Goal: Task Accomplishment & Management: Manage account settings

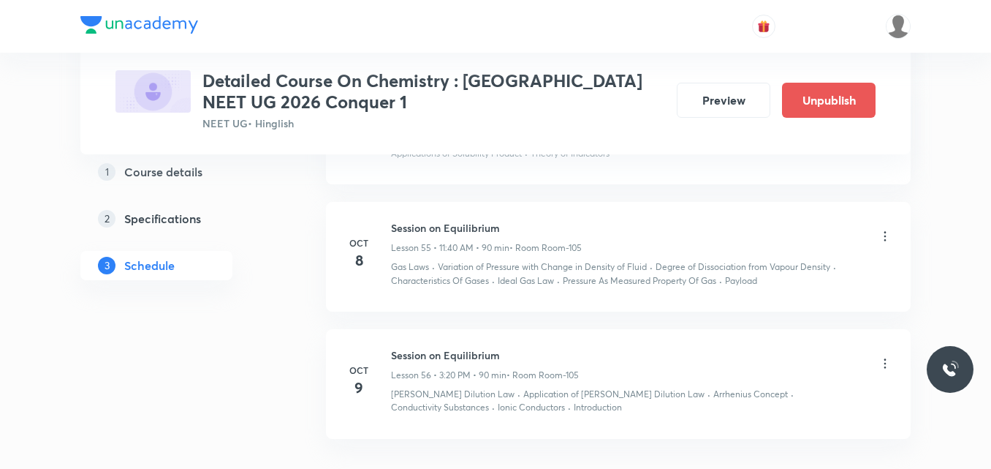
scroll to position [7376, 0]
click at [884, 242] on icon at bounding box center [885, 237] width 15 height 15
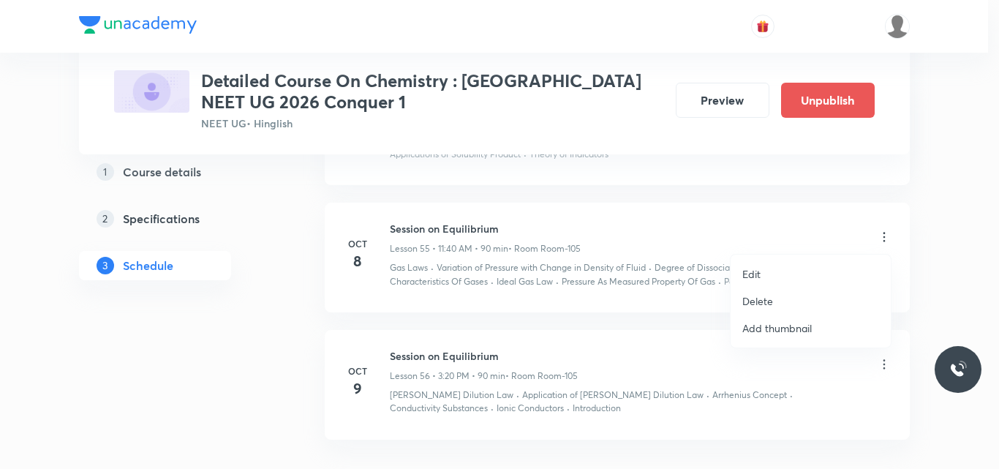
click at [753, 278] on p "Edit" at bounding box center [751, 273] width 18 height 15
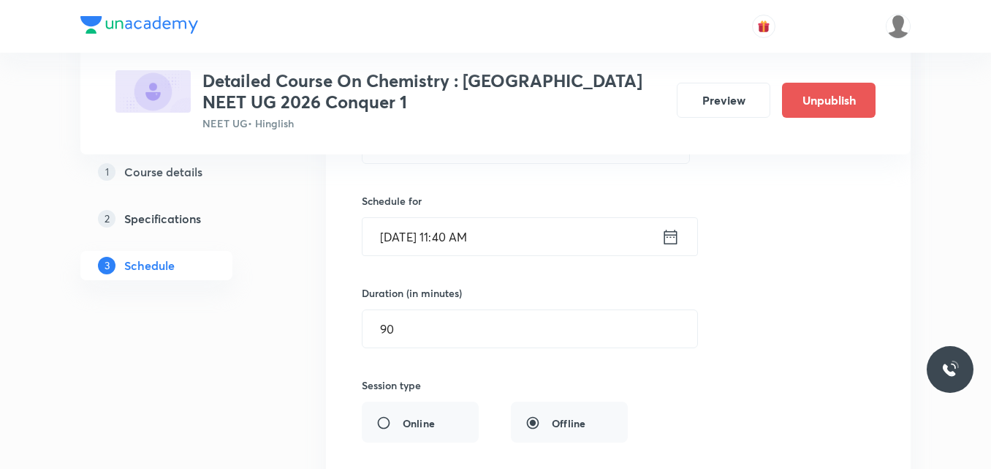
scroll to position [6832, 0]
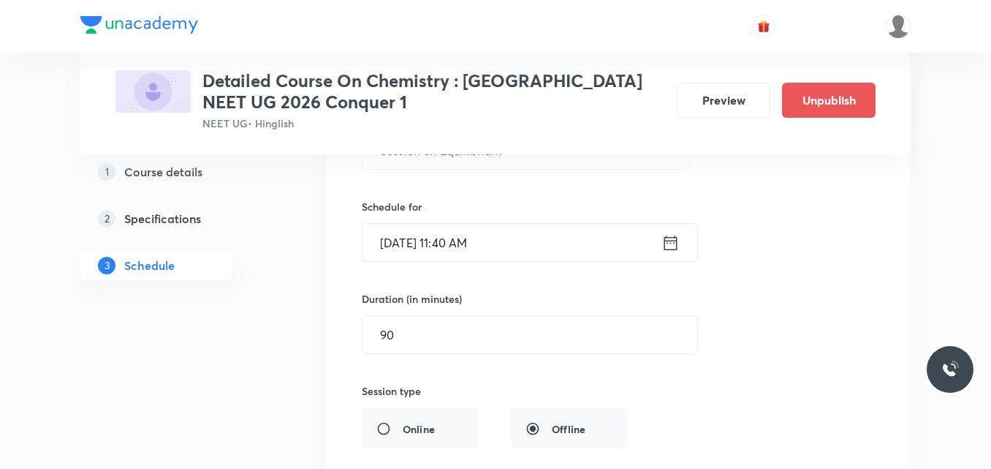
click at [663, 246] on icon at bounding box center [671, 242] width 18 height 20
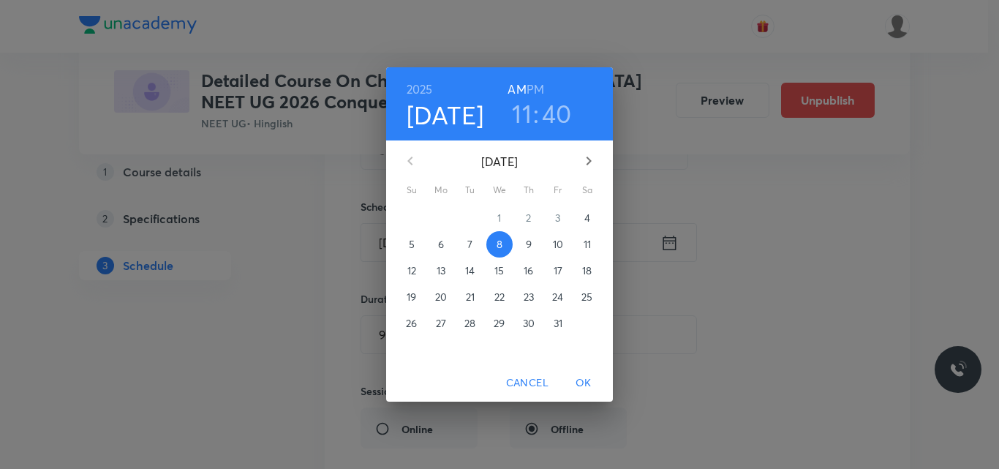
click at [559, 249] on p "10" at bounding box center [558, 244] width 10 height 15
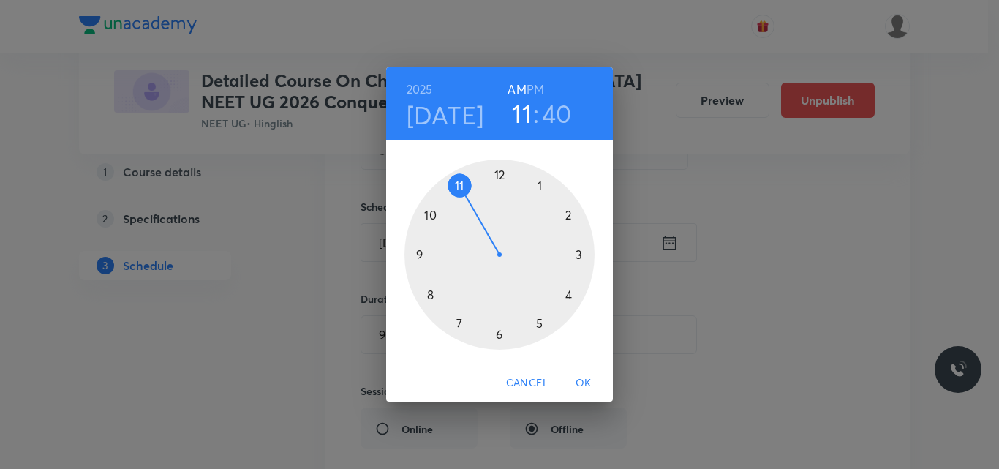
click at [581, 387] on span "OK" at bounding box center [583, 383] width 35 height 18
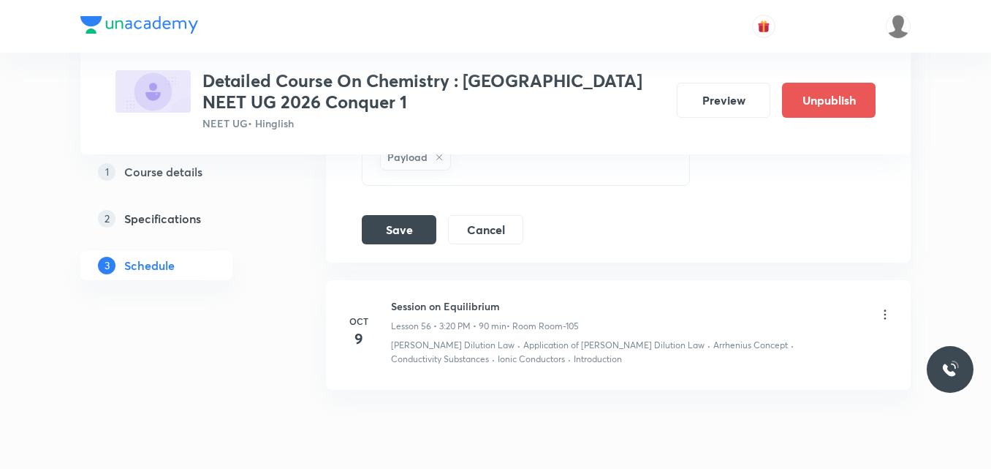
scroll to position [7519, 0]
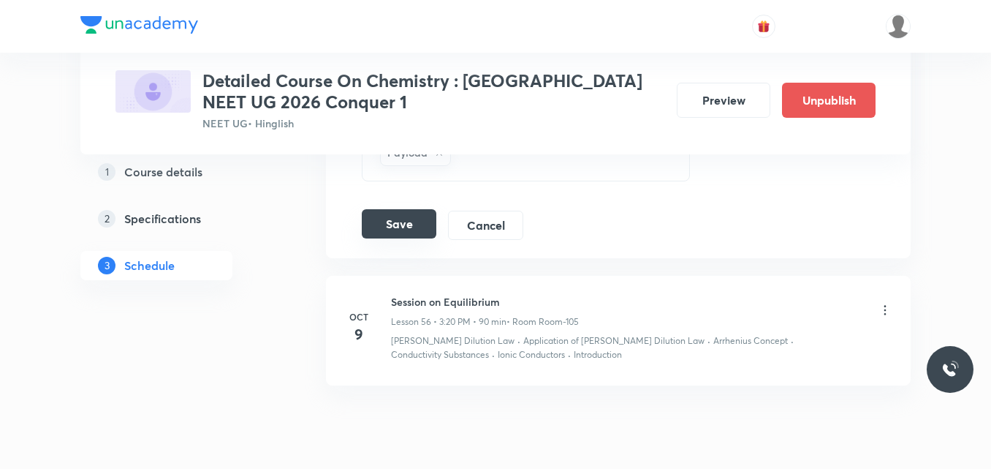
click at [408, 231] on button "Save" at bounding box center [399, 223] width 75 height 29
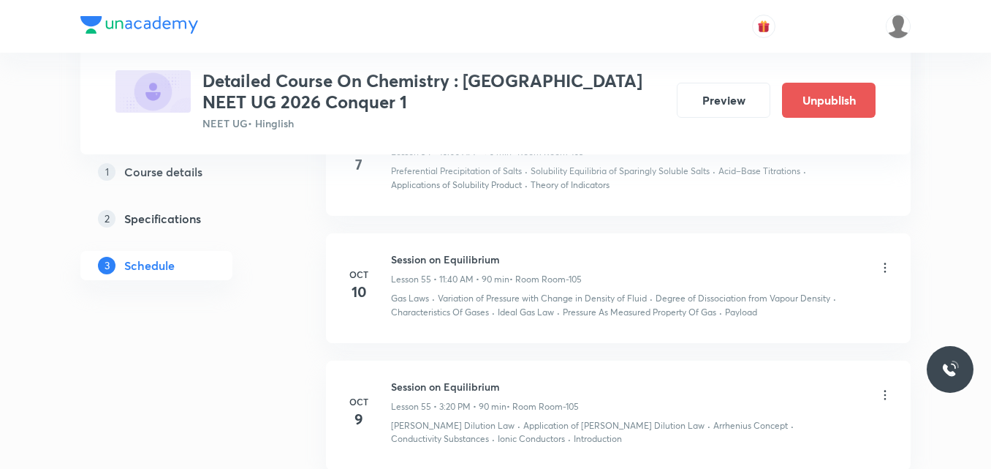
scroll to position [6668, 0]
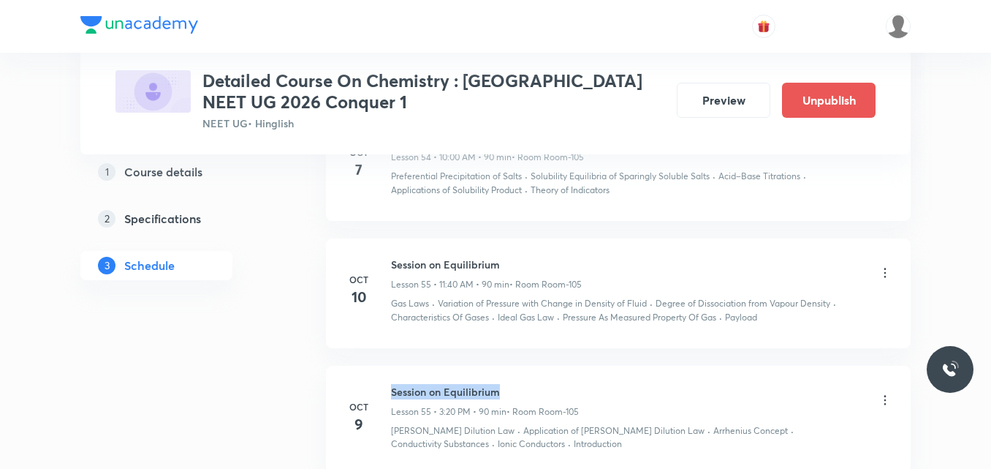
drag, startPoint x: 391, startPoint y: 390, endPoint x: 548, endPoint y: 380, distance: 156.7
click at [548, 380] on li "Oct 9 Session on Equilibrium Lesson 55 • 3:20 PM • 90 min • Room Room-105 Ostwa…" at bounding box center [618, 421] width 585 height 110
copy h6 "Session on Equilibrium"
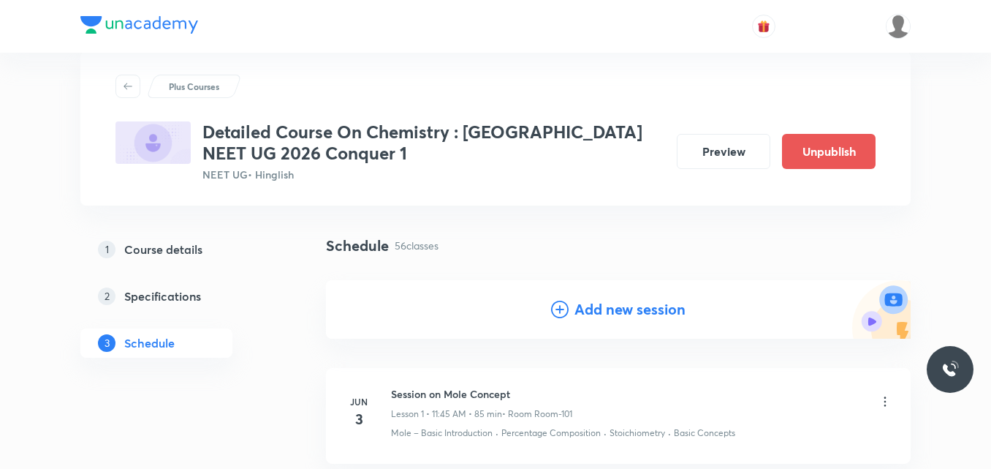
scroll to position [0, 0]
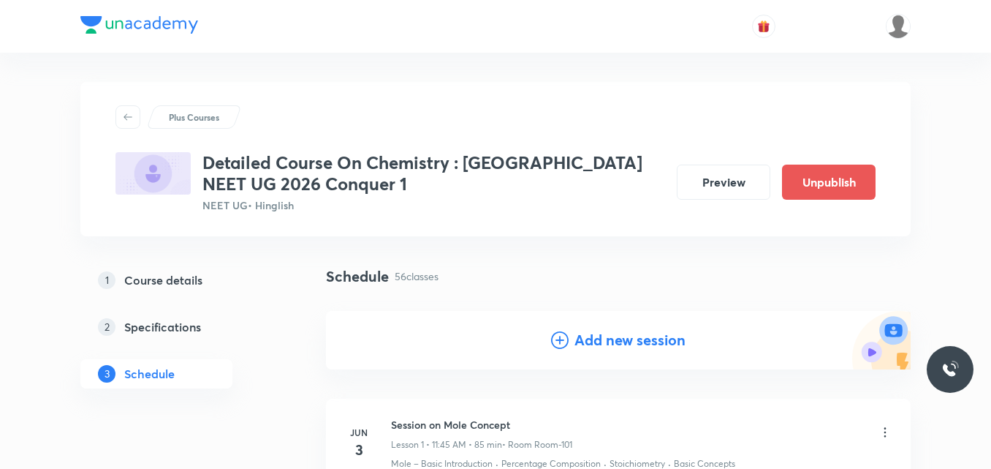
click at [559, 337] on icon at bounding box center [560, 340] width 18 height 18
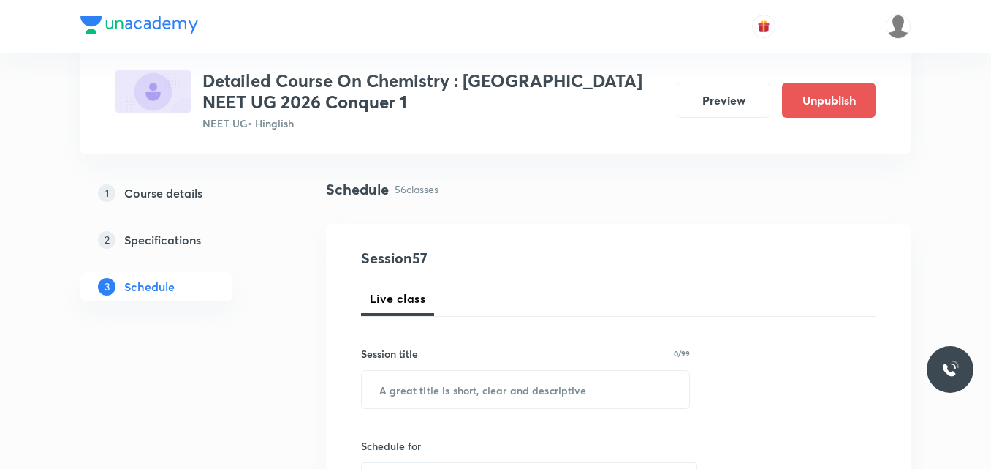
scroll to position [88, 0]
click at [442, 401] on input "text" at bounding box center [526, 387] width 328 height 37
paste input "Session on Equilibrium"
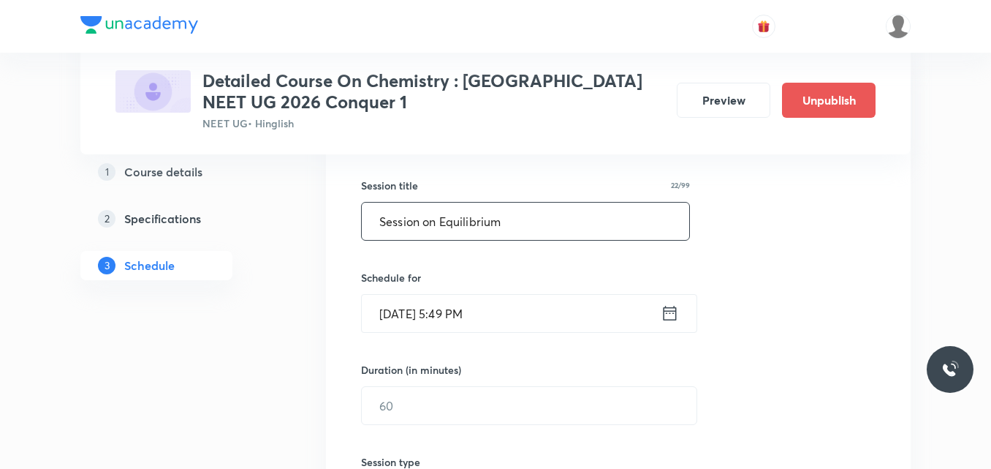
scroll to position [256, 0]
type input "Session on Equilibrium"
click at [668, 316] on icon at bounding box center [670, 312] width 18 height 20
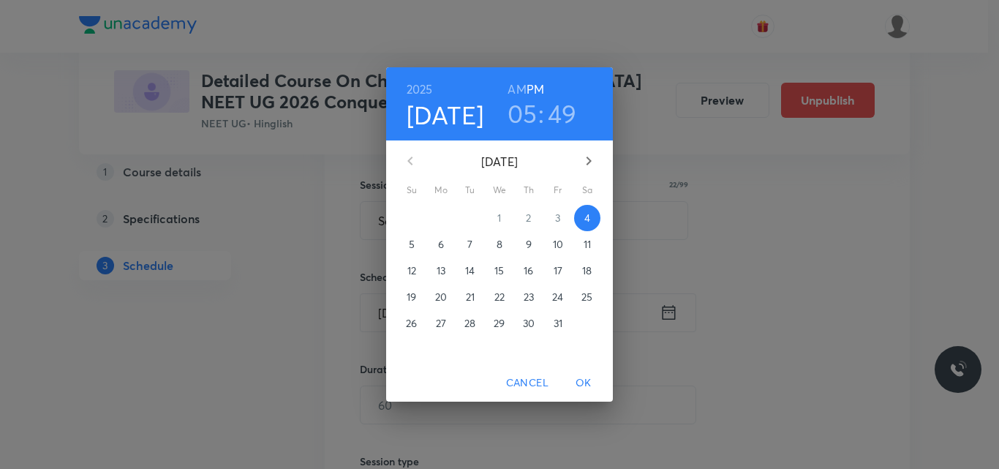
click at [500, 244] on p "8" at bounding box center [499, 244] width 6 height 15
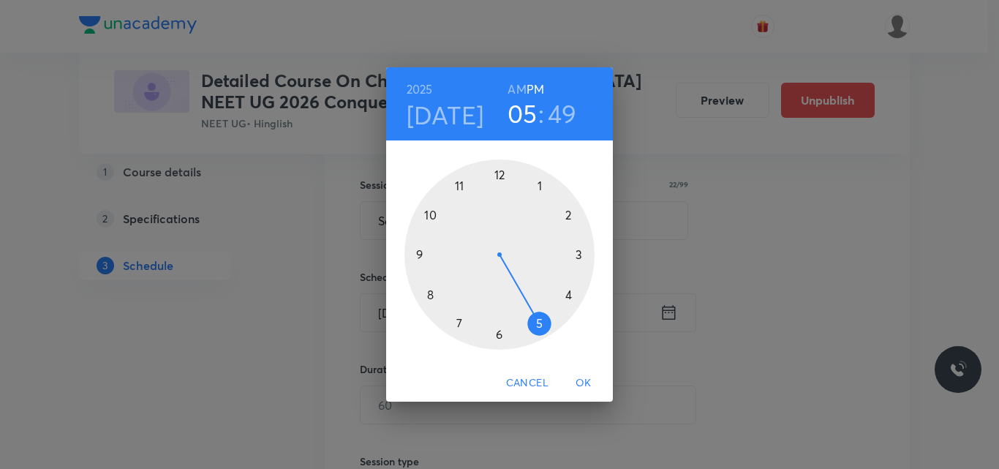
click at [540, 186] on div at bounding box center [499, 254] width 190 height 190
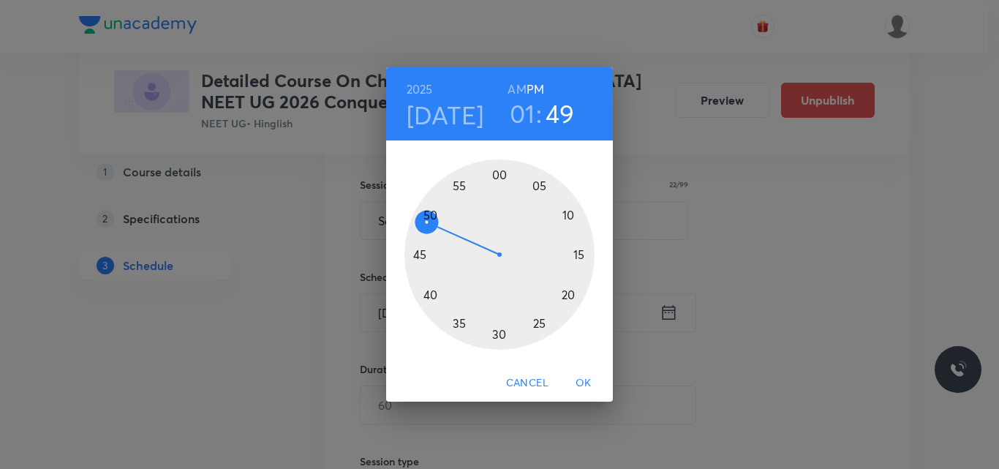
click at [430, 295] on div at bounding box center [499, 254] width 190 height 190
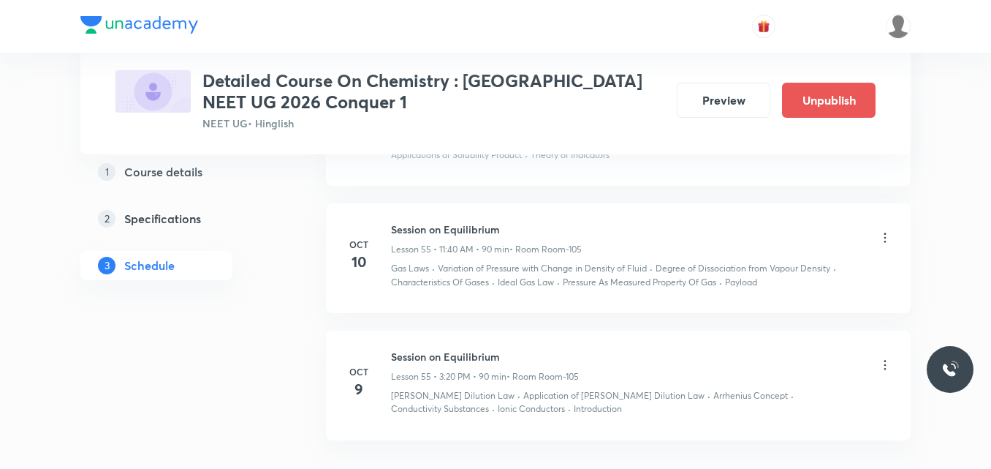
scroll to position [7376, 0]
click at [885, 363] on icon at bounding box center [885, 364] width 15 height 15
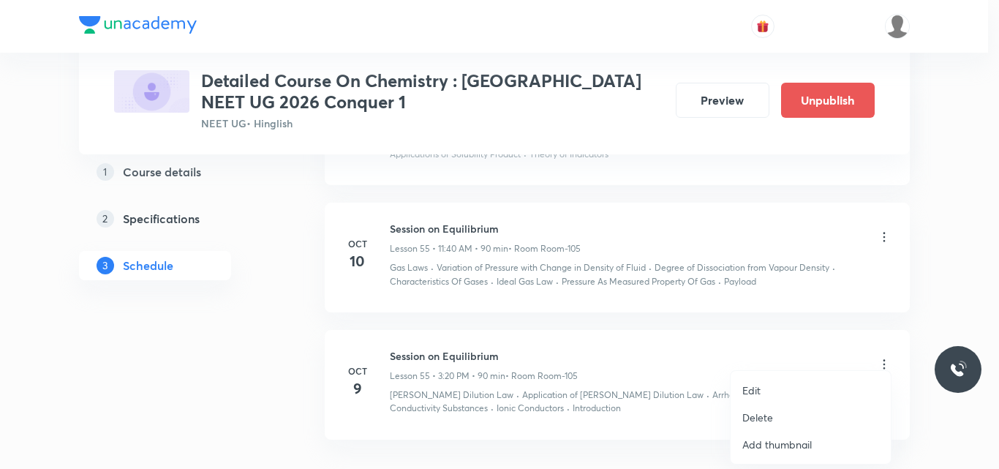
click at [757, 393] on p "Edit" at bounding box center [751, 389] width 18 height 15
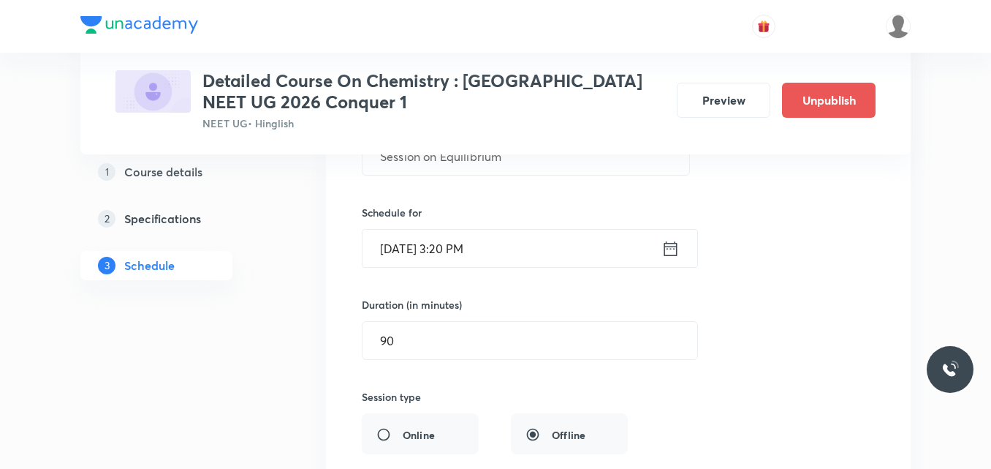
scroll to position [6825, 0]
click at [667, 254] on icon at bounding box center [671, 250] width 18 height 20
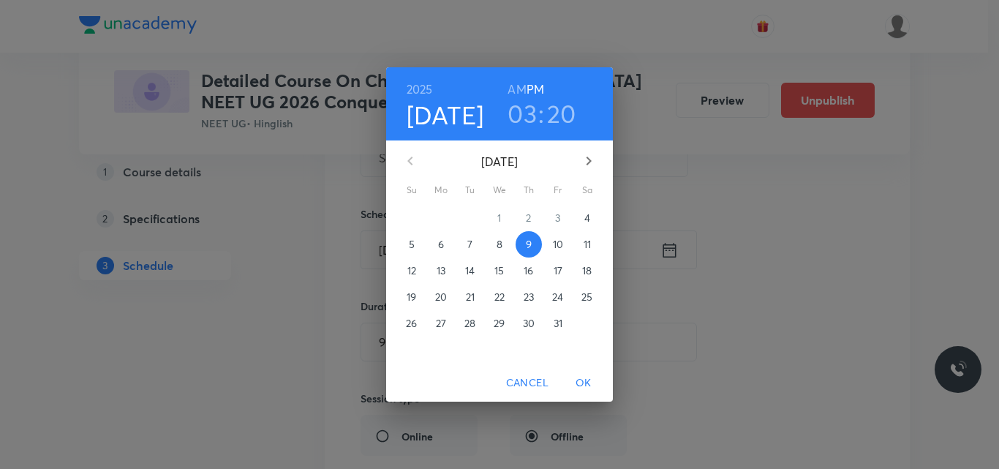
click at [501, 243] on p "8" at bounding box center [499, 244] width 6 height 15
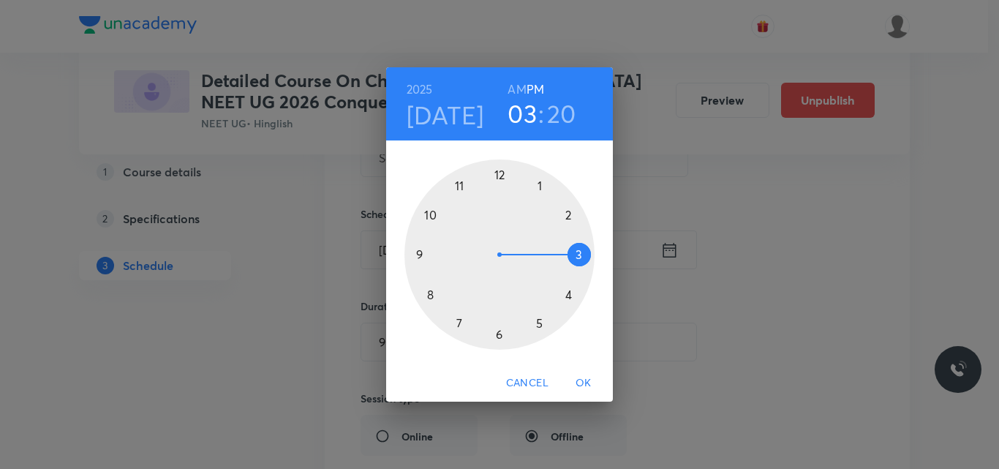
click at [518, 85] on h6 "AM" at bounding box center [516, 89] width 18 height 20
click at [460, 186] on div at bounding box center [499, 254] width 190 height 190
click at [428, 295] on div at bounding box center [499, 254] width 190 height 190
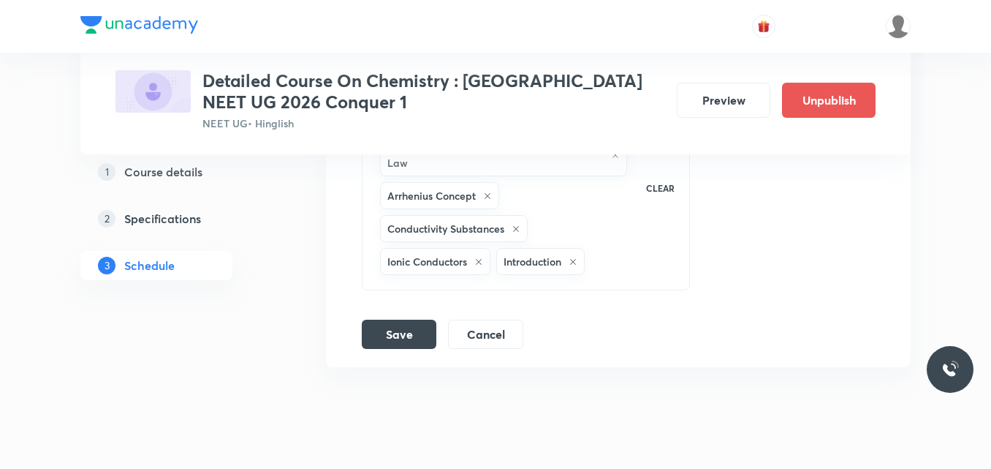
scroll to position [8254, 0]
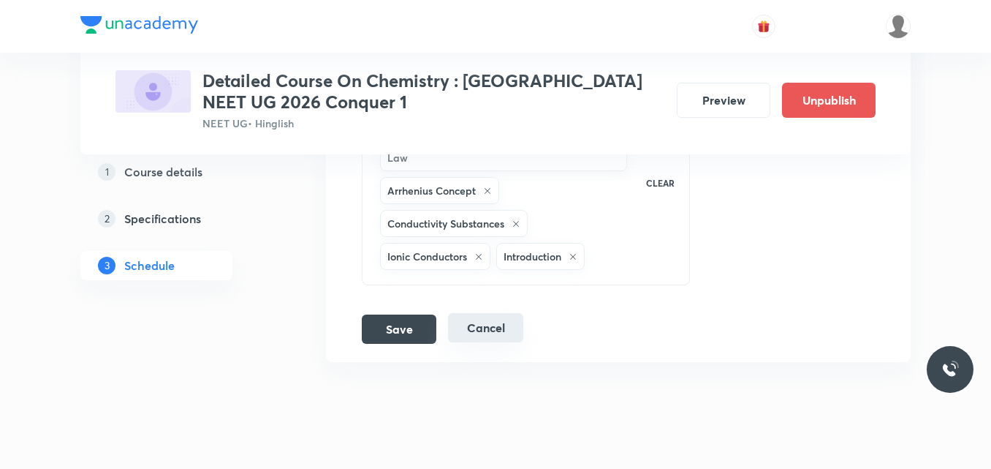
click at [497, 313] on button "Cancel" at bounding box center [485, 327] width 75 height 29
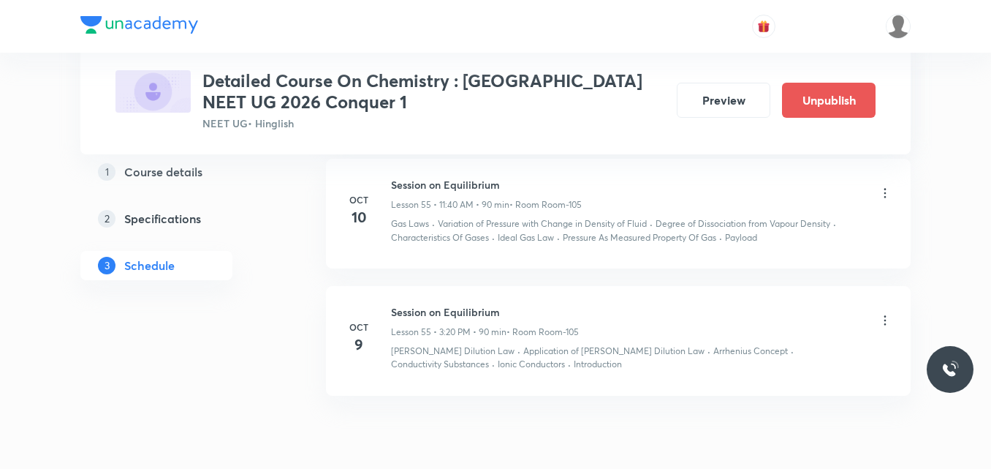
scroll to position [6749, 0]
click at [888, 316] on icon at bounding box center [885, 318] width 15 height 15
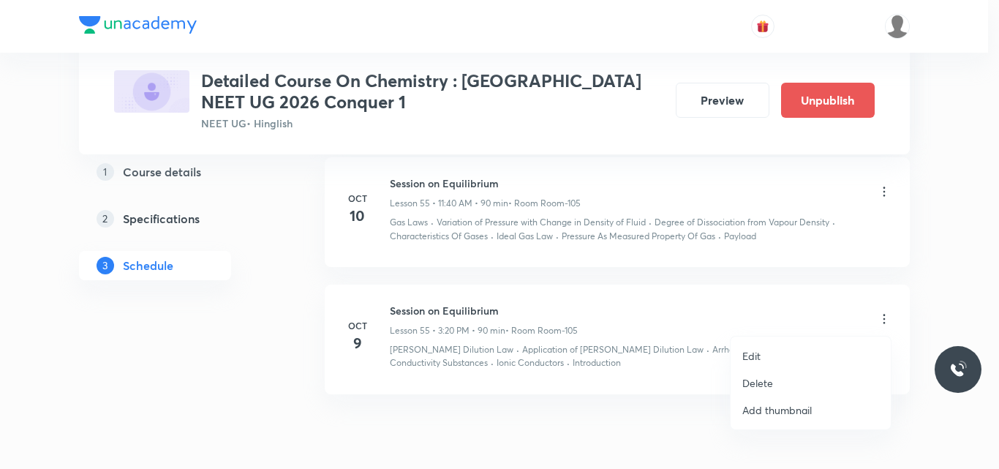
click at [752, 357] on p "Edit" at bounding box center [751, 355] width 18 height 15
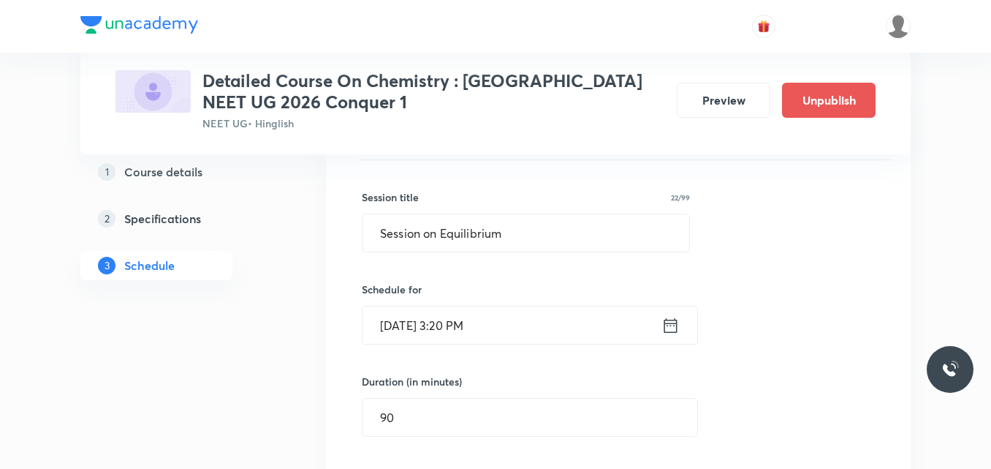
click at [670, 327] on icon at bounding box center [671, 325] width 18 height 20
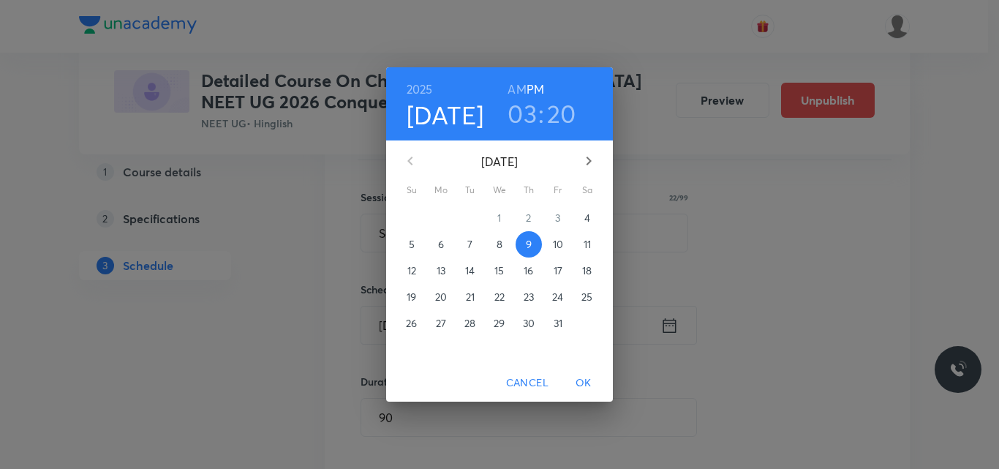
click at [494, 245] on span "8" at bounding box center [499, 244] width 26 height 15
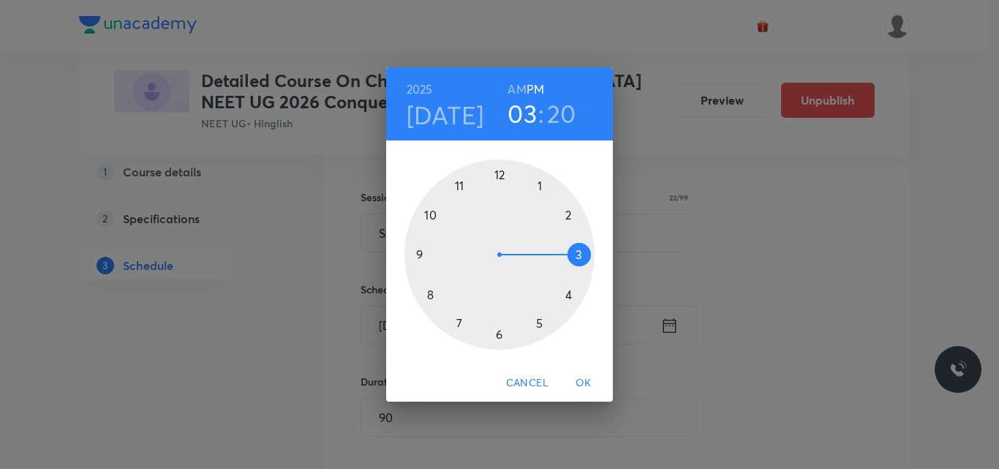
click at [518, 91] on h6 "AM" at bounding box center [516, 89] width 18 height 20
click at [458, 184] on div at bounding box center [499, 254] width 190 height 190
click at [431, 293] on div at bounding box center [499, 254] width 190 height 190
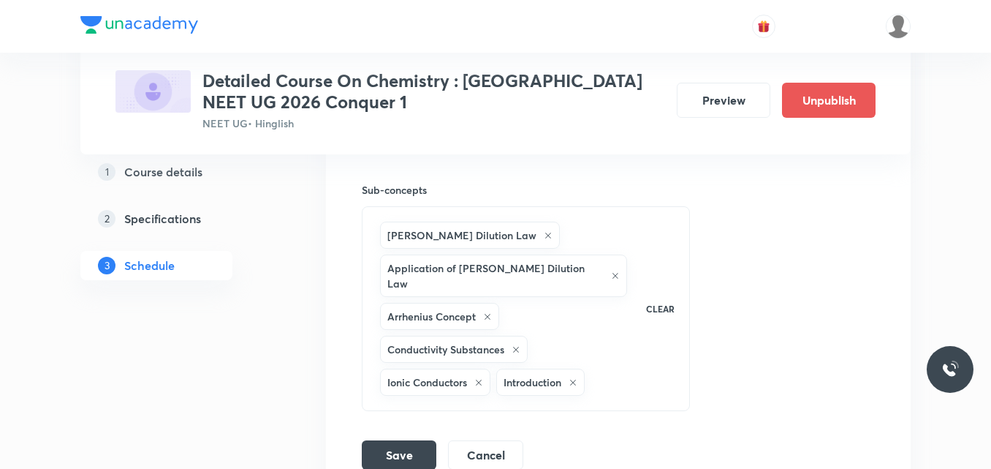
scroll to position [7225, 0]
click at [382, 438] on button "Save" at bounding box center [399, 452] width 75 height 29
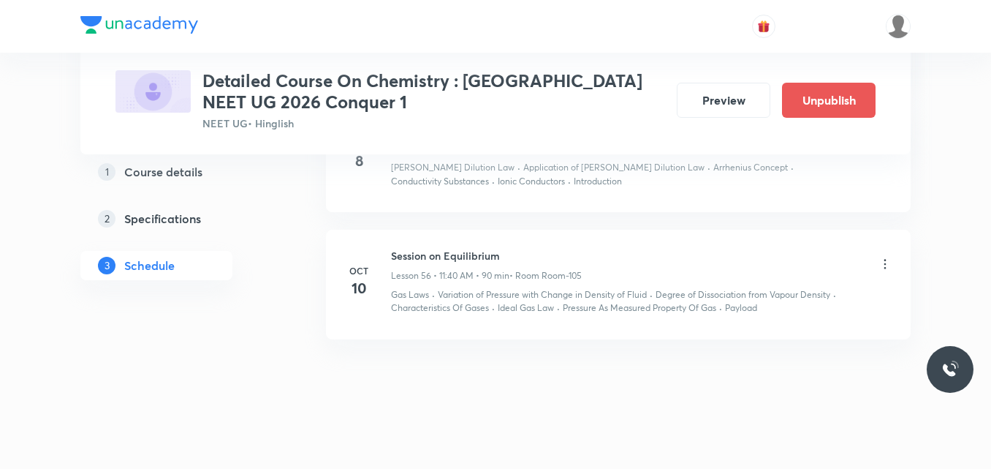
scroll to position [6805, 0]
drag, startPoint x: 393, startPoint y: 254, endPoint x: 532, endPoint y: 255, distance: 138.9
click at [532, 255] on h6 "Session on Equilibrium" at bounding box center [486, 254] width 191 height 15
copy h6 "Session on Equilibrium"
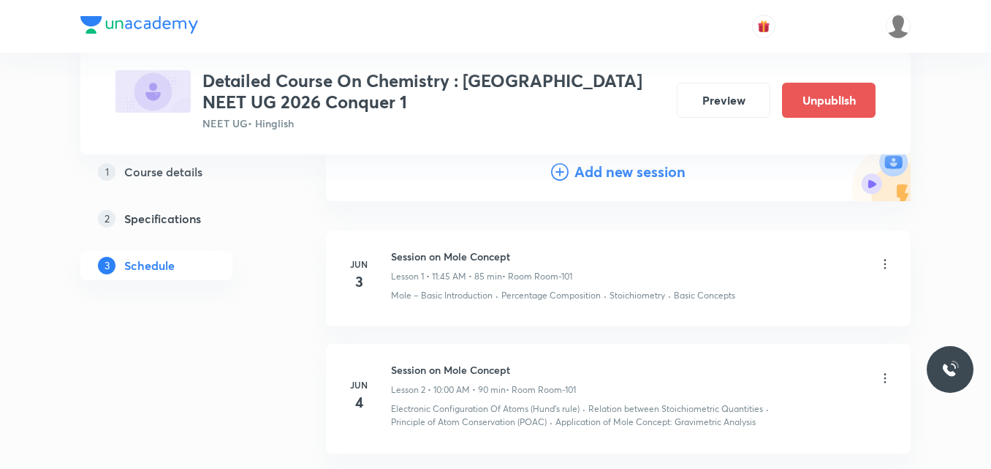
scroll to position [0, 0]
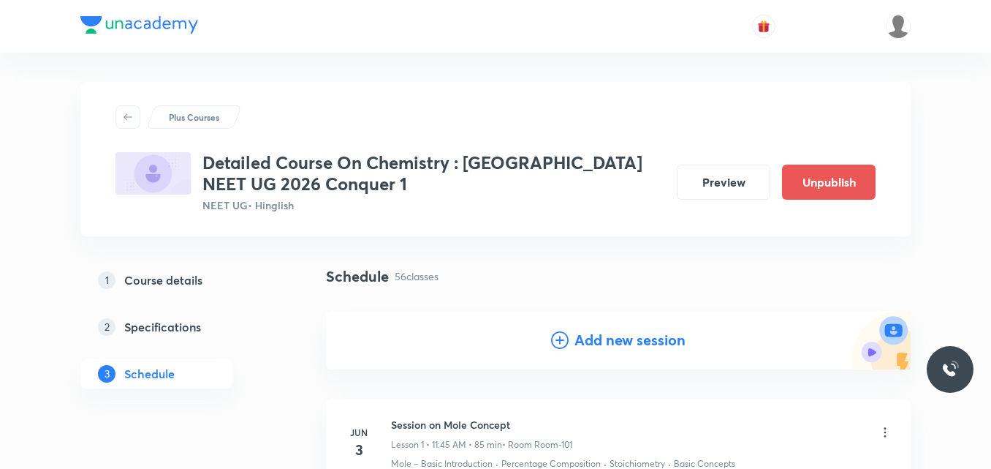
click at [561, 347] on icon at bounding box center [560, 340] width 18 height 18
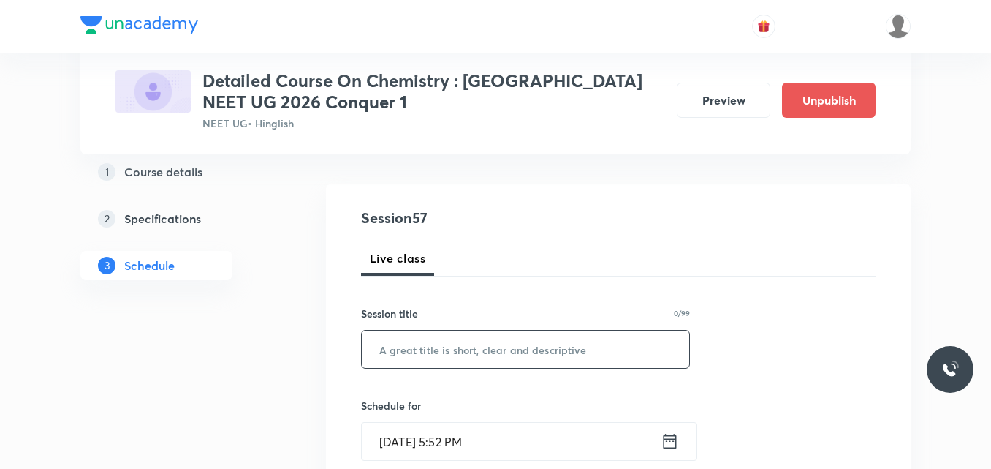
scroll to position [128, 0]
click at [462, 356] on input "text" at bounding box center [526, 348] width 328 height 37
paste input "Session on Equilibrium"
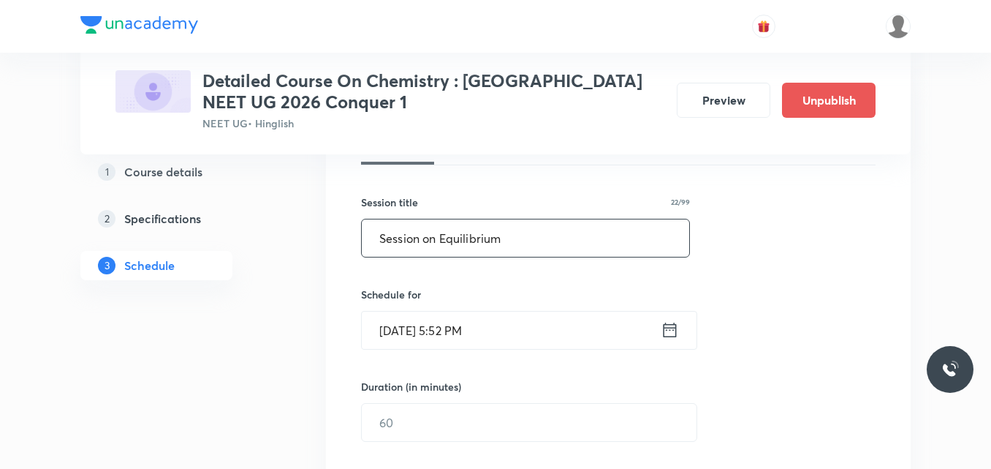
scroll to position [239, 0]
type input "Session on Equilibrium"
click at [670, 334] on icon at bounding box center [670, 329] width 18 height 20
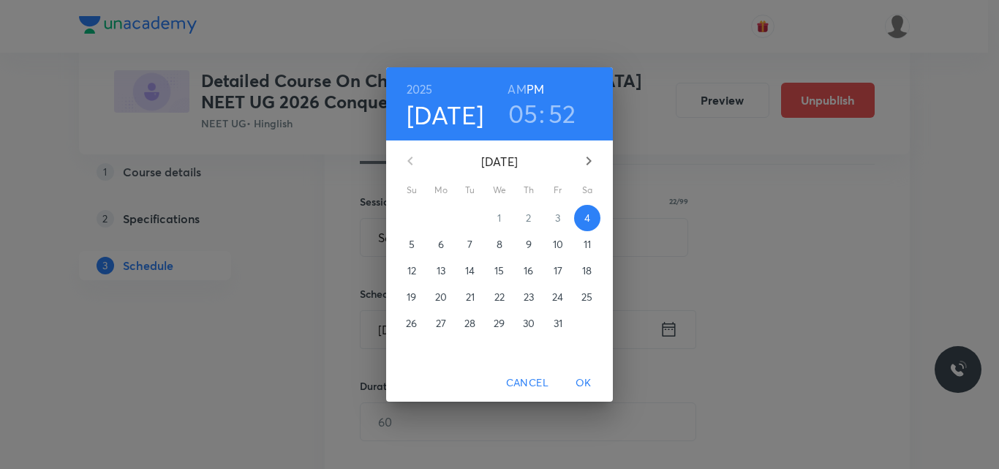
click at [529, 246] on p "9" at bounding box center [529, 244] width 6 height 15
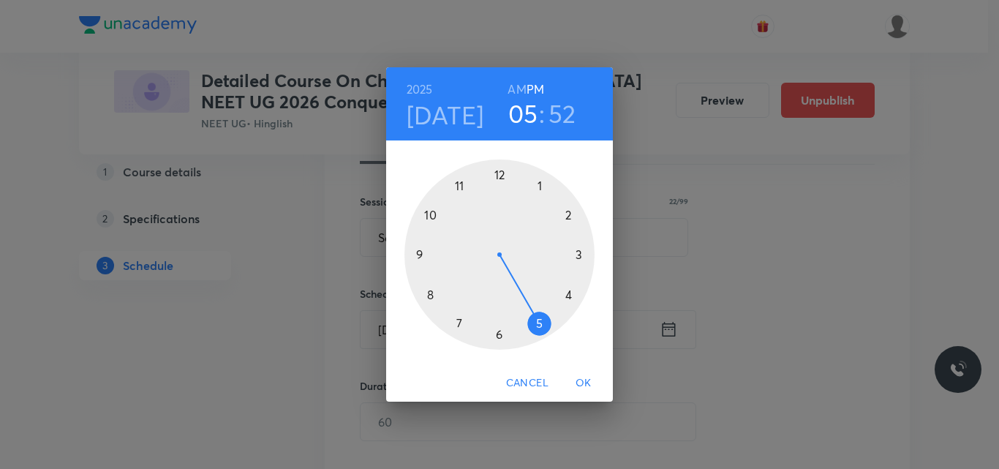
click at [538, 187] on div at bounding box center [499, 254] width 190 height 190
click at [432, 293] on div at bounding box center [499, 254] width 190 height 190
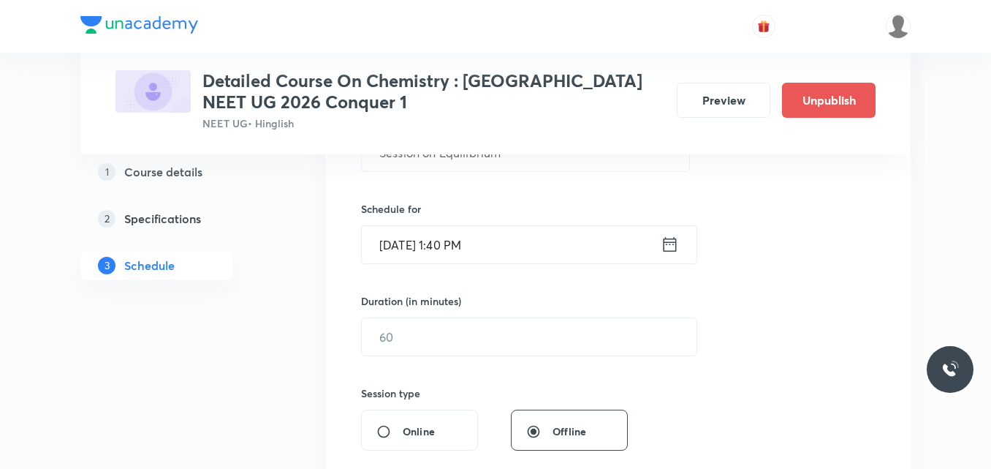
scroll to position [328, 0]
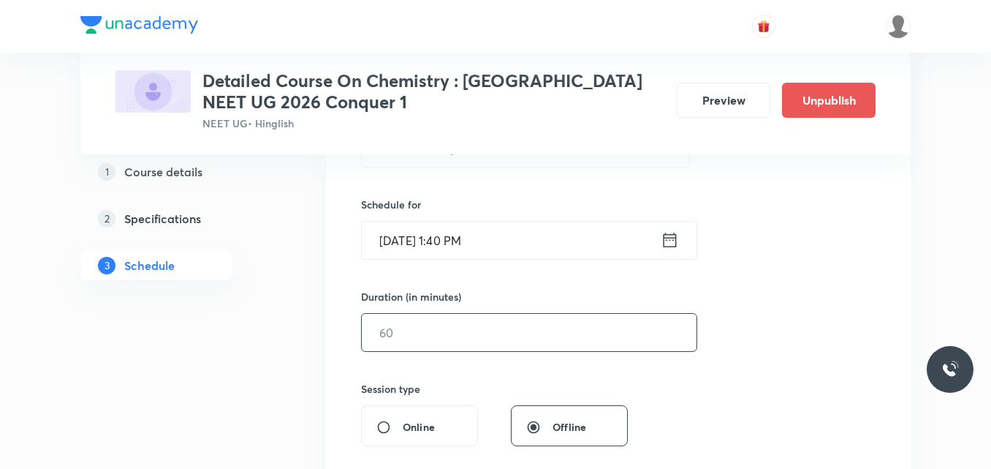
click at [399, 335] on input "text" at bounding box center [529, 332] width 335 height 37
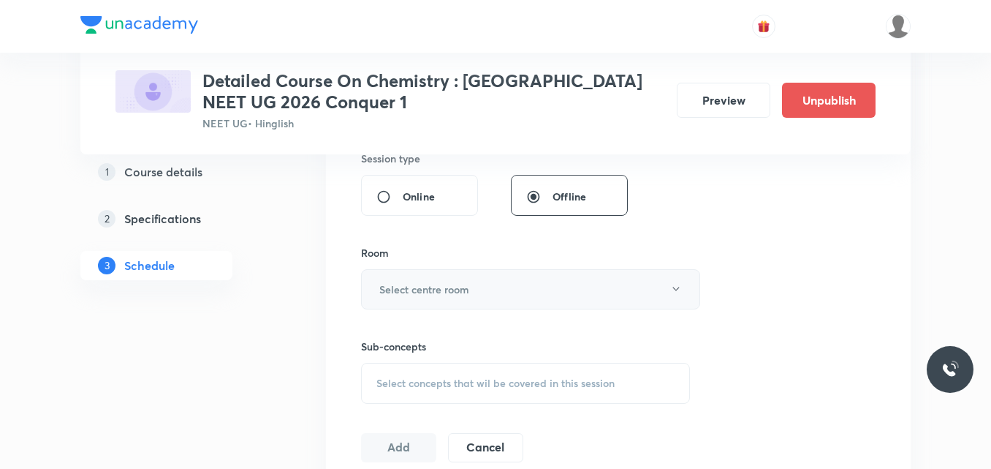
scroll to position [559, 0]
type input "90"
click at [419, 294] on h6 "Select centre room" at bounding box center [424, 288] width 90 height 15
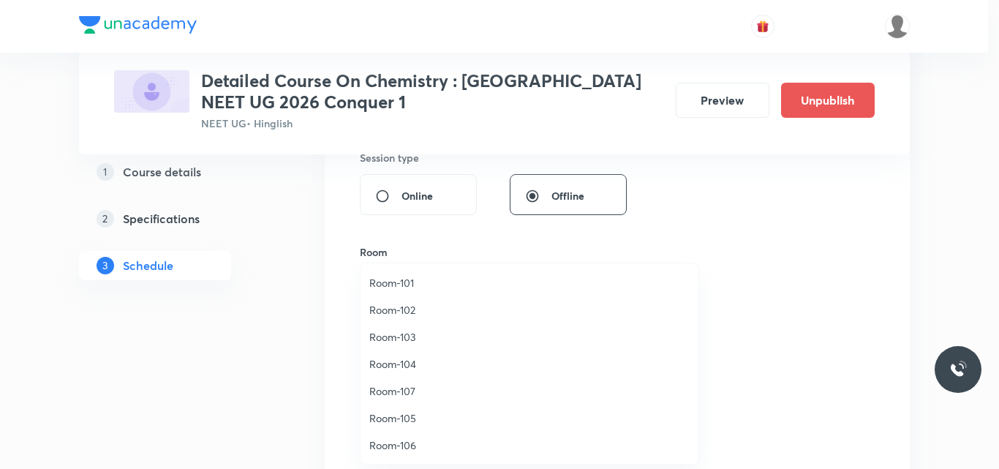
click at [403, 419] on span "Room-105" at bounding box center [529, 417] width 320 height 15
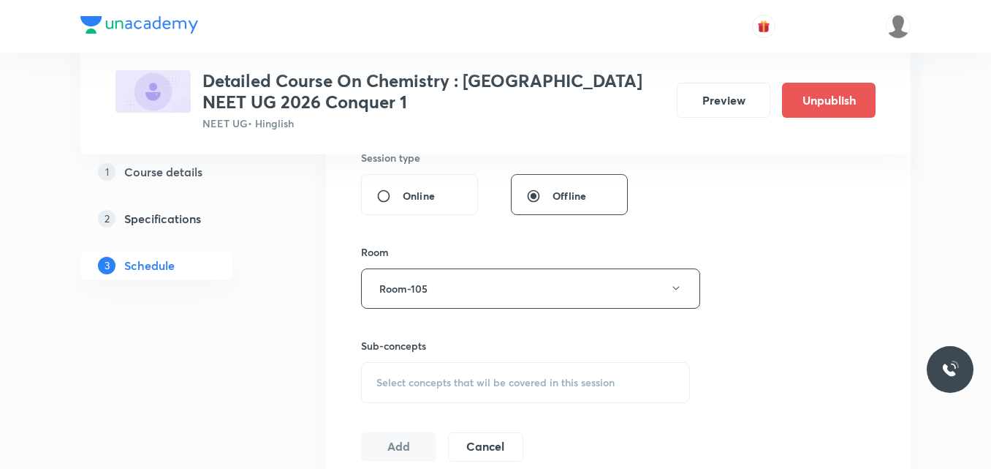
click at [408, 385] on span "Select concepts that wil be covered in this session" at bounding box center [496, 383] width 238 height 12
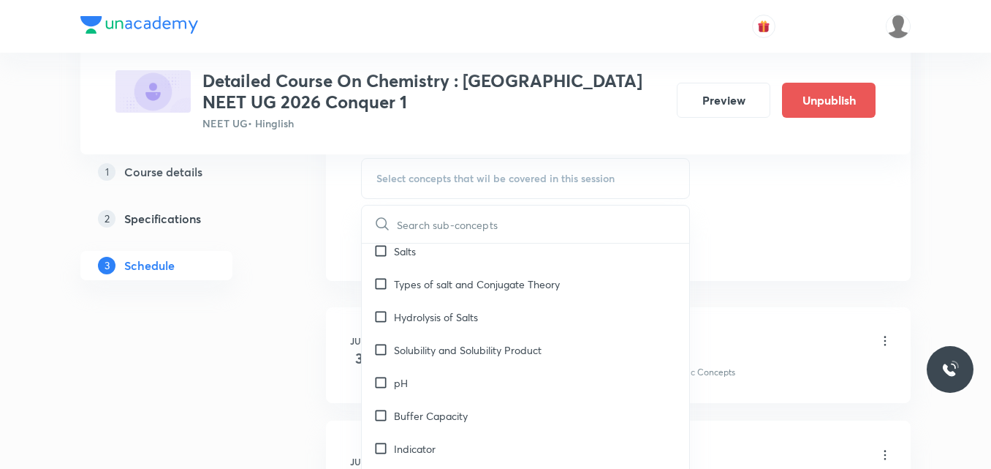
scroll to position [6102, 0]
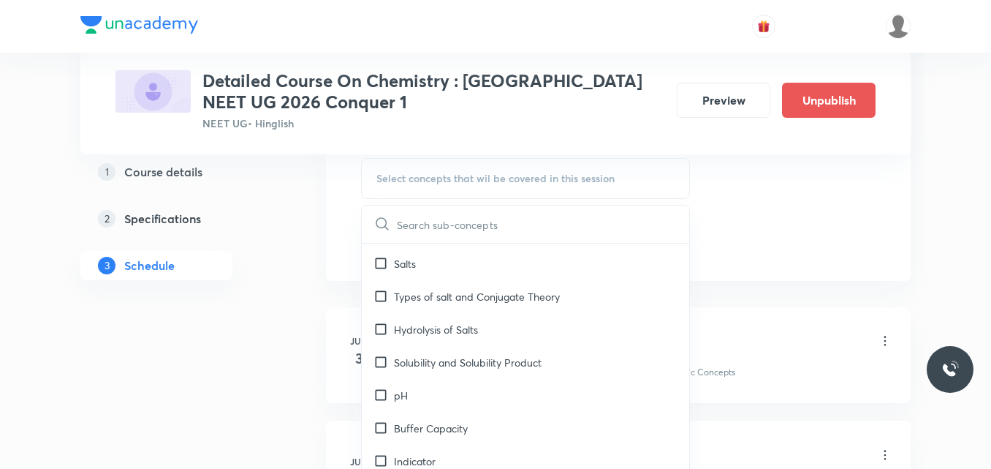
click at [450, 420] on p "Buffer Capacity" at bounding box center [431, 427] width 74 height 15
checkbox input "true"
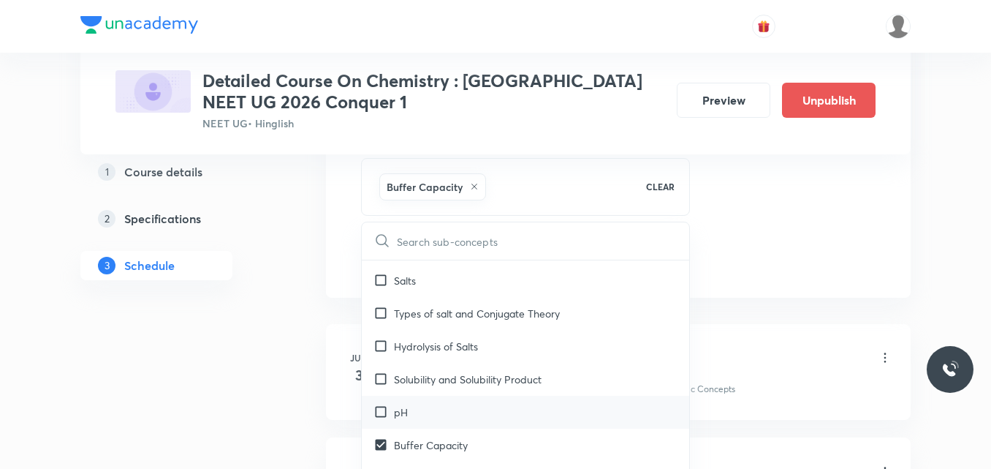
click at [425, 396] on div "pH" at bounding box center [526, 412] width 328 height 33
checkbox input "true"
click at [457, 363] on div "Solubility and Solubility Product" at bounding box center [526, 379] width 328 height 33
checkbox input "true"
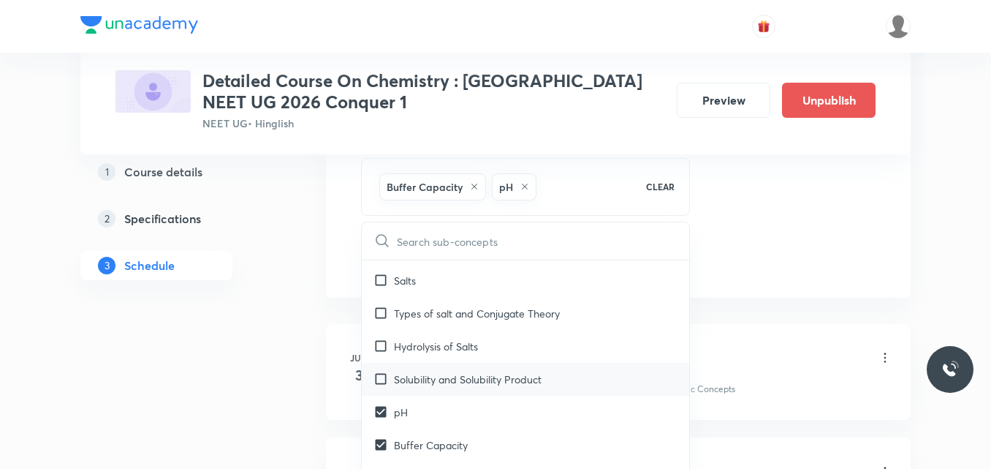
checkbox input "true"
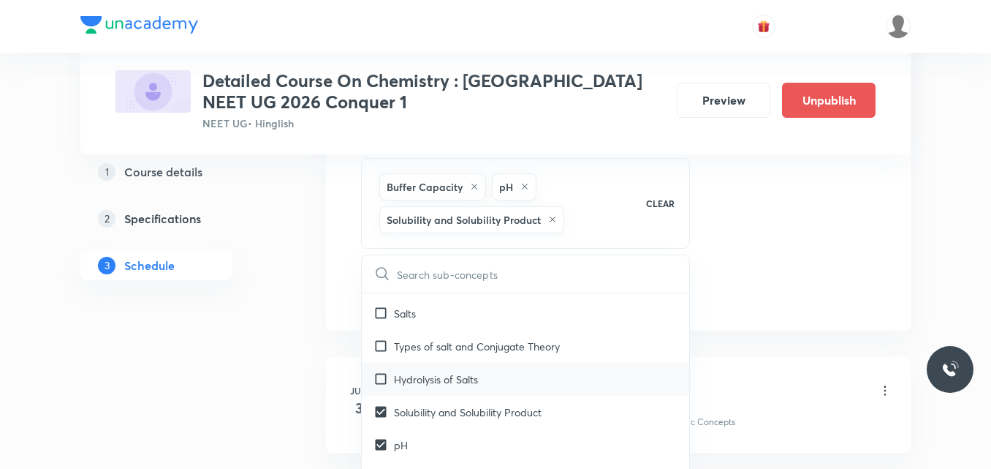
click at [459, 371] on p "Hydrolysis of Salts" at bounding box center [436, 378] width 84 height 15
checkbox input "true"
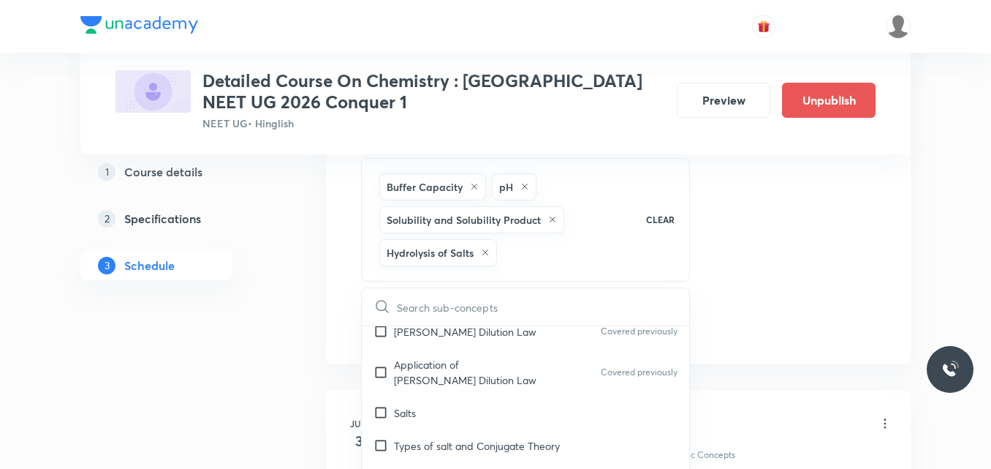
scroll to position [6035, 0]
click at [470, 430] on div "Types of salt and Conjugate Theory" at bounding box center [526, 446] width 328 height 33
checkbox input "true"
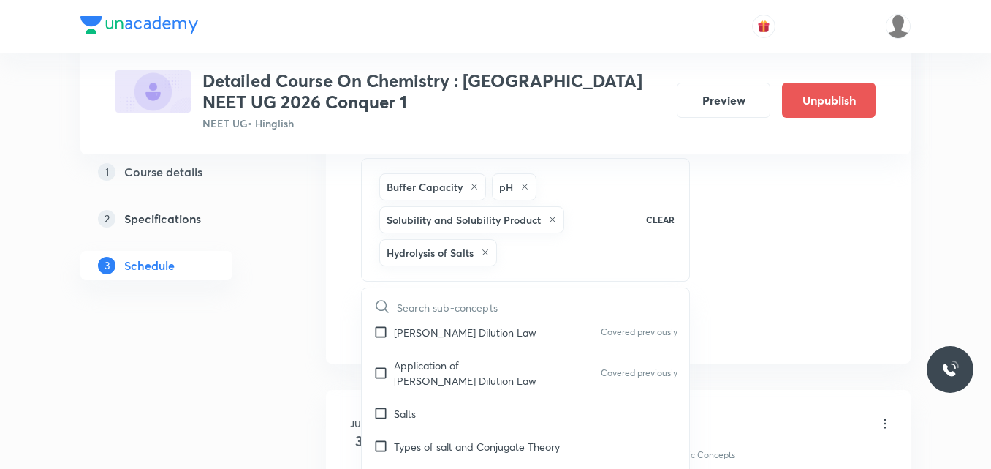
checkbox input "true"
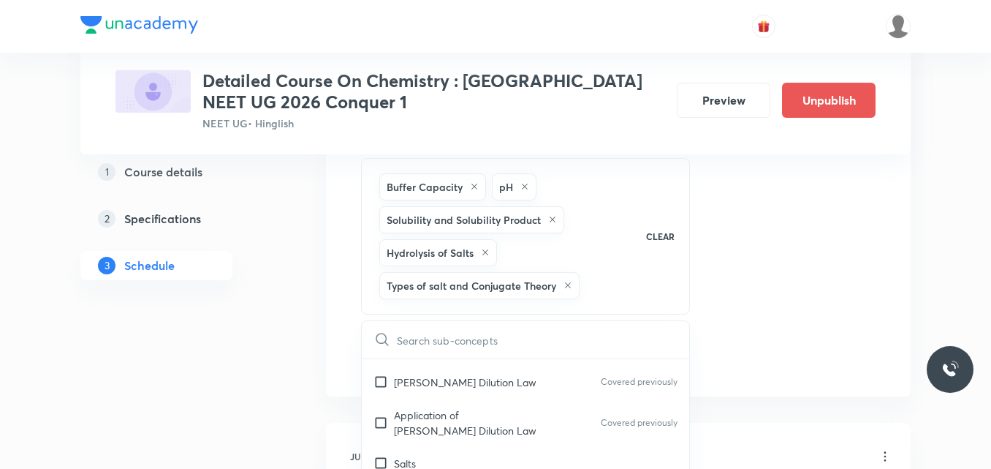
scroll to position [6016, 0]
click at [470, 449] on div "Salts" at bounding box center [526, 465] width 328 height 33
checkbox input "true"
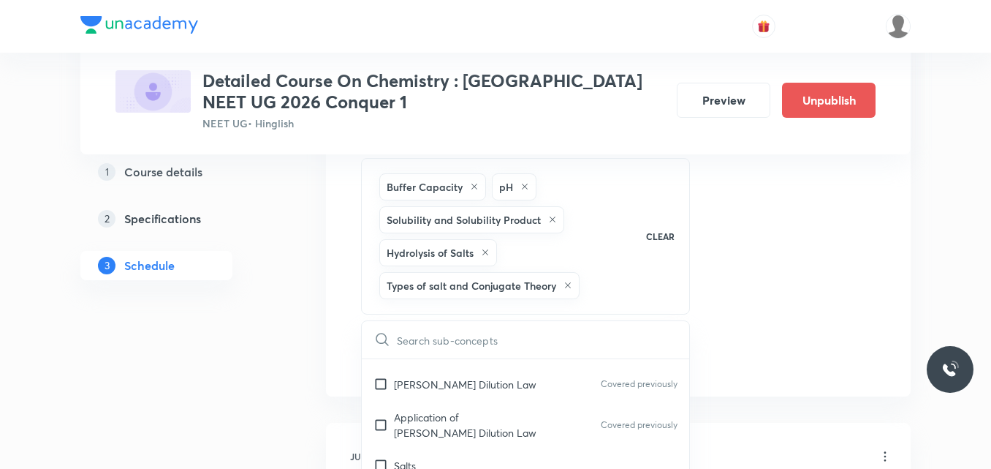
checkbox input "true"
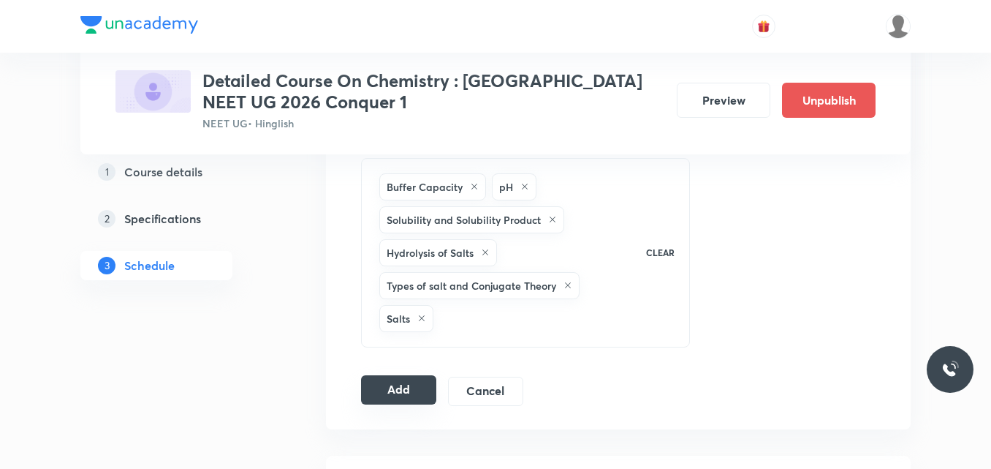
click at [396, 389] on button "Add" at bounding box center [398, 389] width 75 height 29
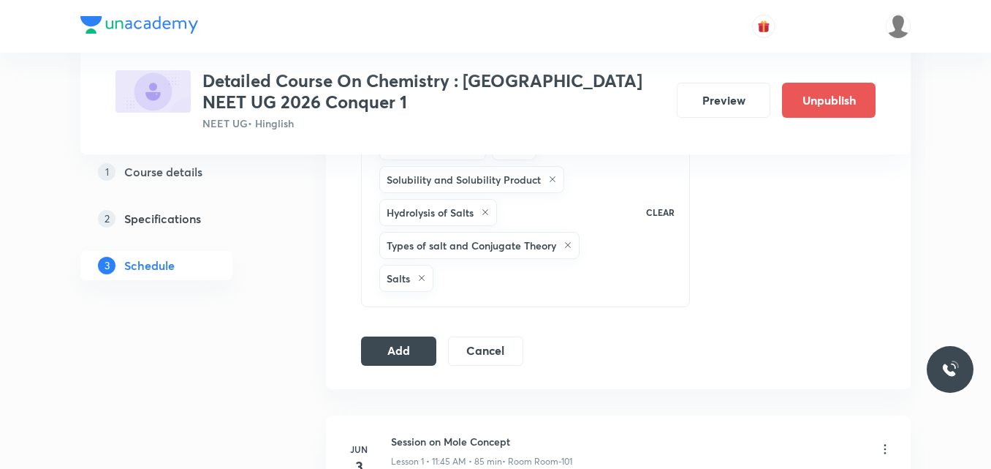
scroll to position [801, 0]
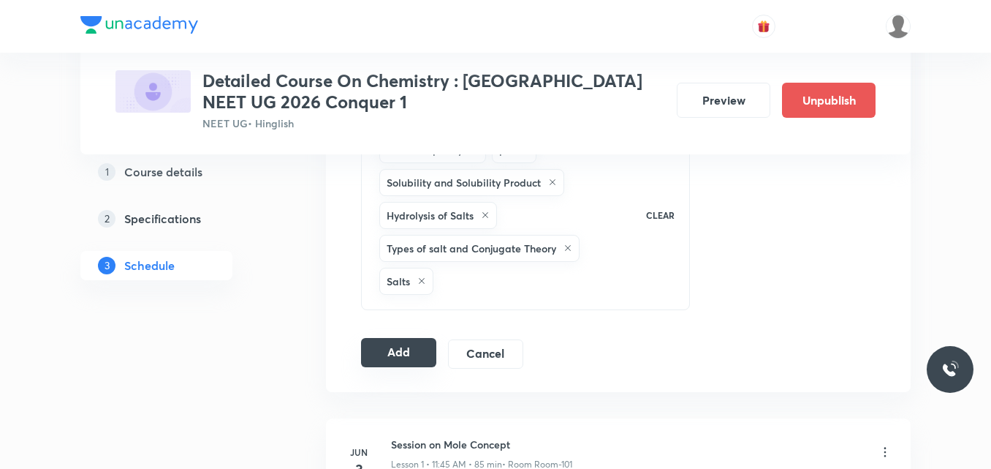
click at [411, 360] on button "Add" at bounding box center [398, 352] width 75 height 29
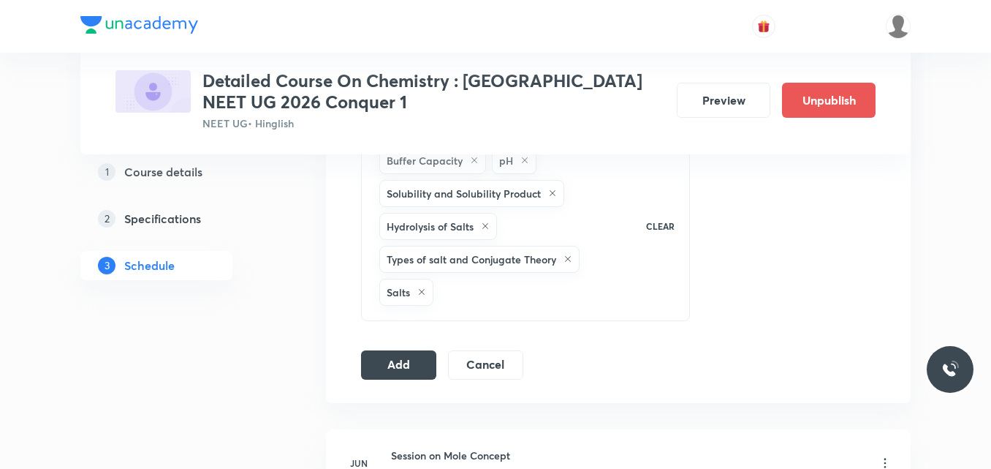
scroll to position [816, 0]
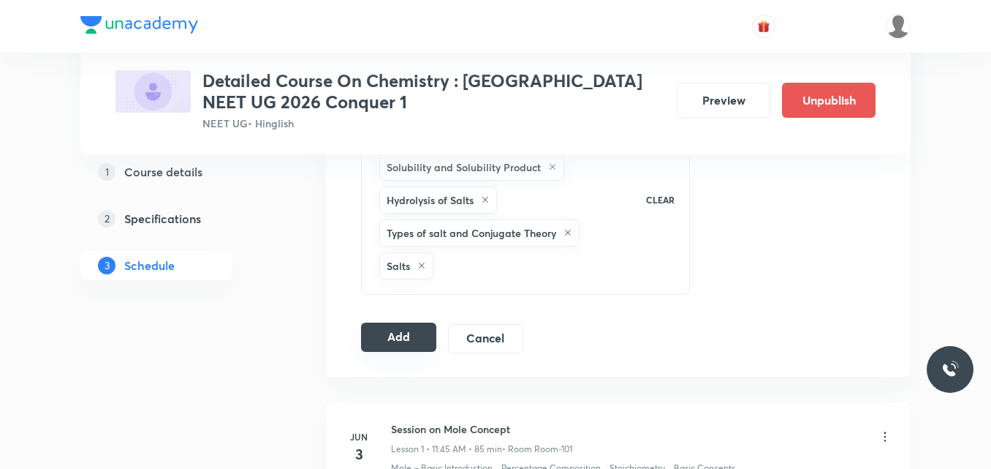
click at [389, 337] on button "Add" at bounding box center [398, 336] width 75 height 29
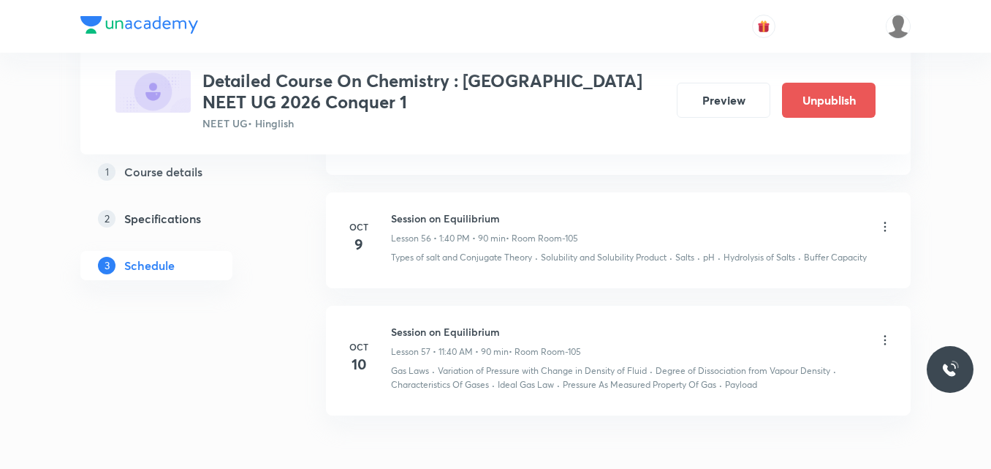
scroll to position [6844, 0]
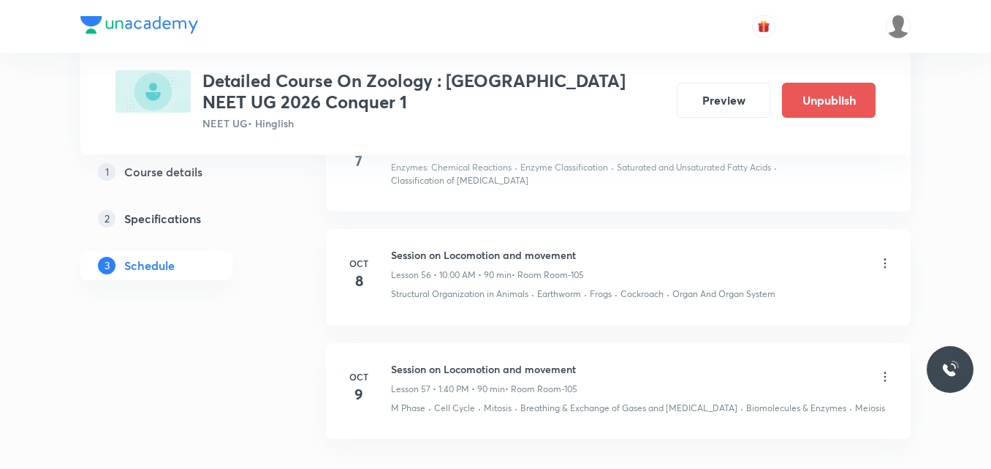
scroll to position [7274, 0]
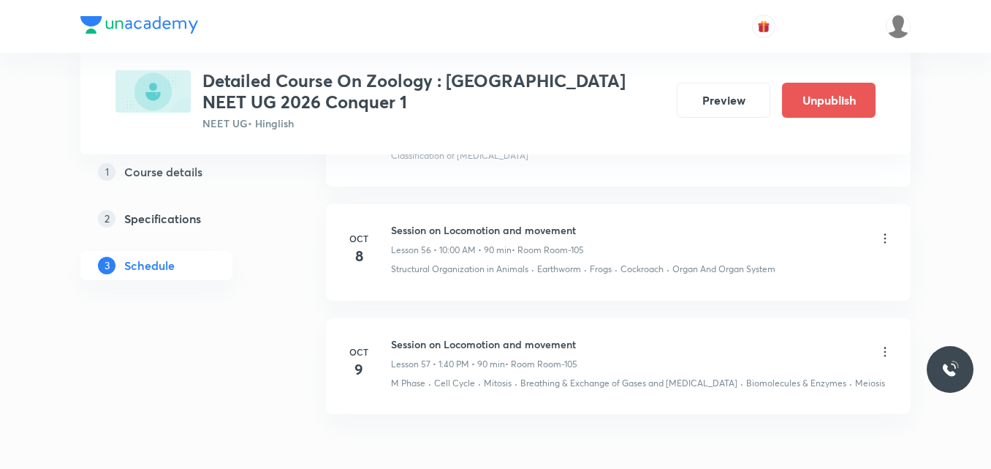
click at [883, 344] on icon at bounding box center [885, 351] width 15 height 15
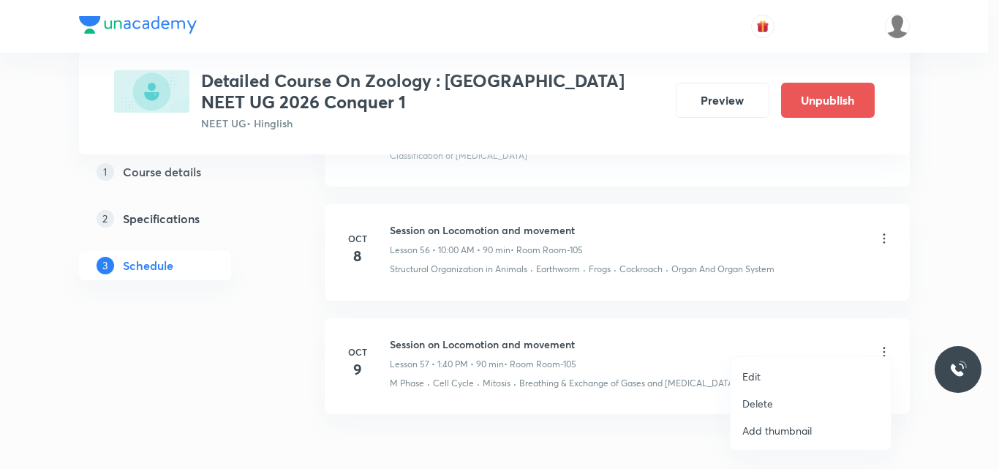
click at [759, 375] on p "Edit" at bounding box center [751, 375] width 18 height 15
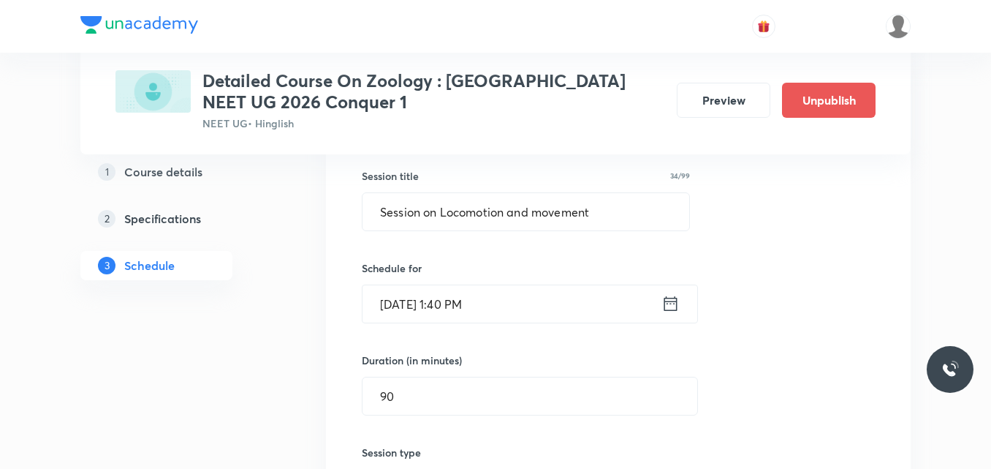
scroll to position [6782, 0]
click at [668, 299] on icon at bounding box center [671, 306] width 13 height 15
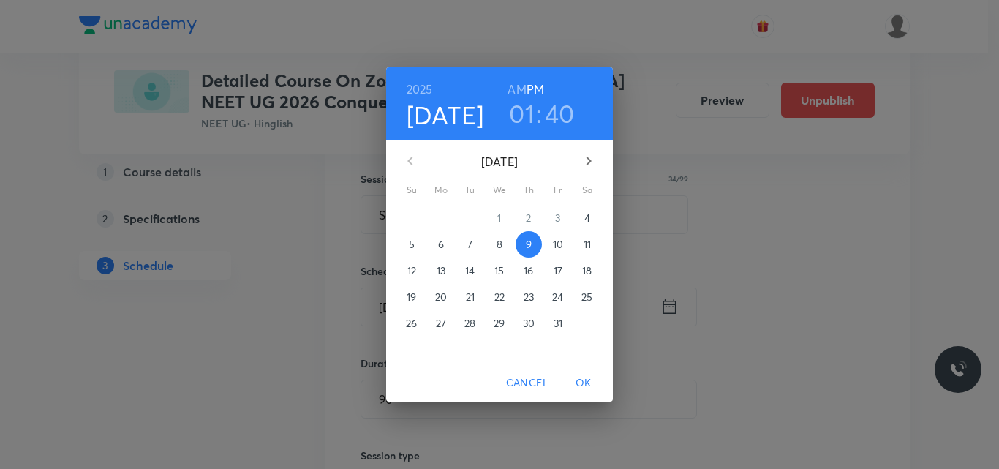
click at [527, 115] on h3 "01" at bounding box center [522, 113] width 26 height 31
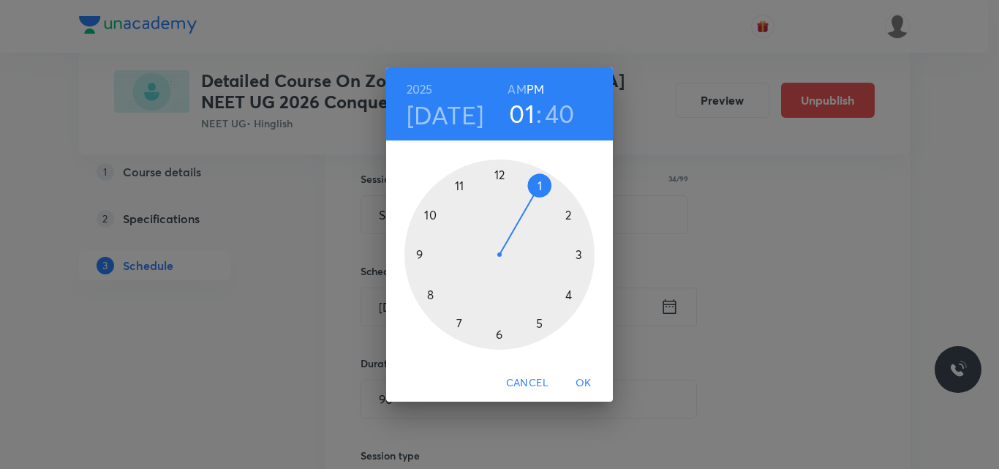
click at [578, 256] on div at bounding box center [499, 254] width 190 height 190
click at [499, 334] on div at bounding box center [499, 254] width 190 height 190
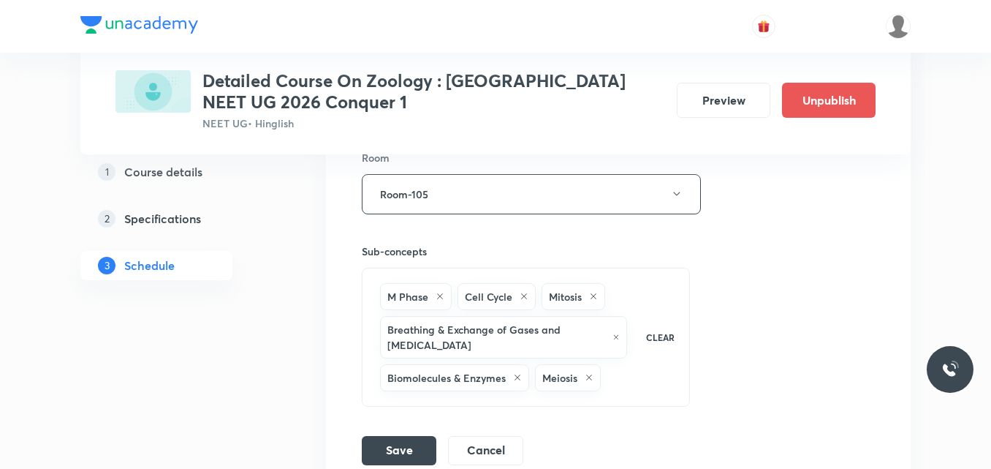
scroll to position [7178, 0]
click at [402, 438] on button "Save" at bounding box center [399, 446] width 75 height 29
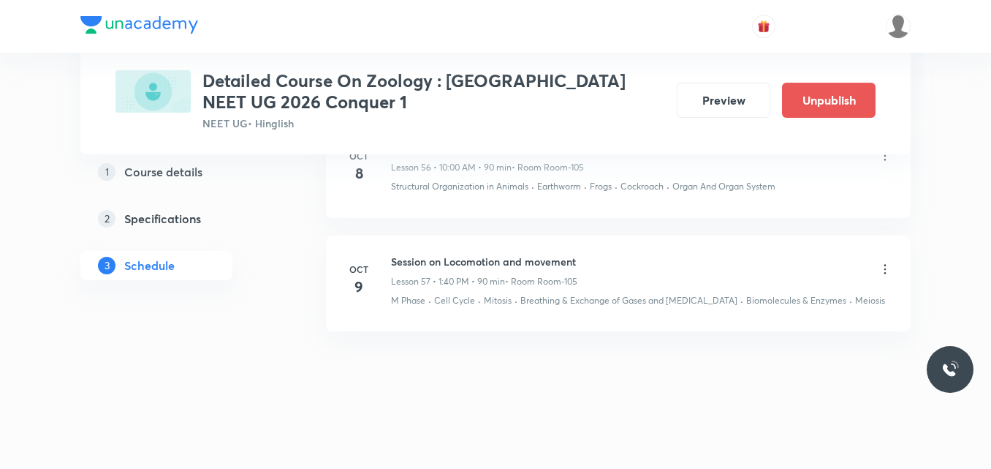
scroll to position [6672, 0]
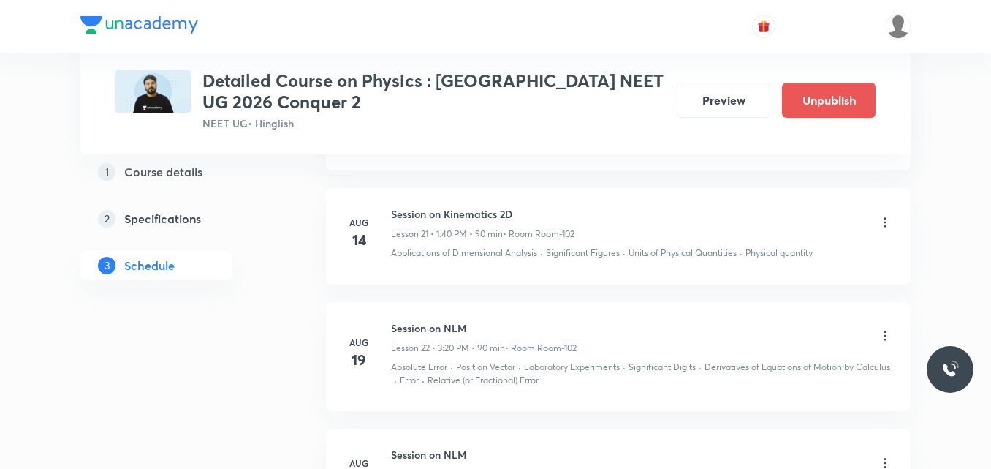
scroll to position [3208, 0]
drag, startPoint x: 512, startPoint y: 310, endPoint x: 261, endPoint y: 385, distance: 262.5
click at [261, 385] on div "1 Course details 2 Specifications 3 Schedule" at bounding box center [179, 106] width 199 height 6098
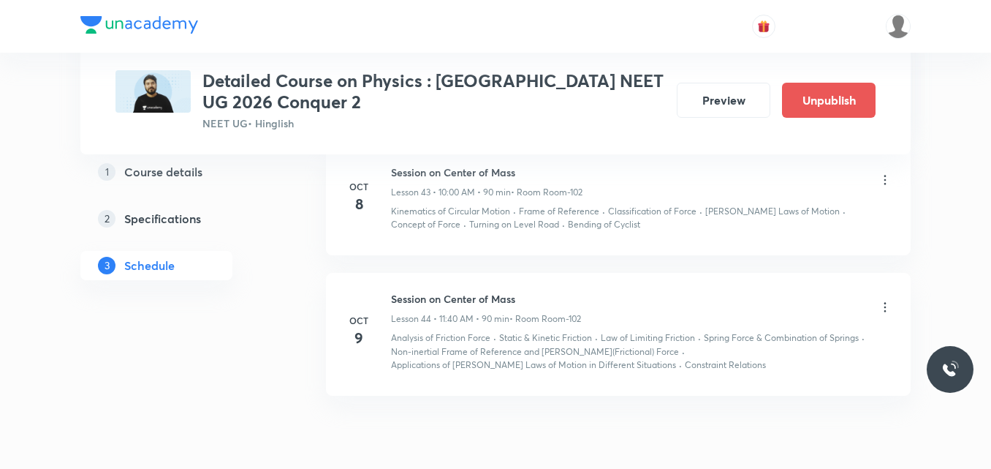
scroll to position [5854, 0]
click at [885, 308] on icon at bounding box center [885, 309] width 15 height 15
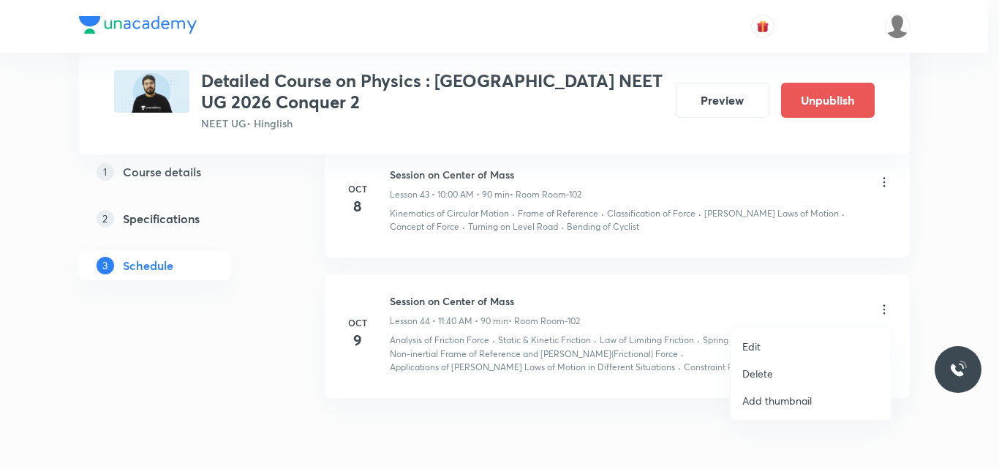
click at [760, 342] on p "Edit" at bounding box center [751, 345] width 18 height 15
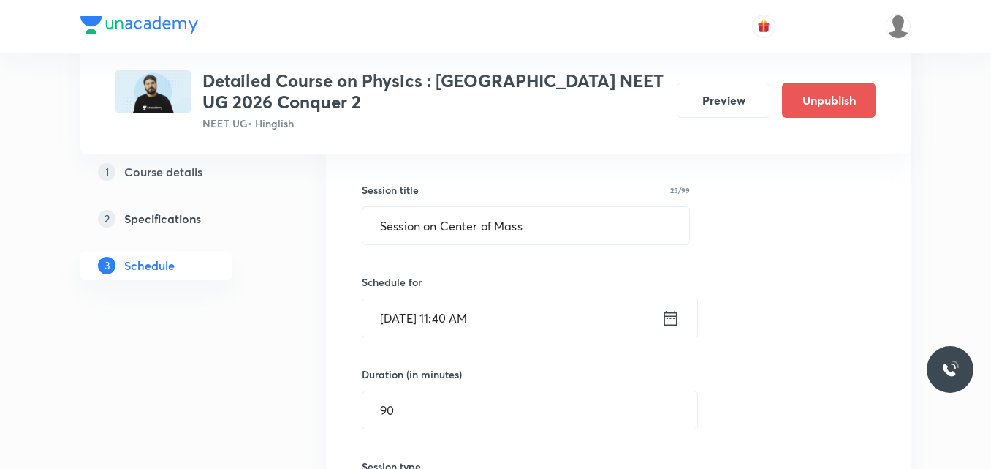
scroll to position [5306, 0]
click at [671, 322] on icon at bounding box center [671, 319] width 18 height 20
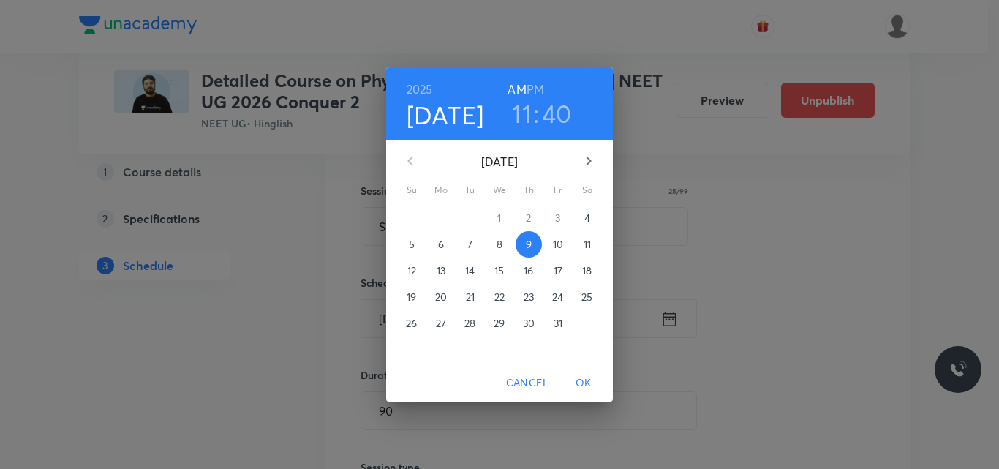
click at [554, 244] on p "10" at bounding box center [558, 244] width 10 height 15
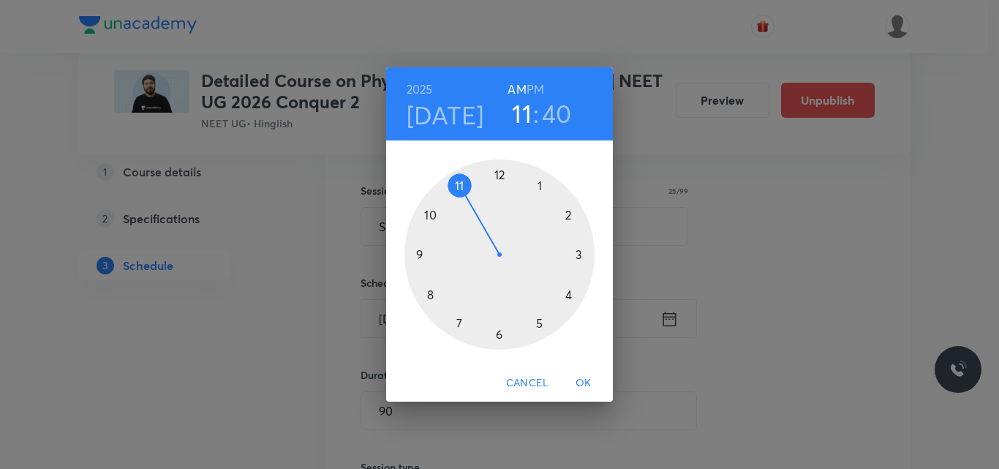
click at [587, 387] on span "OK" at bounding box center [583, 383] width 35 height 18
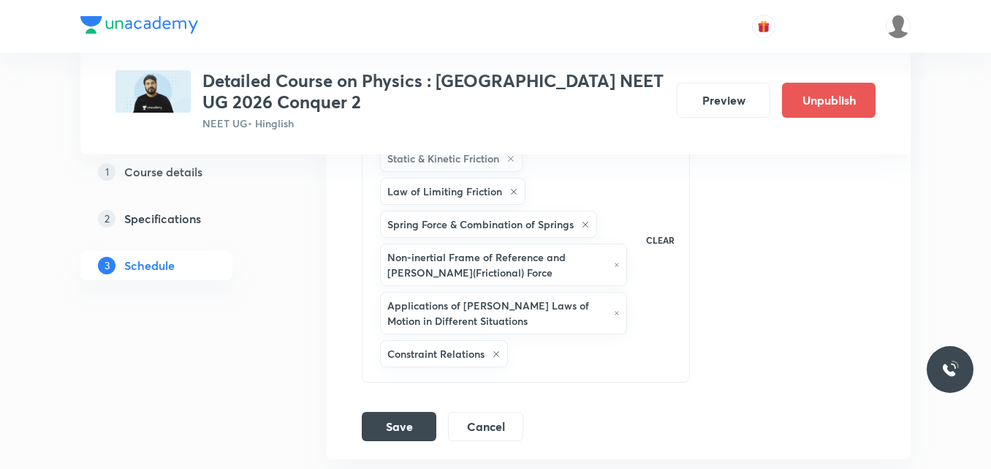
scroll to position [5890, 0]
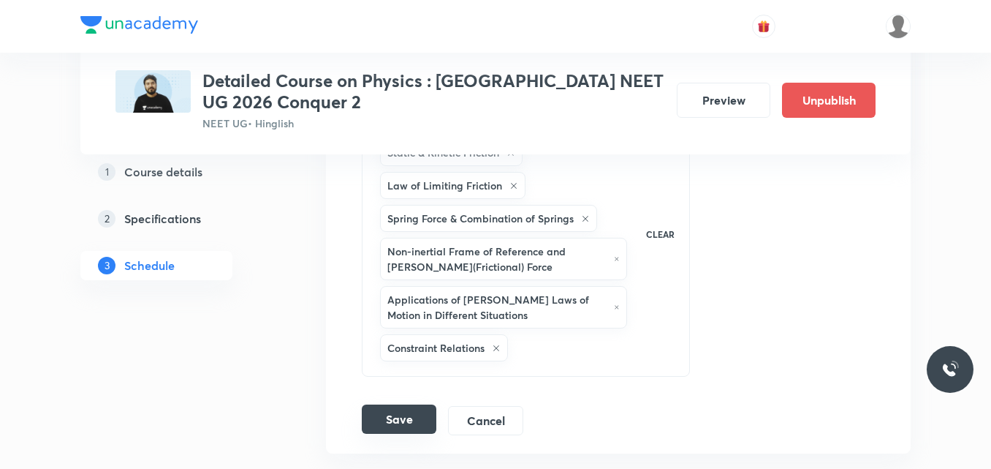
click at [408, 415] on button "Save" at bounding box center [399, 418] width 75 height 29
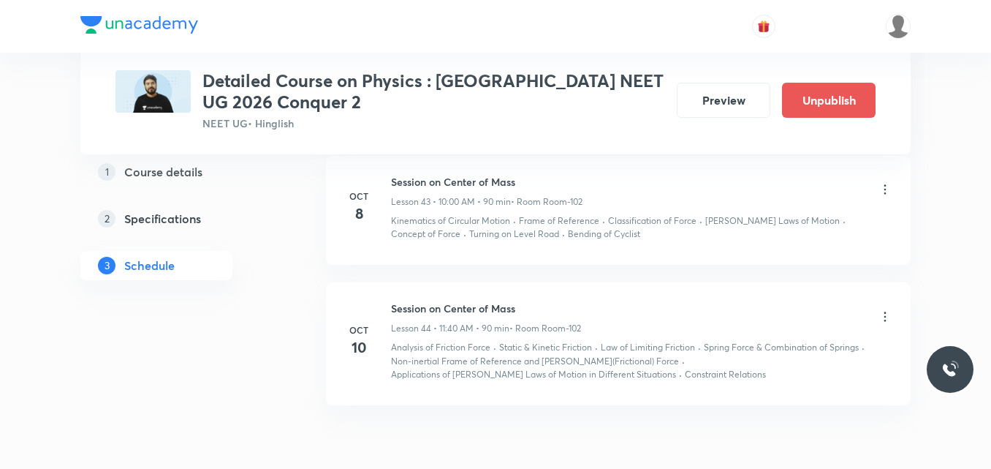
scroll to position [5174, 0]
drag, startPoint x: 391, startPoint y: 309, endPoint x: 526, endPoint y: 293, distance: 135.4
click at [526, 293] on li "Oct 10 Session on Center of Mass Lesson 44 • 11:40 AM • 90 min • Room Room-102 …" at bounding box center [618, 344] width 585 height 123
copy h6 "Session on Center of Mass"
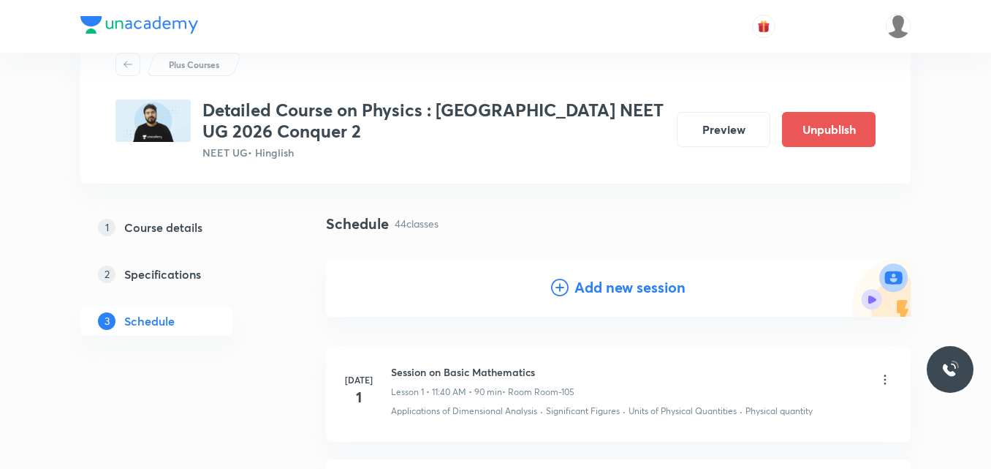
scroll to position [0, 0]
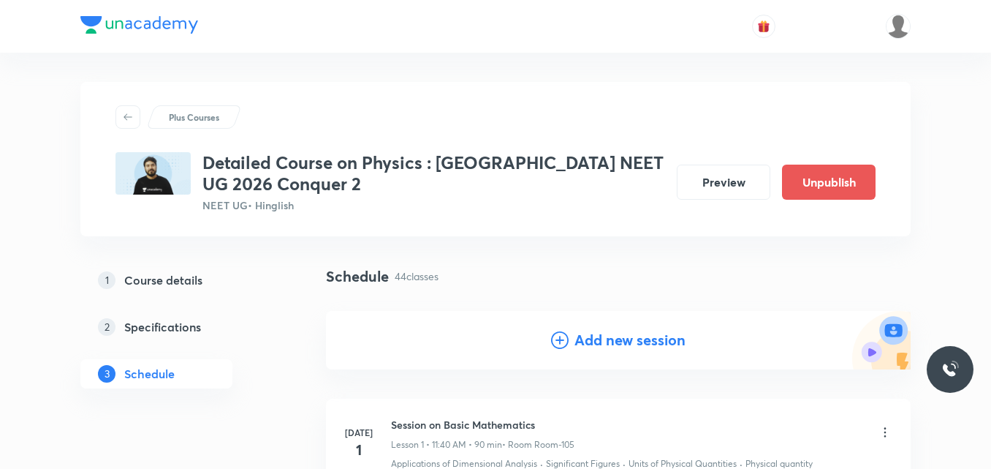
click at [558, 346] on icon at bounding box center [560, 340] width 18 height 18
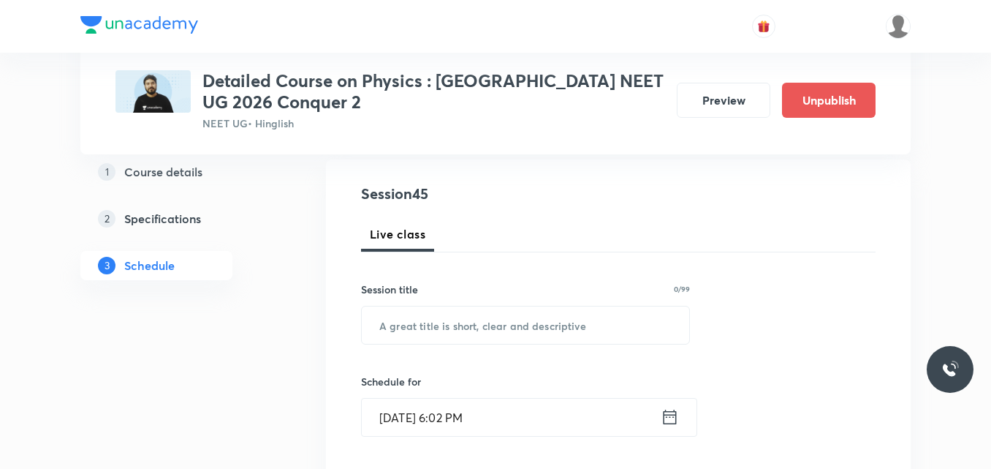
scroll to position [152, 0]
click at [496, 336] on input "text" at bounding box center [526, 324] width 328 height 37
paste input "Session on Center of Mass"
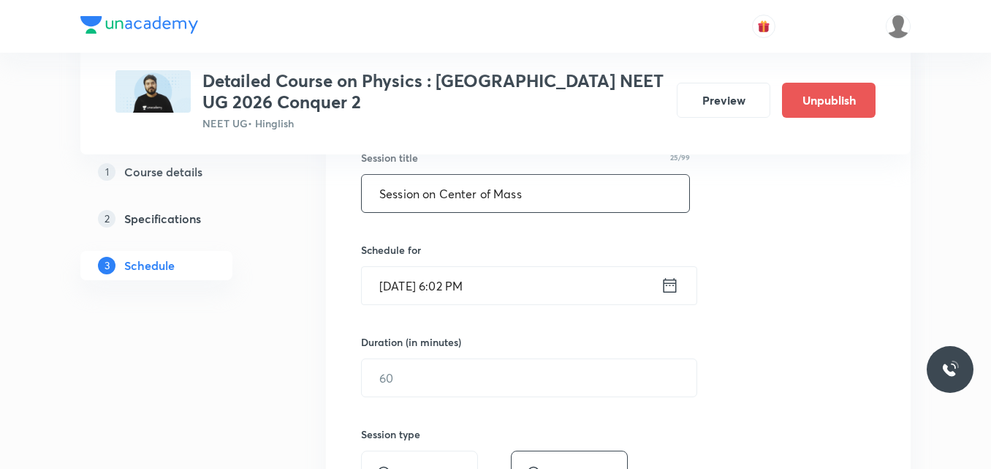
scroll to position [284, 0]
type input "Session on Center of Mass"
click at [665, 289] on icon at bounding box center [670, 284] width 18 height 20
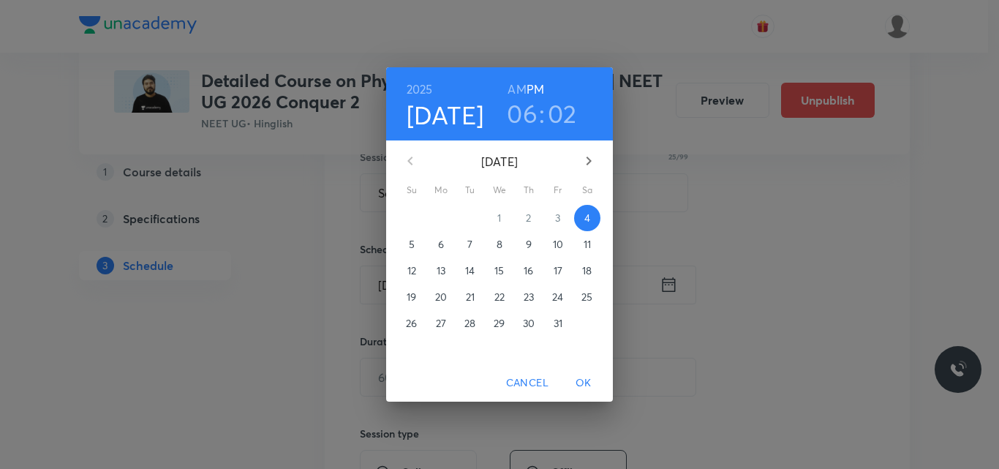
click at [528, 242] on p "9" at bounding box center [529, 244] width 6 height 15
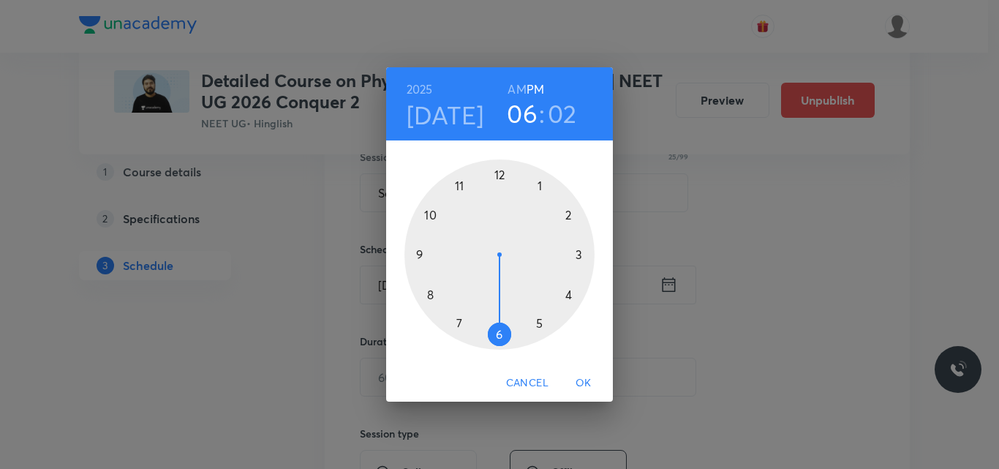
click at [537, 183] on div at bounding box center [499, 254] width 190 height 190
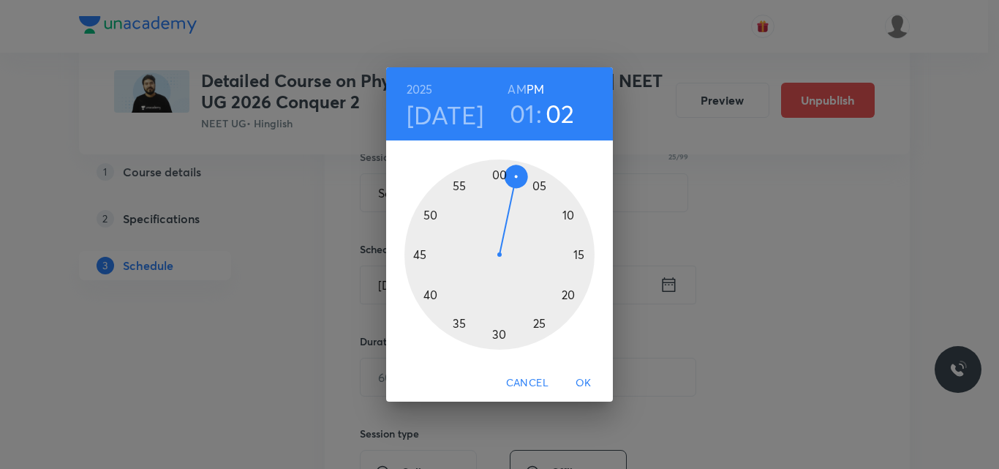
click at [432, 295] on div at bounding box center [499, 254] width 190 height 190
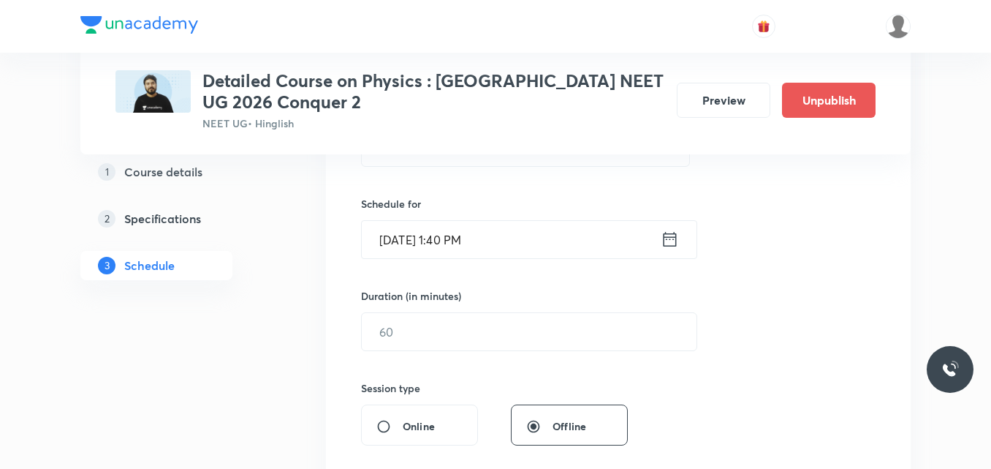
scroll to position [330, 0]
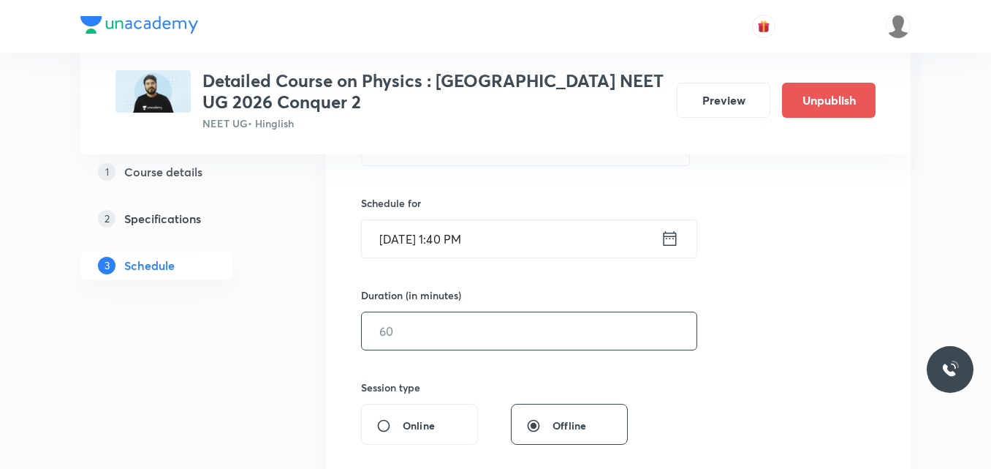
click at [392, 335] on input "text" at bounding box center [529, 330] width 335 height 37
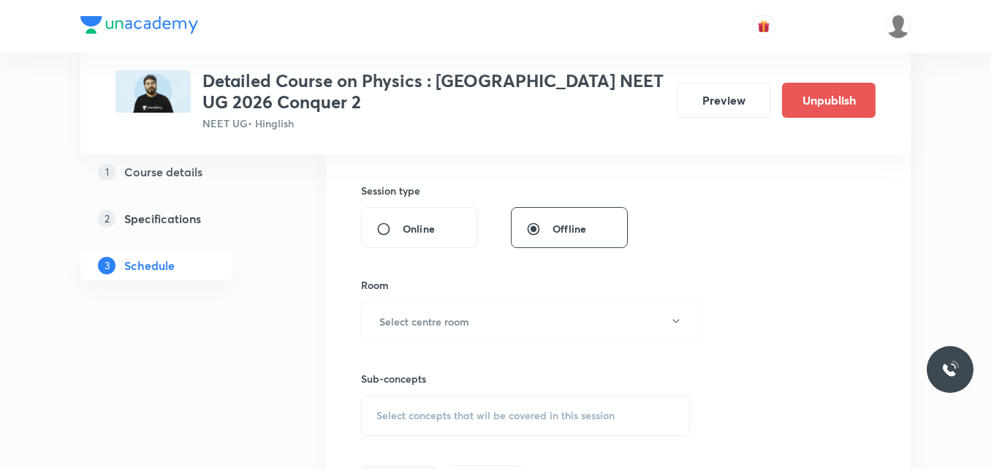
scroll to position [585, 0]
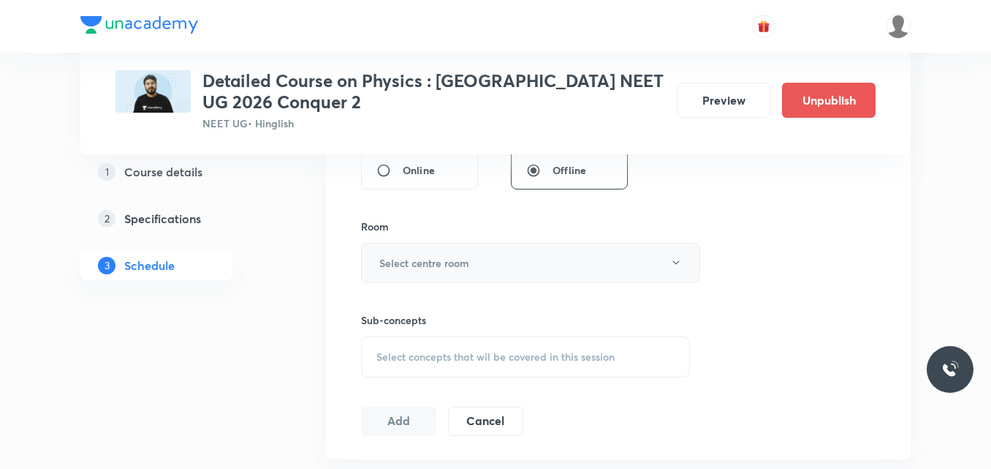
type input "90"
click at [408, 265] on h6 "Select centre room" at bounding box center [424, 262] width 90 height 15
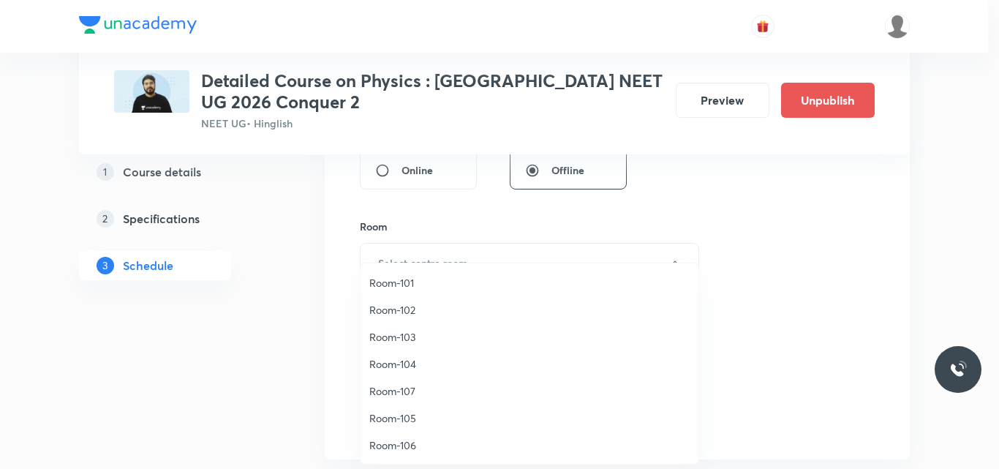
click at [398, 309] on span "Room-102" at bounding box center [529, 309] width 320 height 15
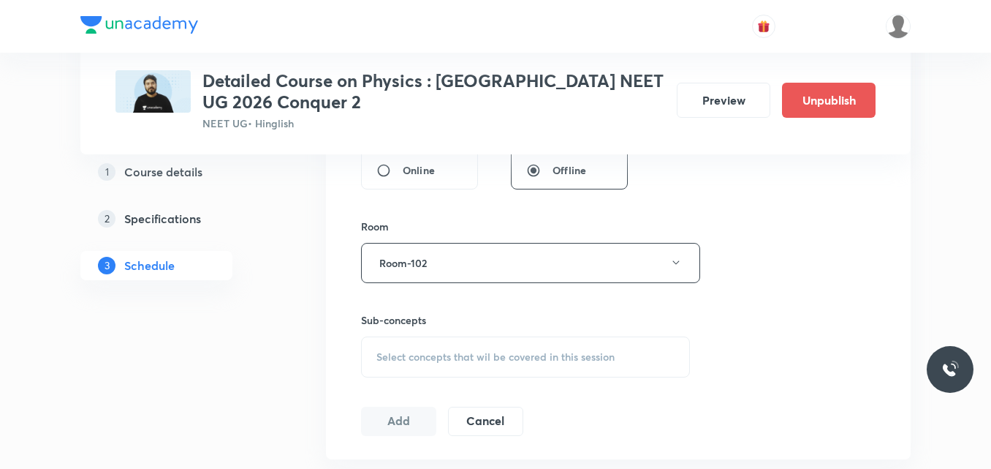
click at [406, 359] on span "Select concepts that wil be covered in this session" at bounding box center [496, 357] width 238 height 12
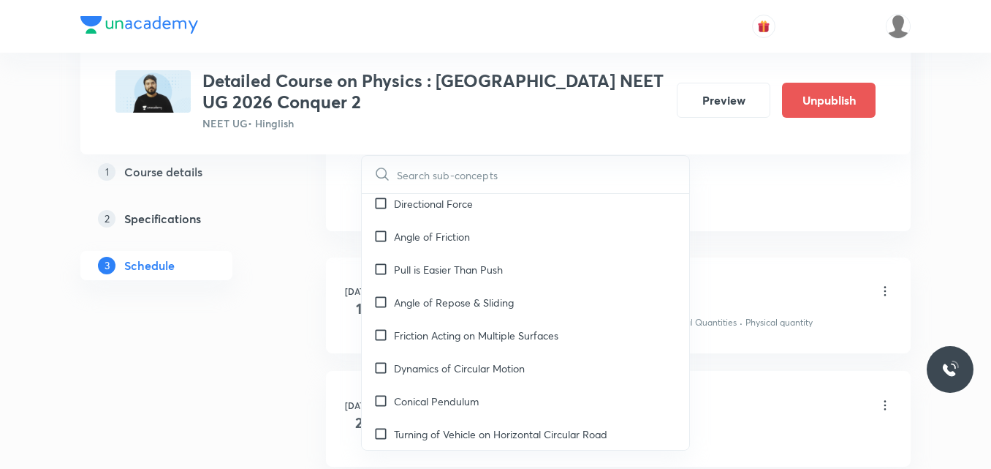
scroll to position [3796, 0]
click at [456, 328] on p "Friction Acting on Multiple Surfaces" at bounding box center [476, 335] width 164 height 15
checkbox input "true"
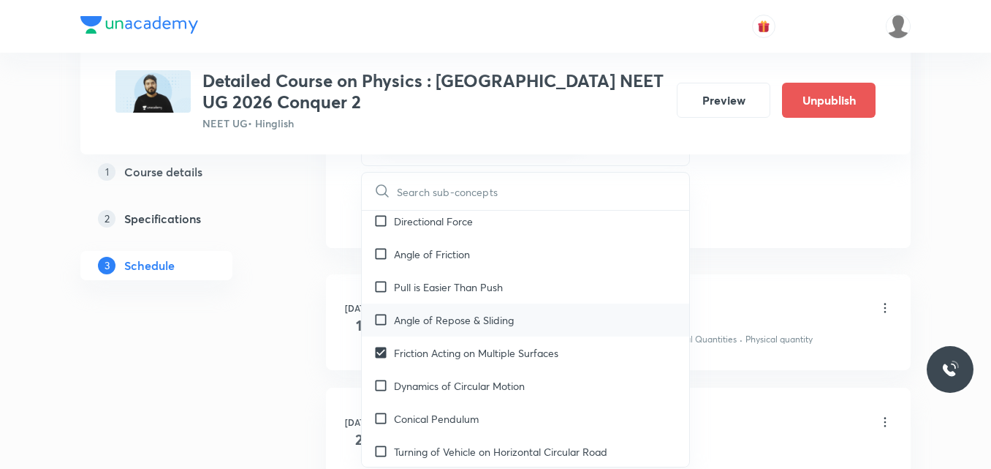
click at [442, 312] on p "Angle of Repose & Sliding" at bounding box center [454, 319] width 120 height 15
checkbox input "true"
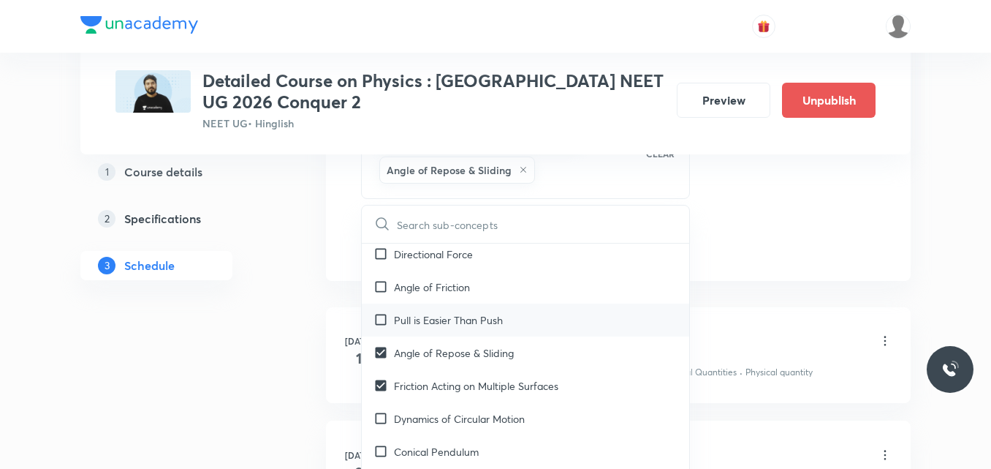
click at [402, 312] on p "Pull is Easier Than Push" at bounding box center [448, 319] width 109 height 15
checkbox input "true"
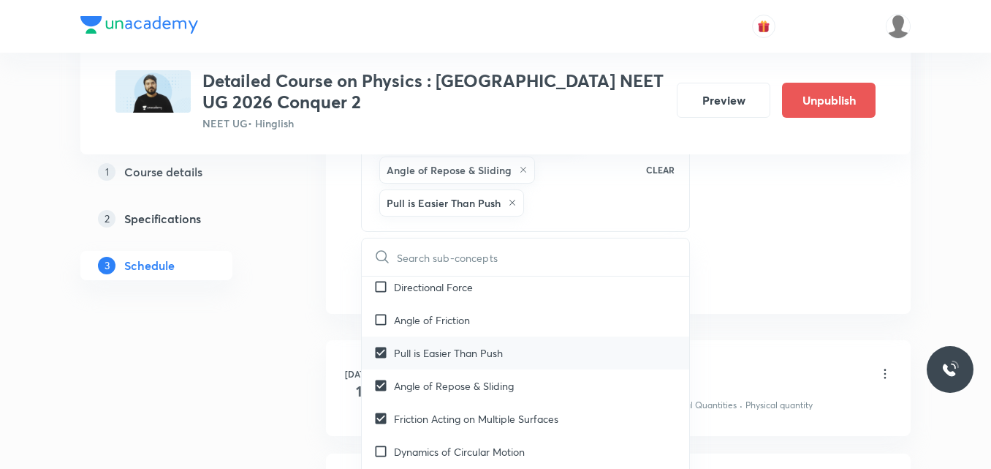
click at [402, 312] on p "Angle of Friction" at bounding box center [432, 319] width 76 height 15
checkbox input "true"
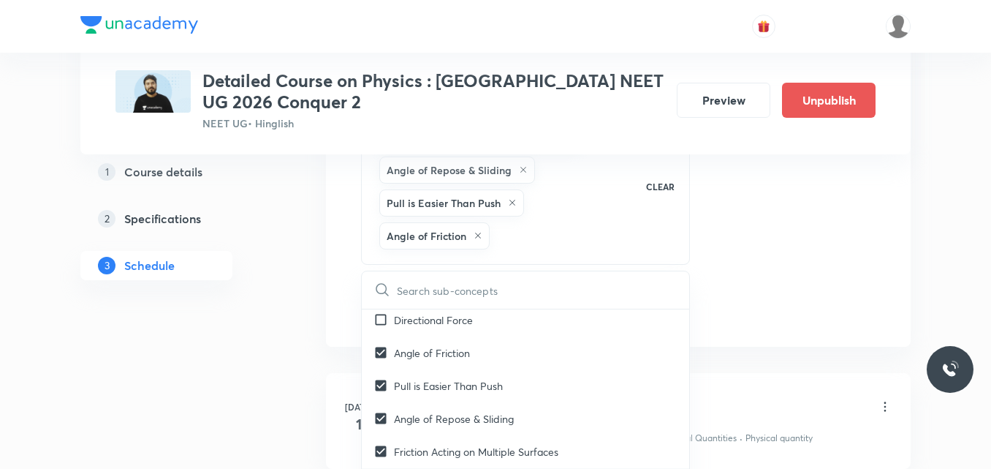
checkbox input "true"
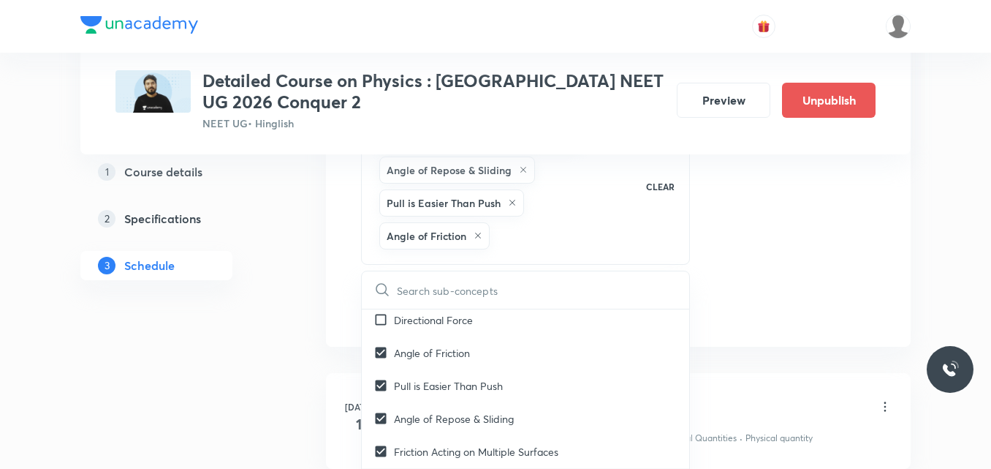
checkbox input "true"
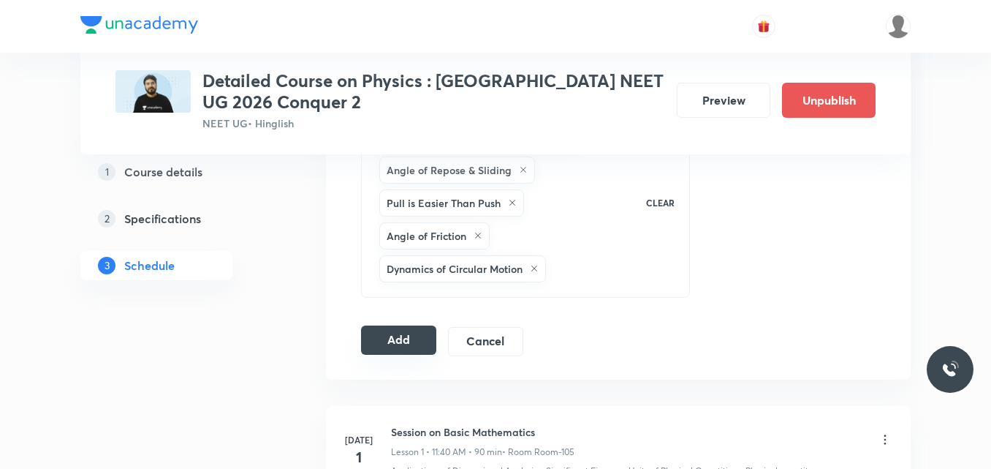
click at [412, 341] on button "Add" at bounding box center [398, 339] width 75 height 29
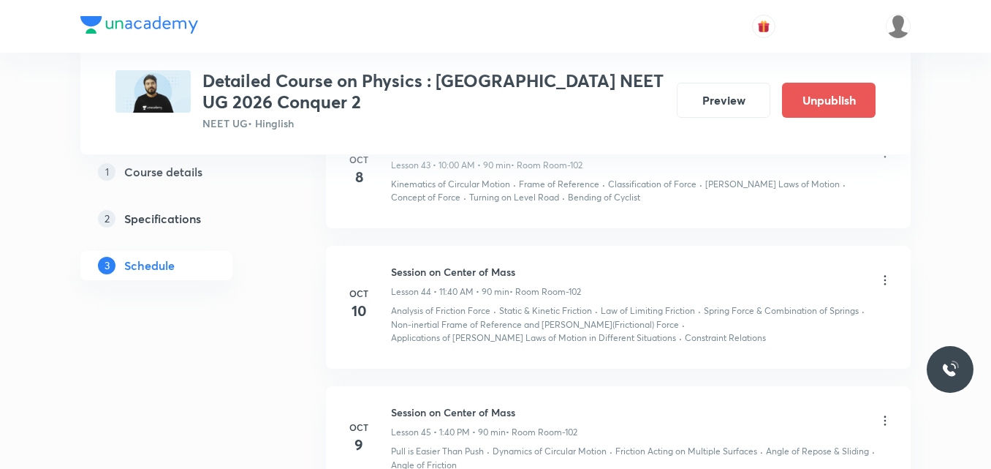
scroll to position [5205, 0]
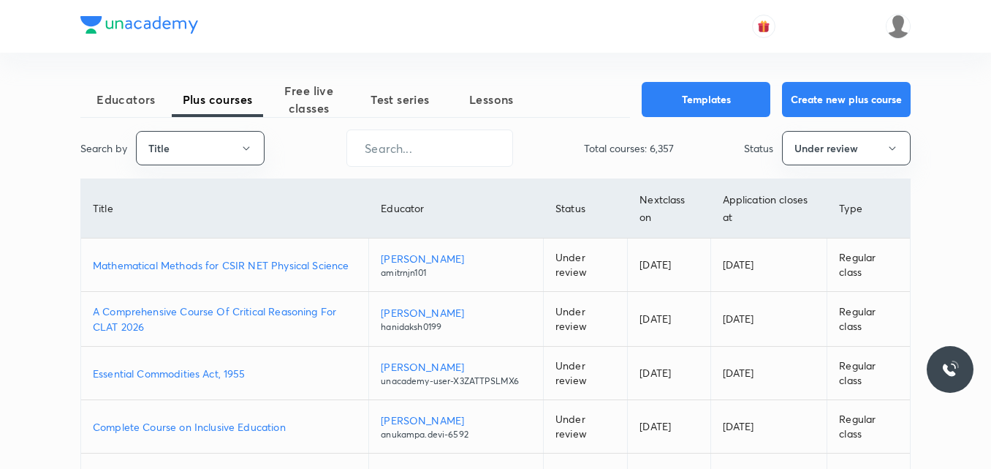
click at [315, 271] on p "Mathematical Methods for CSIR NET Physical Science" at bounding box center [225, 264] width 264 height 15
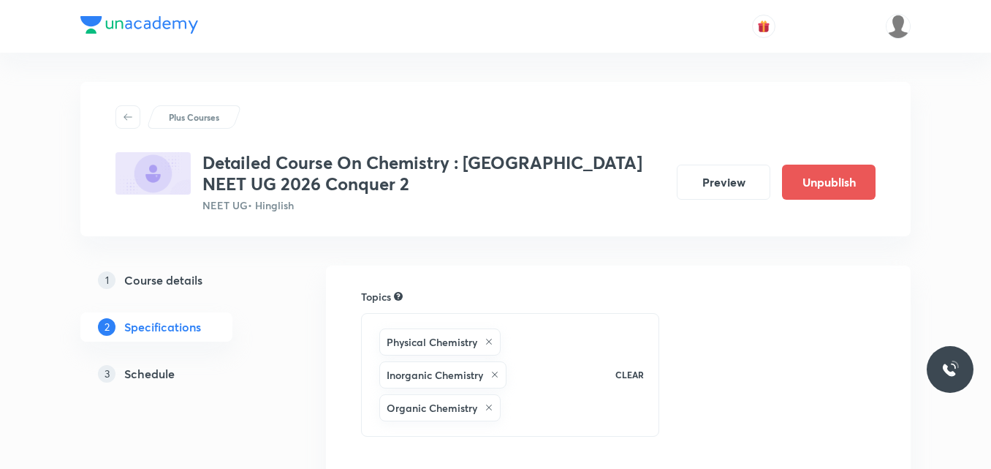
click at [135, 372] on h5 "Schedule" at bounding box center [149, 374] width 50 height 18
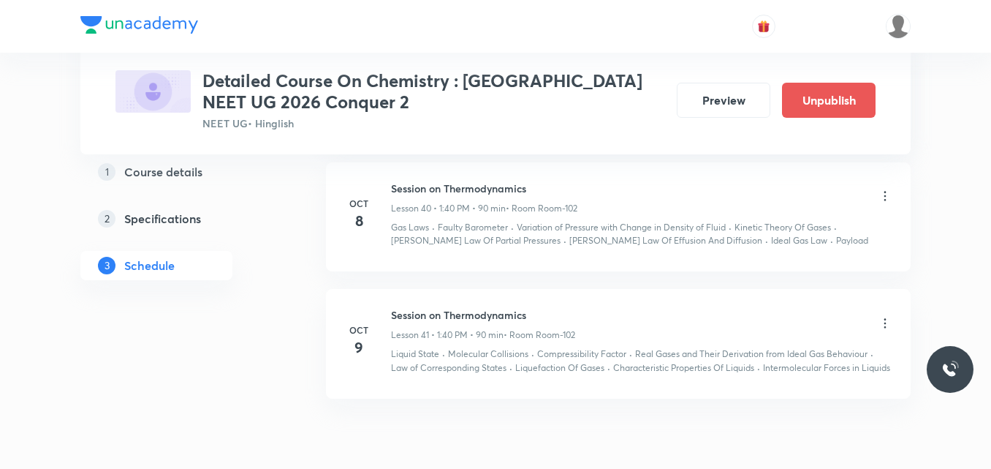
scroll to position [5579, 0]
click at [884, 320] on icon at bounding box center [885, 324] width 15 height 15
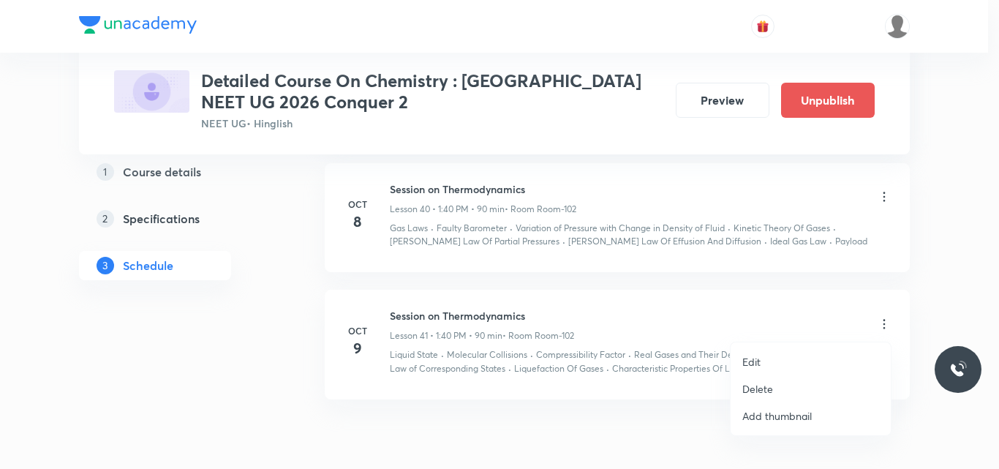
click at [745, 360] on p "Edit" at bounding box center [751, 361] width 18 height 15
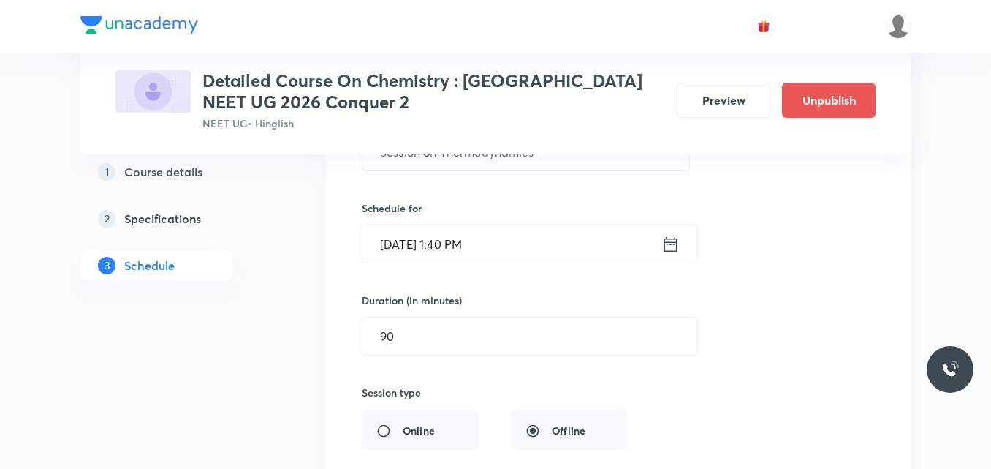
scroll to position [5120, 0]
click at [665, 247] on icon at bounding box center [671, 245] width 13 height 15
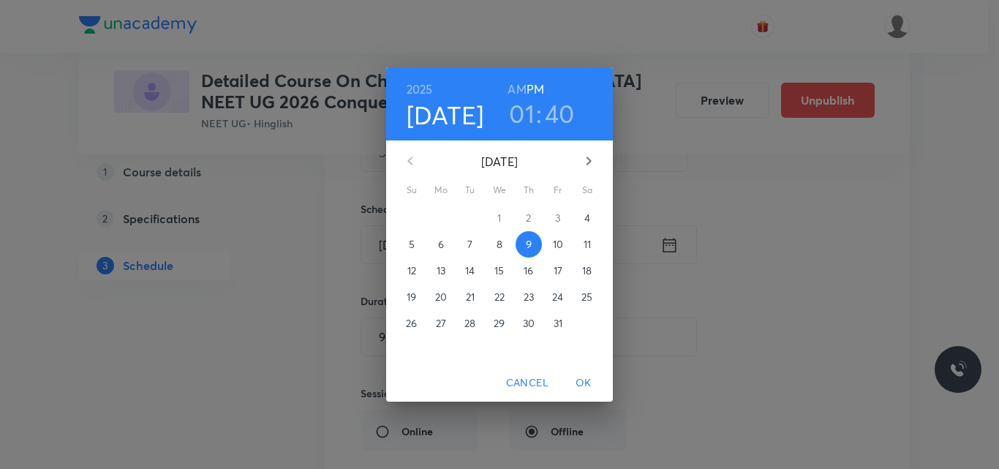
click at [522, 121] on h3 "01" at bounding box center [522, 113] width 26 height 31
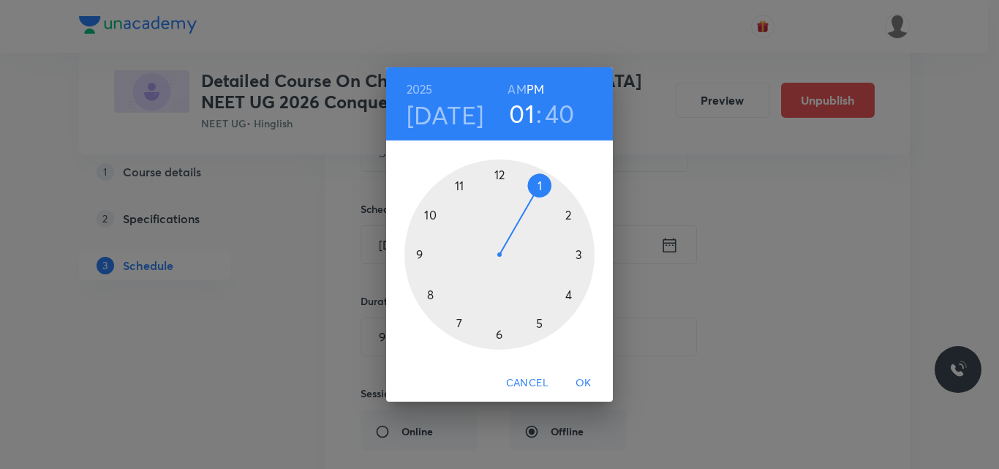
click at [514, 88] on h6 "AM" at bounding box center [516, 89] width 18 height 20
click at [458, 186] on div at bounding box center [499, 254] width 190 height 190
click at [433, 297] on div at bounding box center [499, 254] width 190 height 190
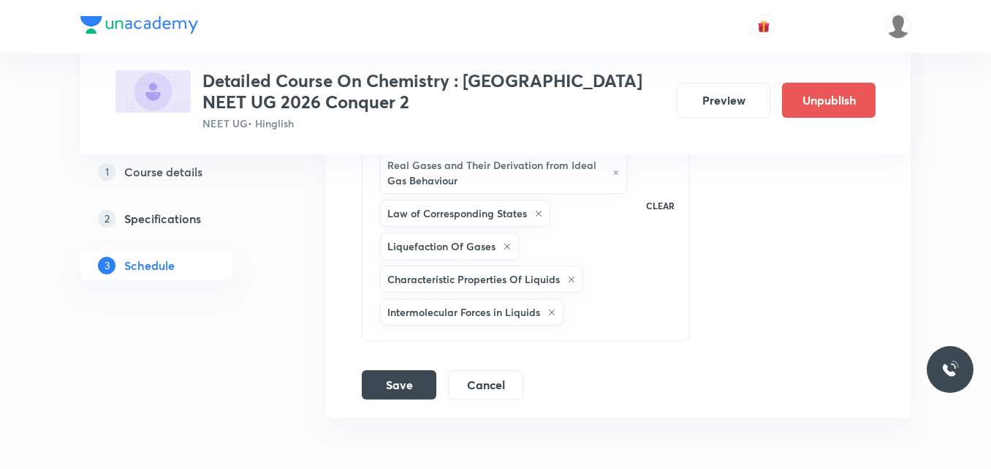
scroll to position [5651, 0]
click at [400, 386] on button "Save" at bounding box center [399, 382] width 75 height 29
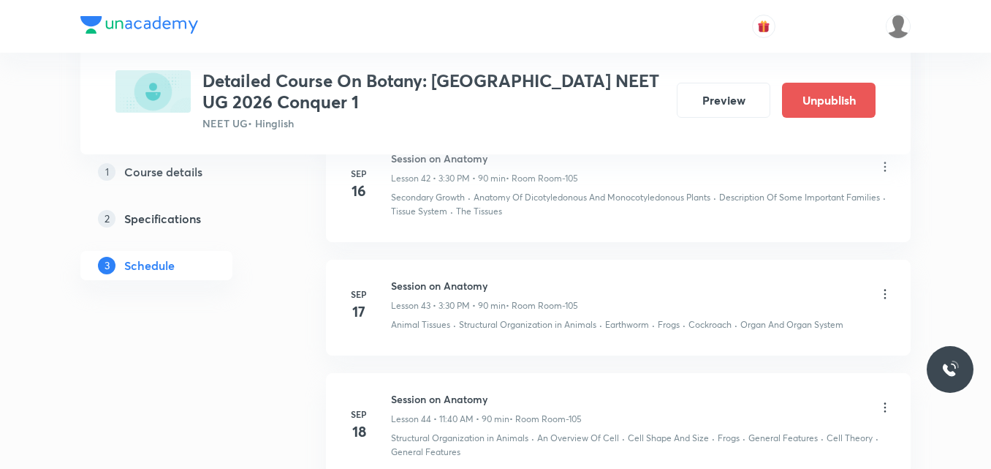
scroll to position [6508, 0]
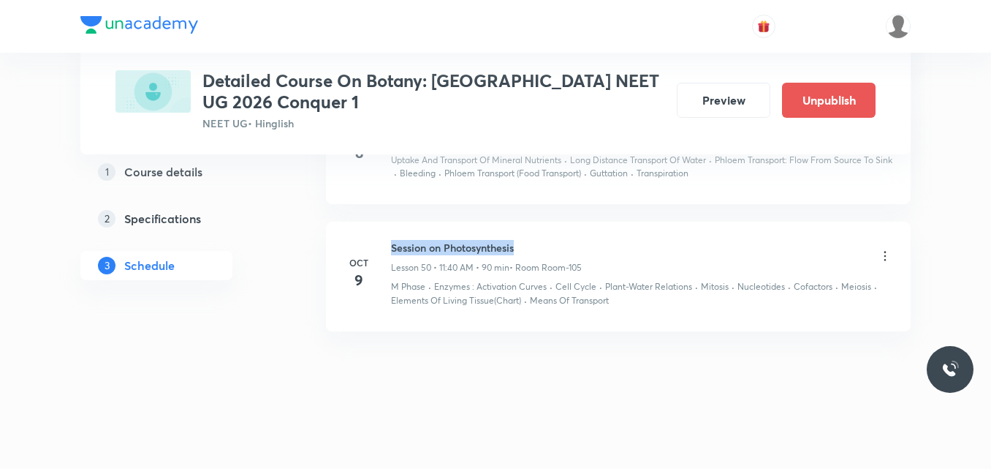
drag, startPoint x: 393, startPoint y: 246, endPoint x: 523, endPoint y: 250, distance: 129.5
click at [523, 250] on h6 "Session on Photosynthesis" at bounding box center [486, 247] width 191 height 15
copy h6 "Session on Photosynthesis"
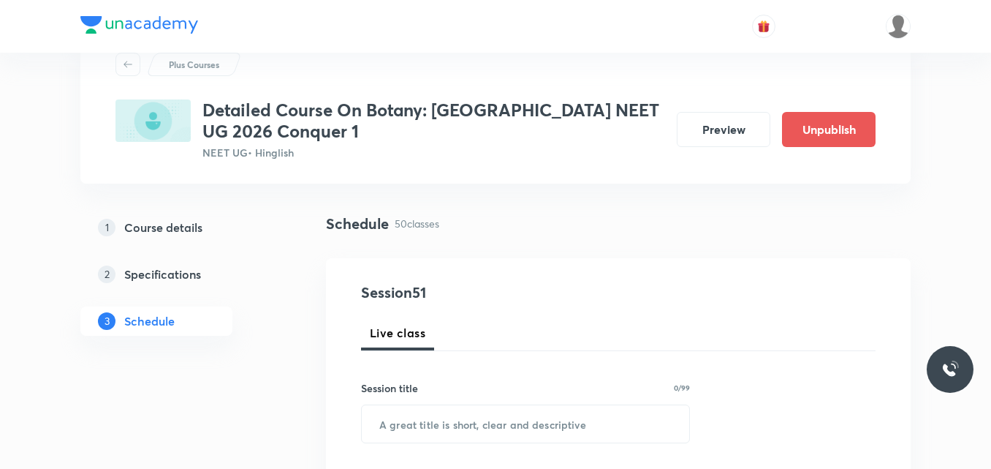
scroll to position [119, 0]
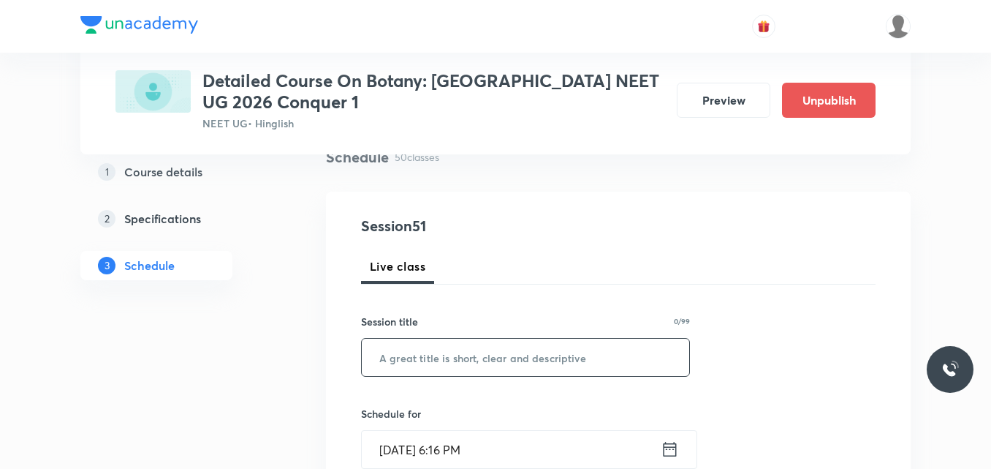
click at [430, 366] on input "text" at bounding box center [526, 356] width 328 height 37
paste input "Session on Photosynthesis"
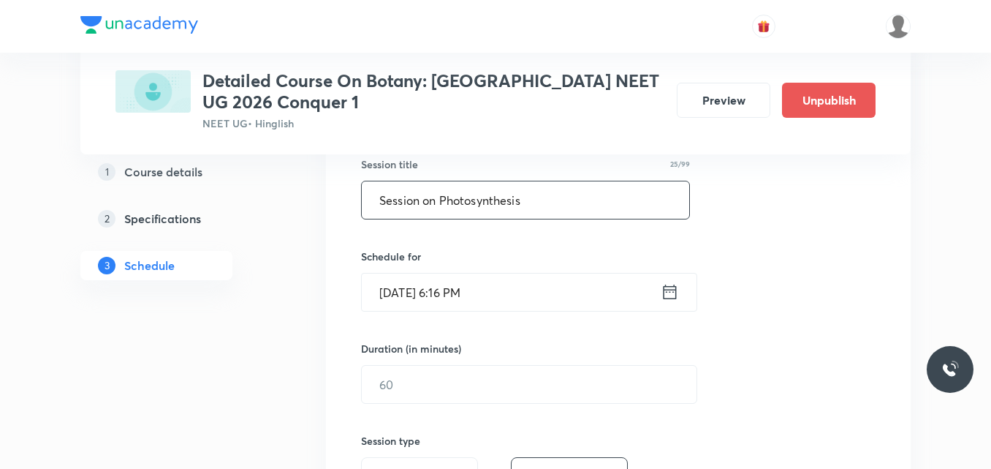
scroll to position [277, 0]
type input "Session on Photosynthesis"
click at [672, 292] on icon at bounding box center [670, 291] width 18 height 20
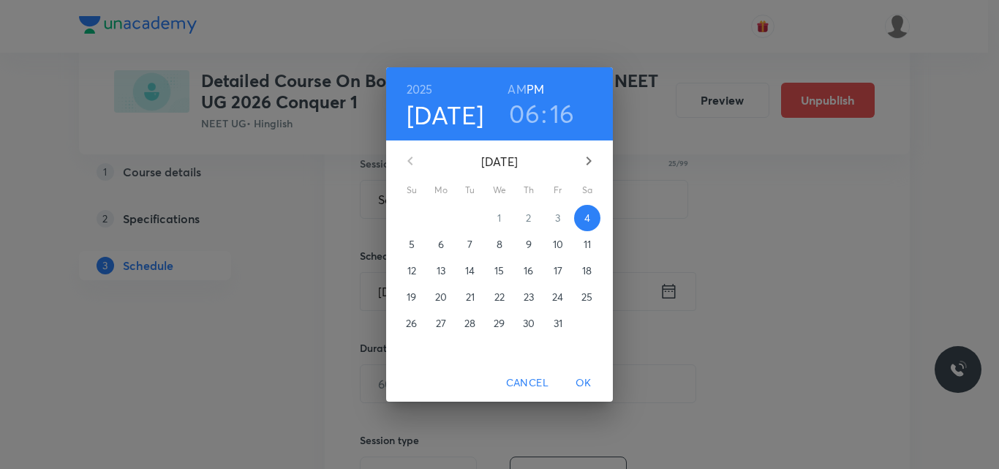
click at [556, 249] on p "10" at bounding box center [558, 244] width 10 height 15
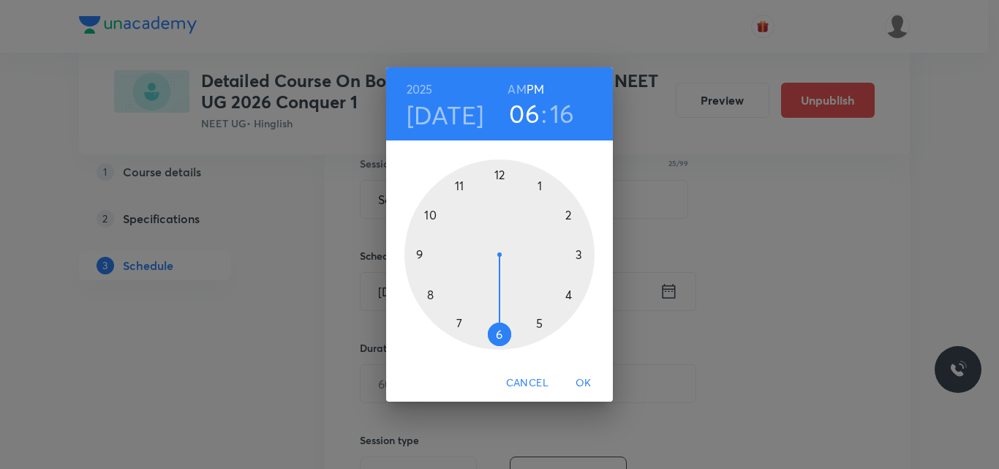
click at [515, 89] on h6 "AM" at bounding box center [516, 89] width 18 height 20
click at [429, 215] on div at bounding box center [499, 254] width 190 height 190
click at [496, 171] on div at bounding box center [499, 254] width 190 height 190
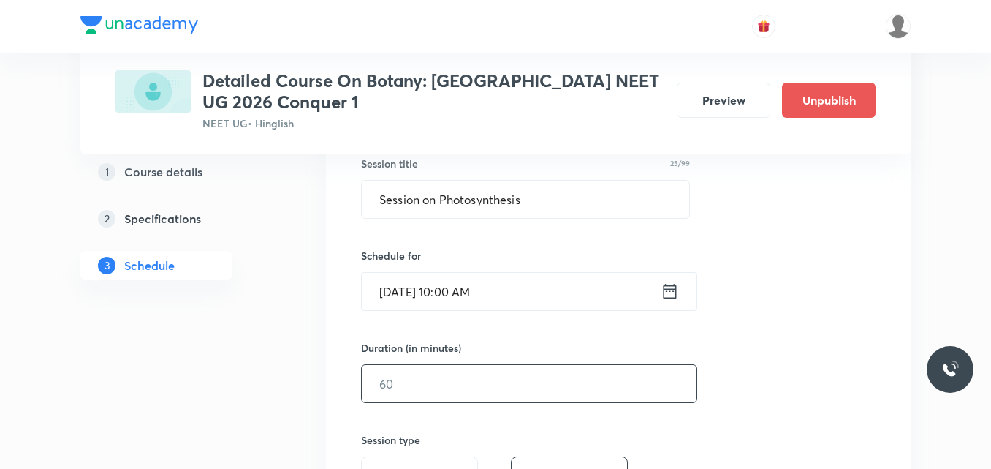
click at [398, 382] on input "text" at bounding box center [529, 383] width 335 height 37
type input "90"
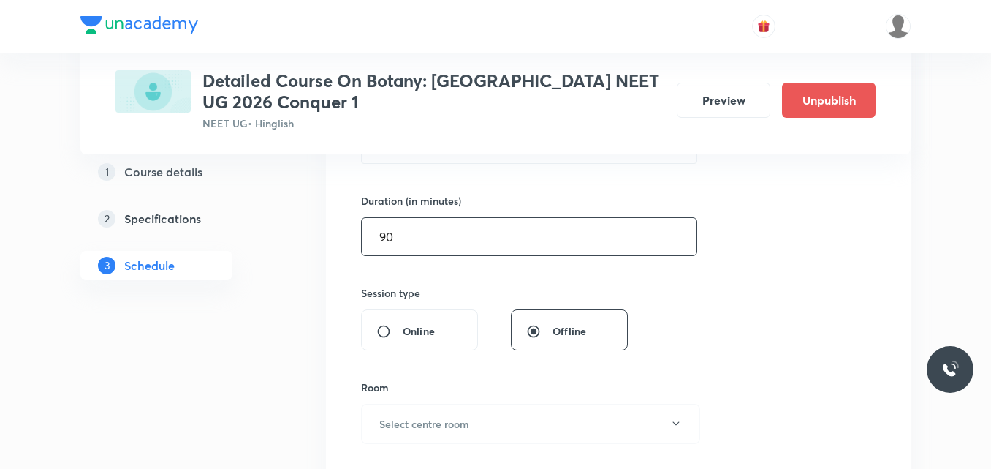
scroll to position [425, 0]
click at [424, 420] on h6 "Select centre room" at bounding box center [424, 422] width 90 height 15
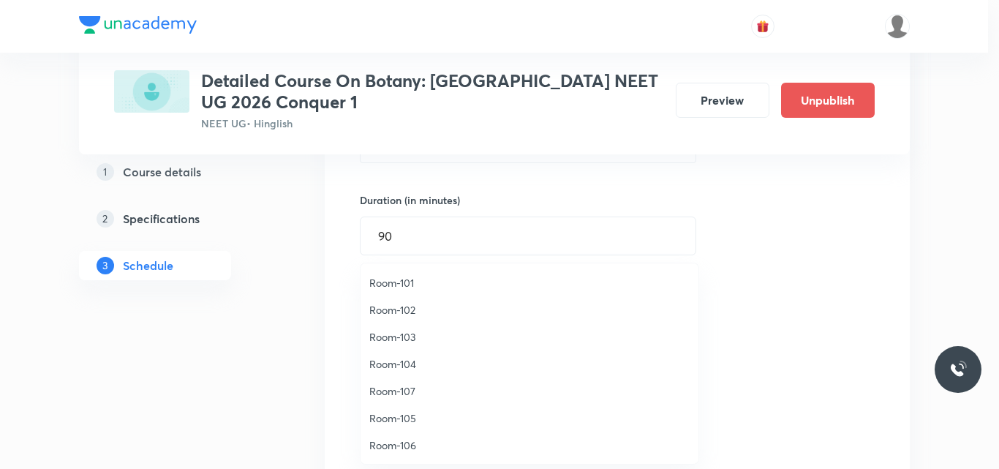
click at [406, 417] on span "Room-105" at bounding box center [529, 417] width 320 height 15
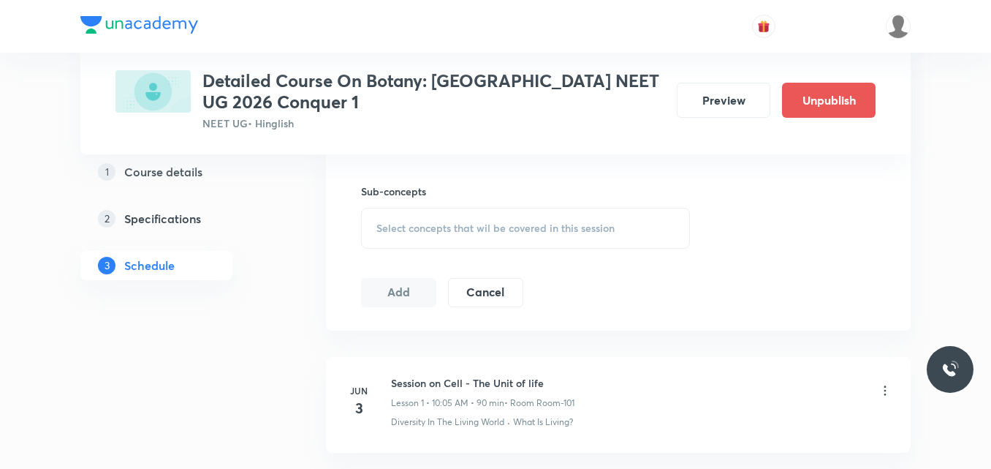
scroll to position [714, 0]
click at [430, 235] on div "Select concepts that wil be covered in this session" at bounding box center [525, 227] width 329 height 41
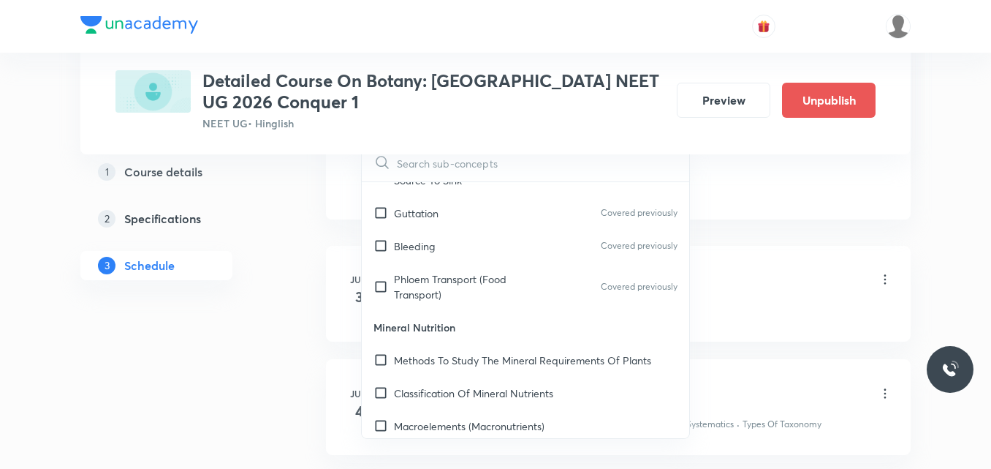
scroll to position [4028, 0]
click at [440, 390] on p "Classification Of Mineral Nutrients" at bounding box center [473, 392] width 159 height 15
checkbox input "true"
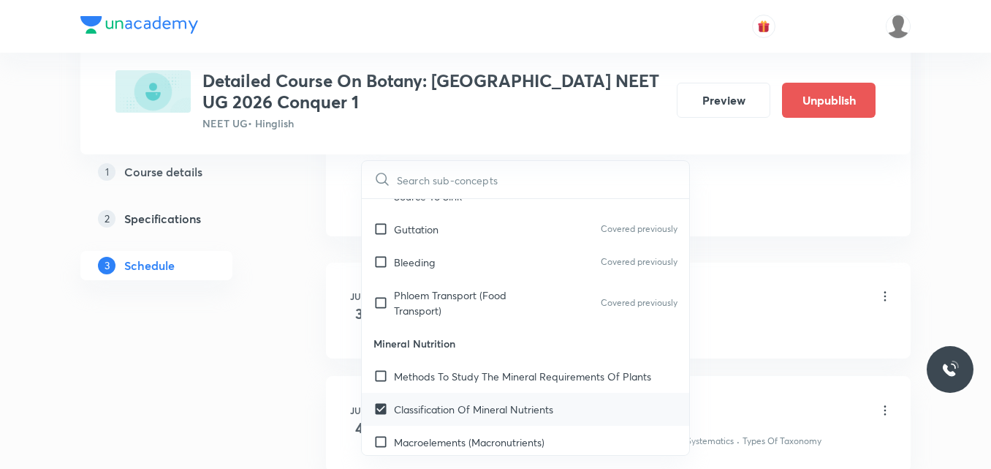
click at [440, 390] on div "Methods To Study The Mineral Requirements Of Plants" at bounding box center [526, 376] width 328 height 33
checkbox input "true"
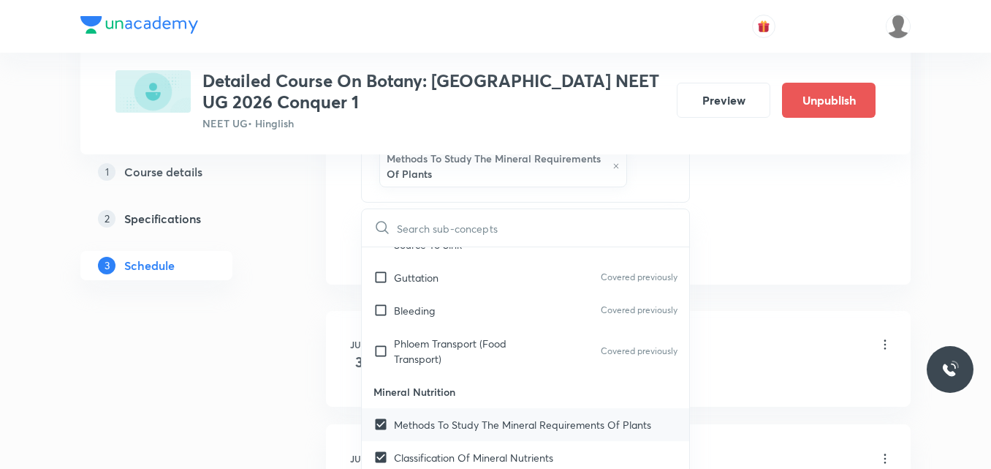
scroll to position [4131, 0]
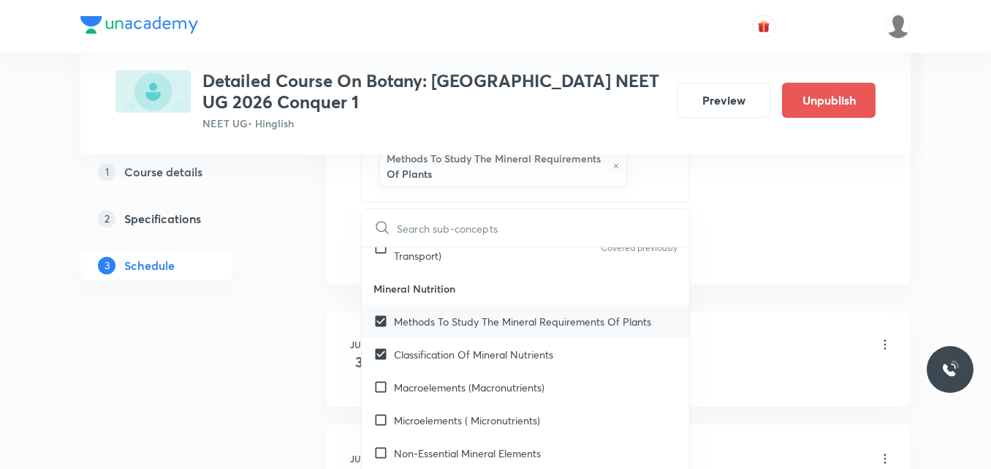
click at [451, 407] on div "Microelements ( Micronutrients)" at bounding box center [526, 420] width 328 height 33
checkbox input "true"
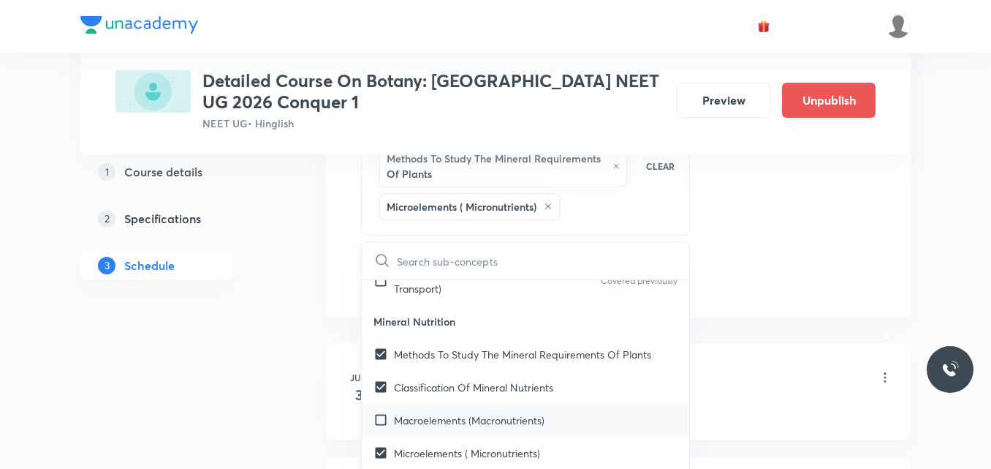
click at [412, 430] on div "Macroelements (Macronutrients)" at bounding box center [526, 420] width 328 height 33
checkbox input "true"
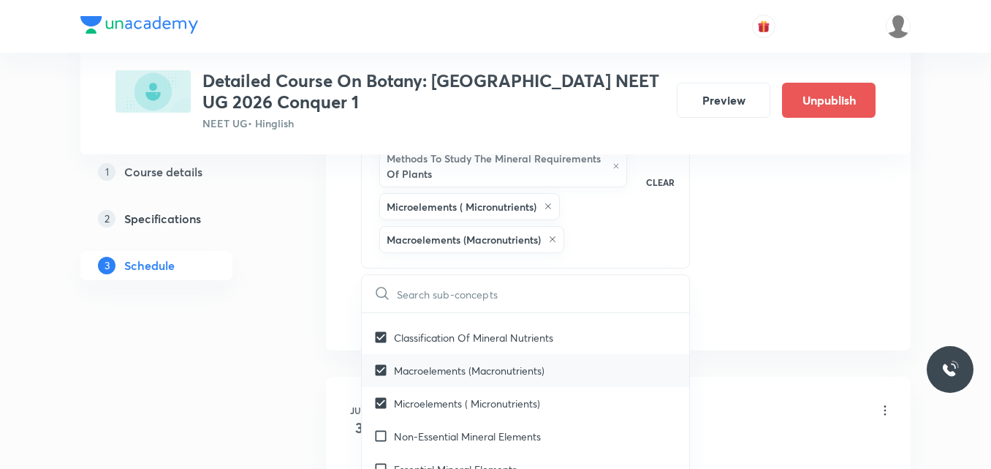
scroll to position [4215, 0]
click at [412, 430] on p "Non-Essential Mineral Elements" at bounding box center [467, 434] width 147 height 15
checkbox input "true"
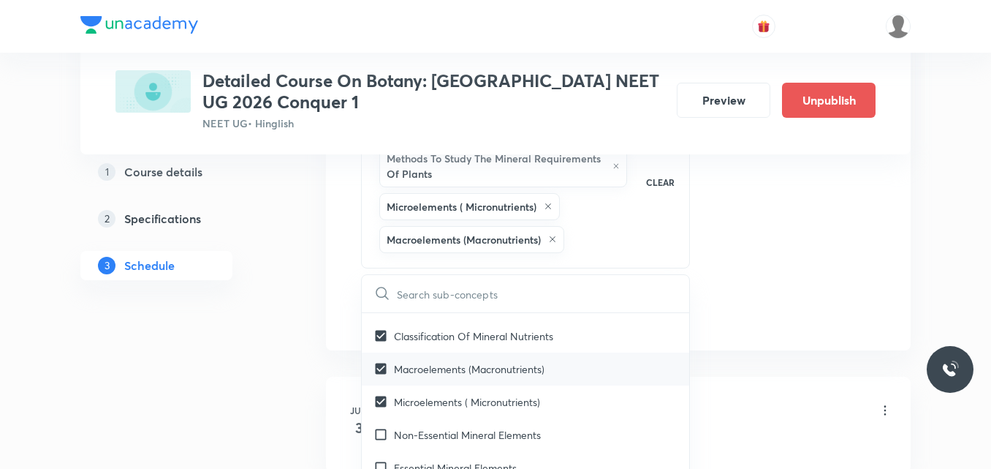
checkbox input "true"
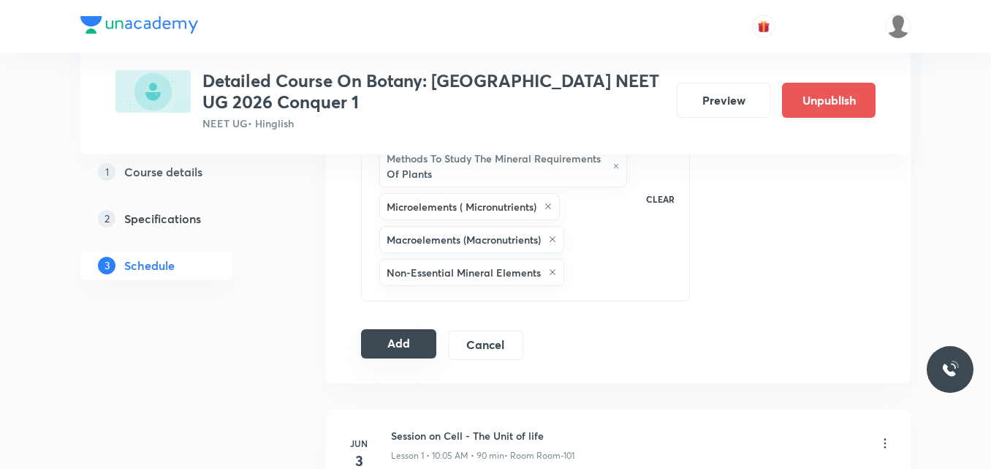
click at [412, 346] on button "Add" at bounding box center [398, 343] width 75 height 29
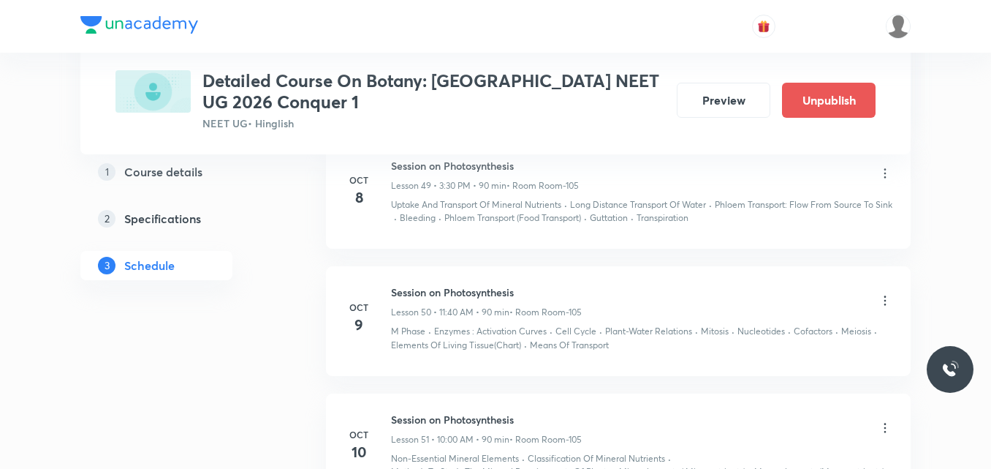
scroll to position [5749, 0]
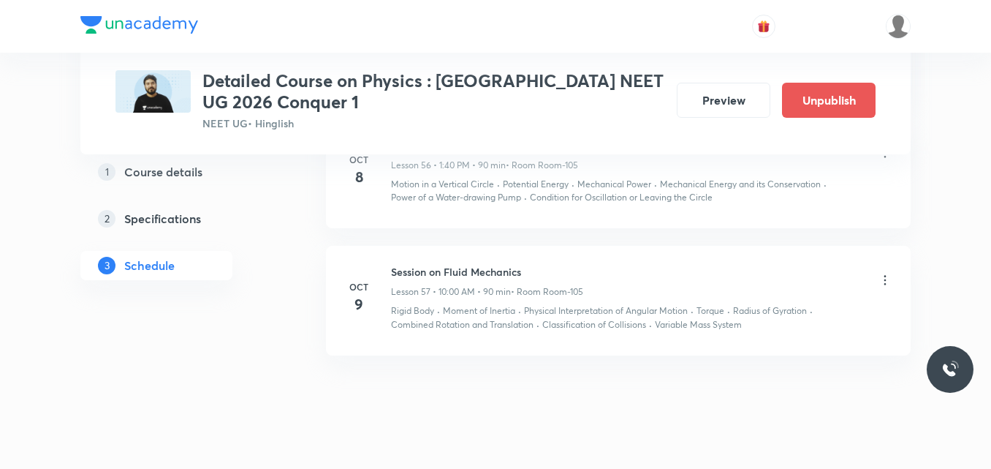
scroll to position [7387, 0]
drag, startPoint x: 525, startPoint y: 273, endPoint x: 374, endPoint y: 251, distance: 152.9
click at [374, 251] on li "Oct 9 Session on Fluid Mechanics Lesson 57 • 10:00 AM • 90 min • Room Room-105 …" at bounding box center [618, 300] width 585 height 110
copy h6 "Session on Fluid Mechanics"
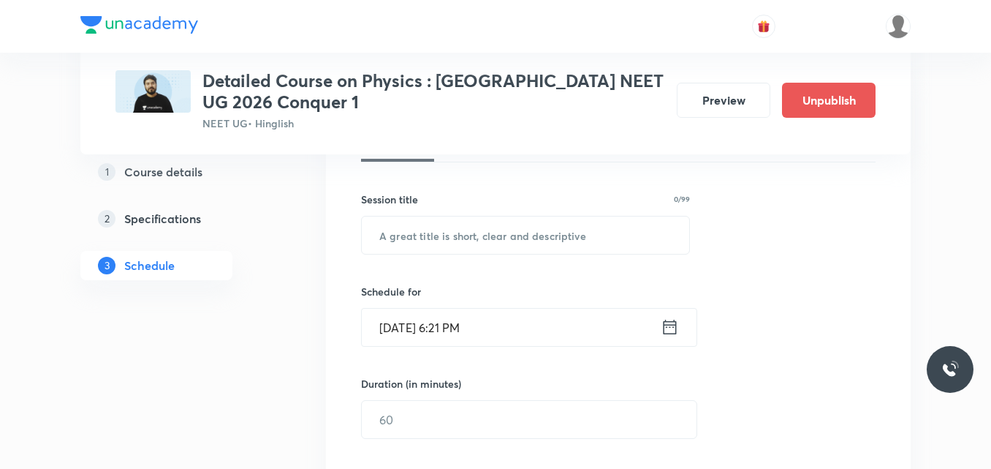
scroll to position [241, 0]
click at [402, 235] on input "text" at bounding box center [526, 235] width 328 height 37
paste input "Session on Fluid Mechanics"
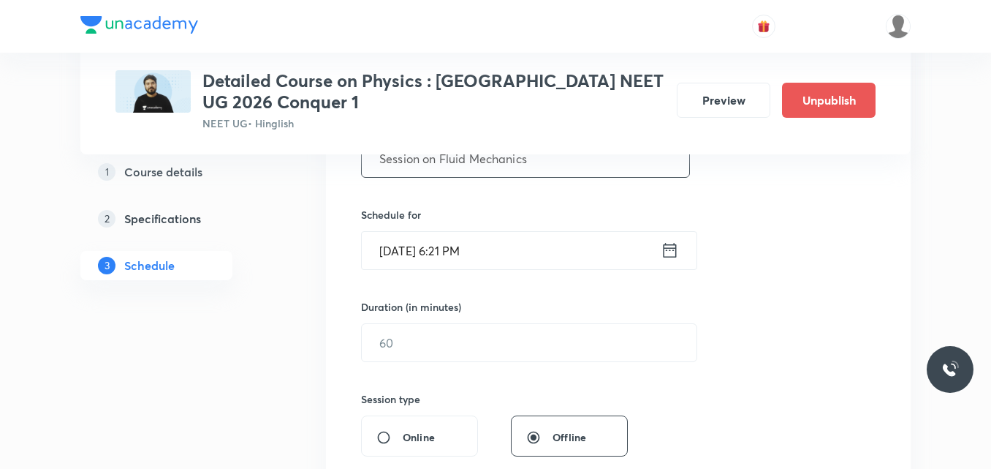
scroll to position [323, 0]
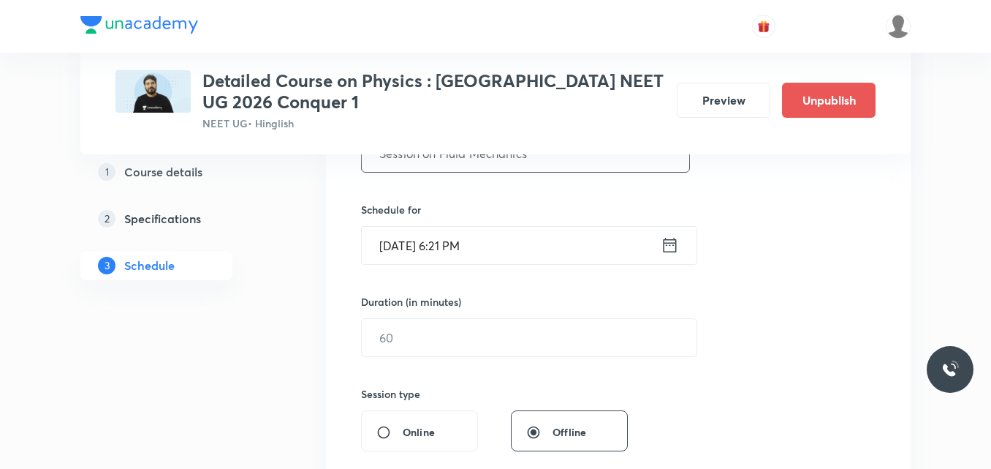
type input "Session on Fluid Mechanics"
click at [673, 247] on icon at bounding box center [670, 245] width 18 height 20
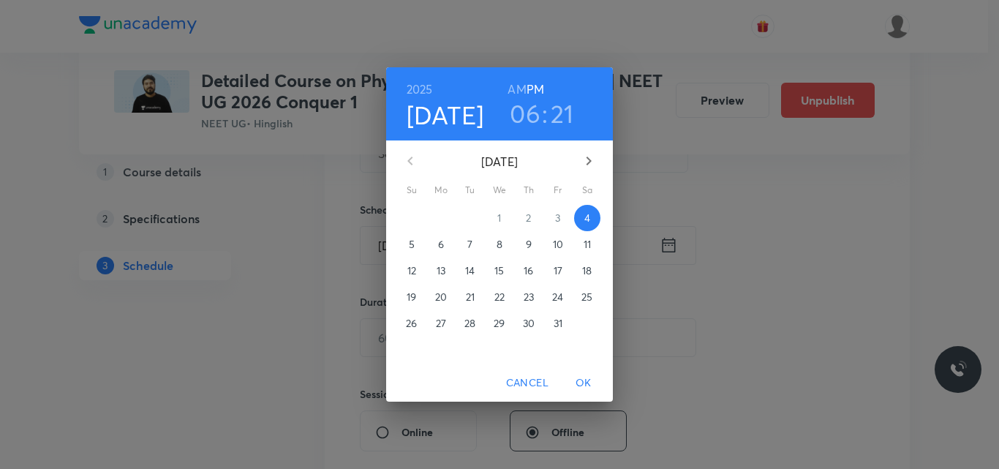
click at [555, 241] on p "10" at bounding box center [558, 244] width 10 height 15
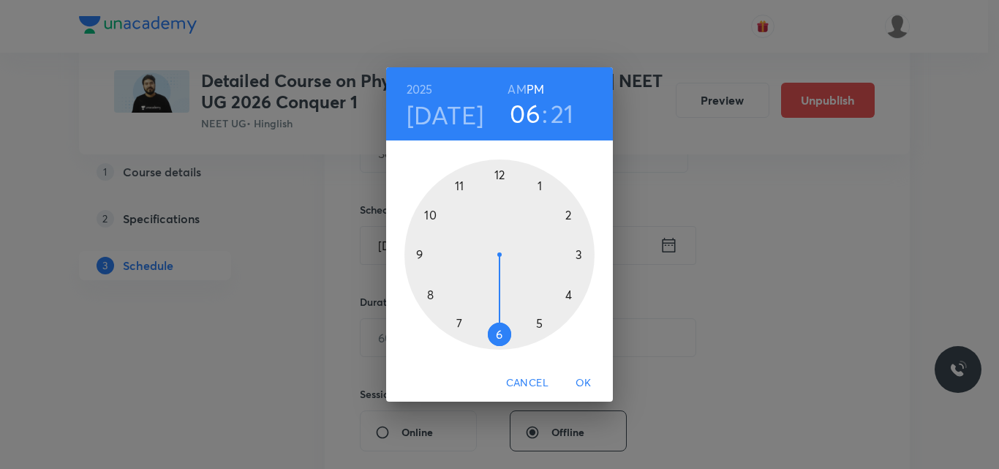
click at [537, 185] on div at bounding box center [499, 254] width 190 height 190
click at [430, 293] on div at bounding box center [499, 254] width 190 height 190
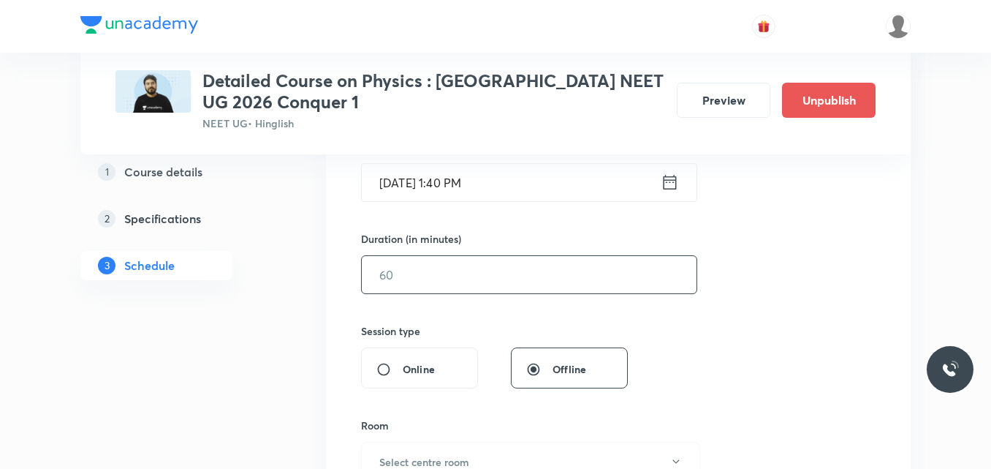
scroll to position [387, 0]
click at [390, 277] on input "text" at bounding box center [529, 273] width 335 height 37
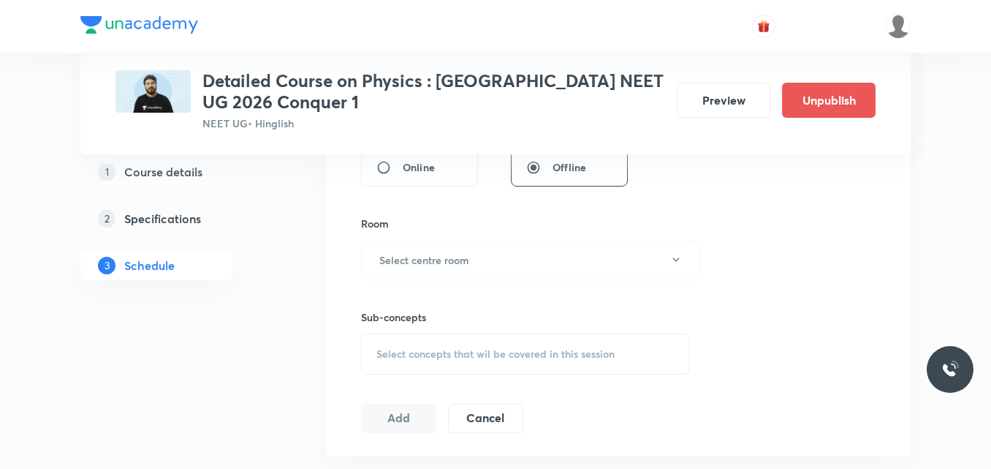
scroll to position [597, 0]
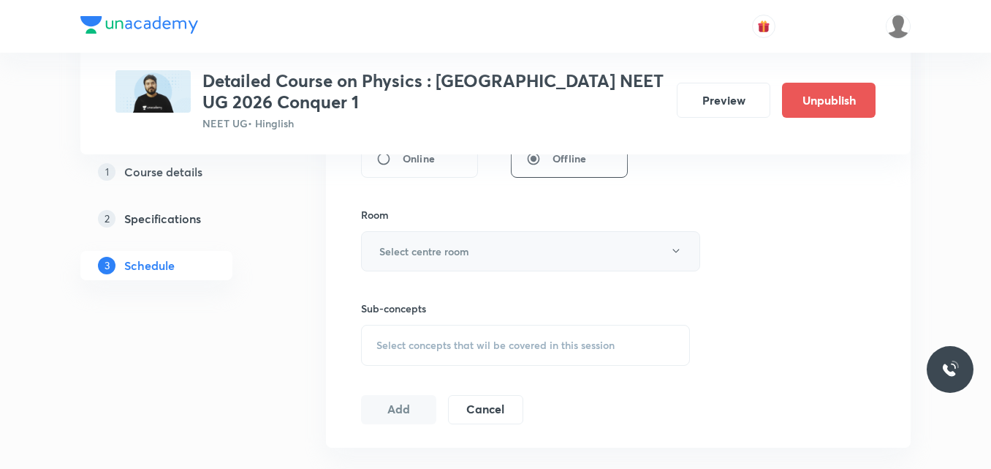
type input "90"
click at [411, 251] on h6 "Select centre room" at bounding box center [424, 250] width 90 height 15
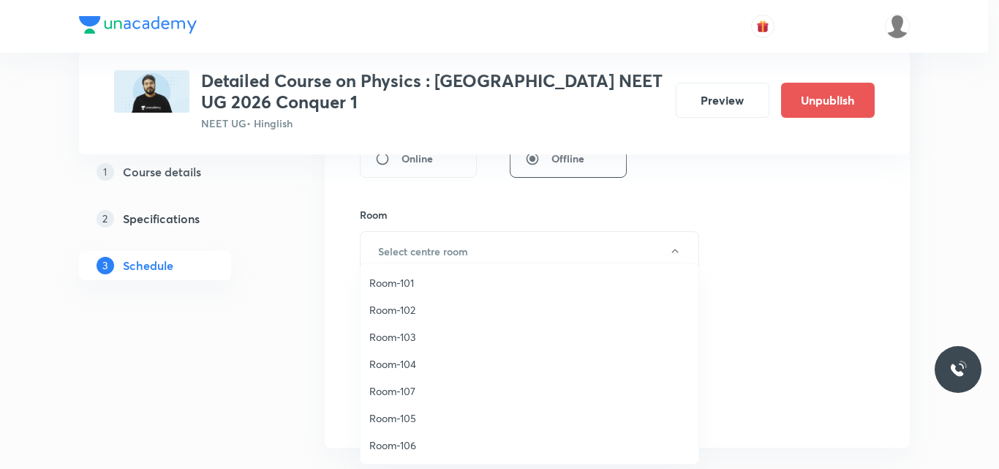
click at [408, 418] on span "Room-105" at bounding box center [529, 417] width 320 height 15
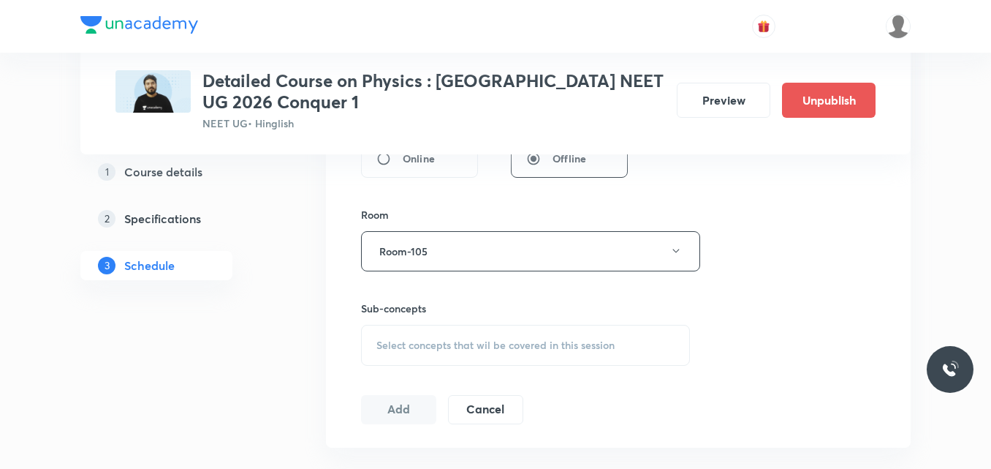
click at [410, 346] on span "Select concepts that wil be covered in this session" at bounding box center [496, 345] width 238 height 12
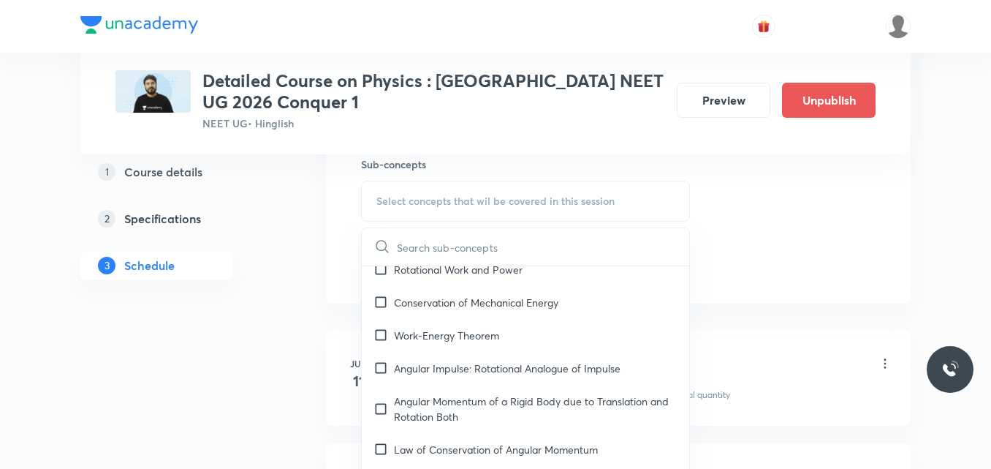
scroll to position [5207, 0]
click at [502, 399] on div "Angular Momentum of a Rigid Body due to Translation and Rotation Both" at bounding box center [526, 411] width 328 height 48
checkbox input "true"
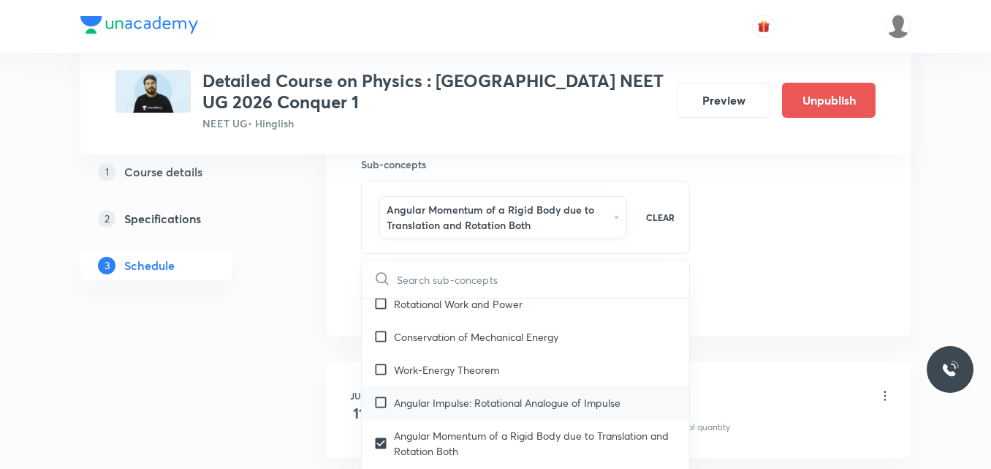
click at [417, 395] on p "Angular Impulse: Rotational Analogue of Impulse" at bounding box center [507, 402] width 227 height 15
checkbox input "true"
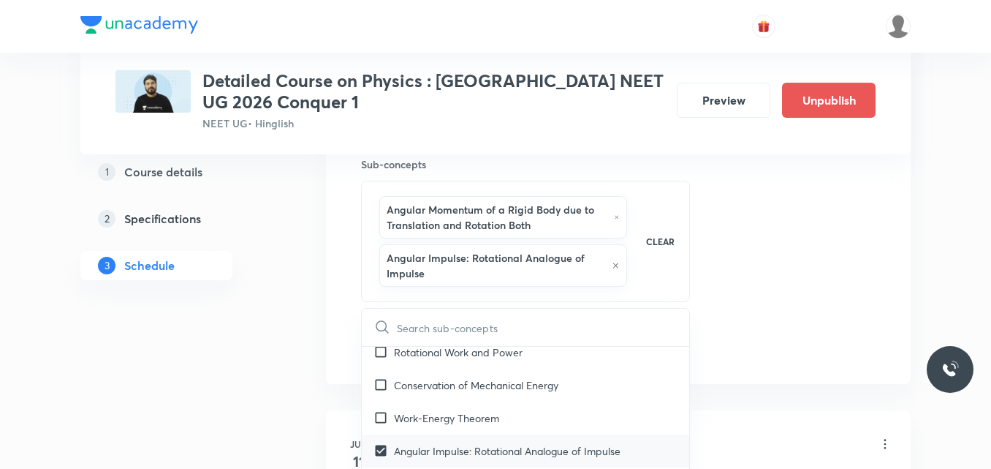
click at [417, 401] on div "Work-Energy Theorem" at bounding box center [526, 417] width 328 height 33
checkbox input "true"
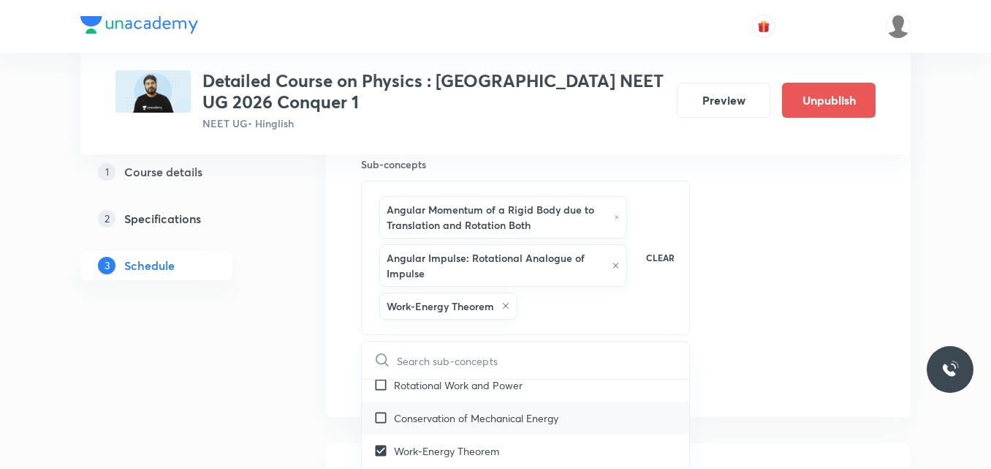
click at [450, 410] on p "Conservation of Mechanical Energy" at bounding box center [476, 417] width 164 height 15
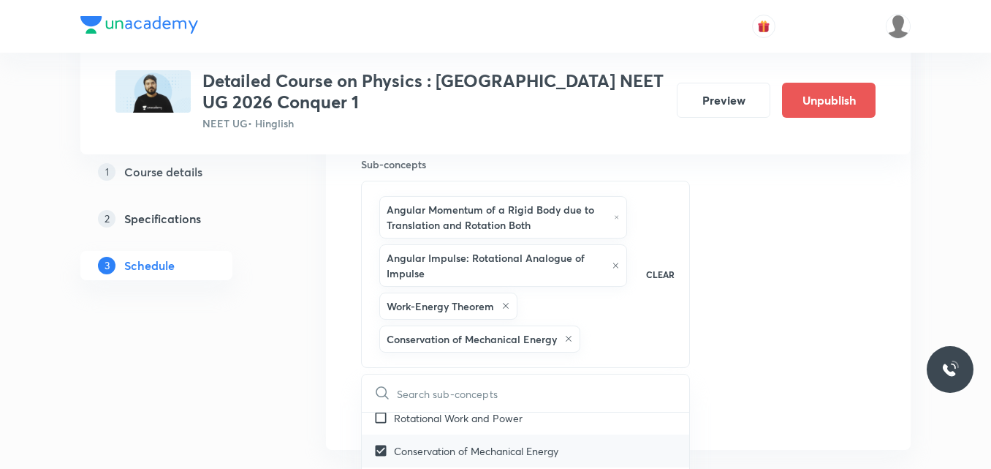
checkbox input "true"
click at [766, 360] on div "Session 58 Live class Session title 26/99 Session on Fluid Mechanics ​ Schedule…" at bounding box center [618, 10] width 515 height 833
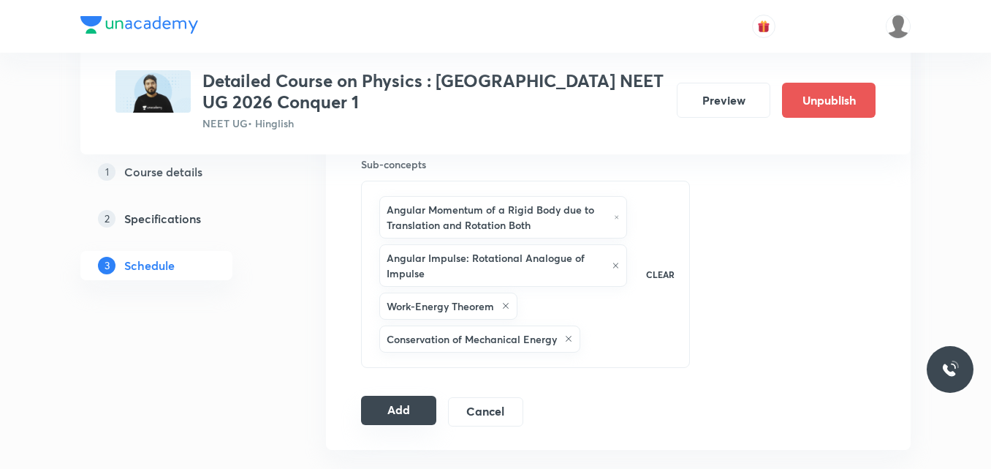
click at [385, 415] on button "Add" at bounding box center [398, 410] width 75 height 29
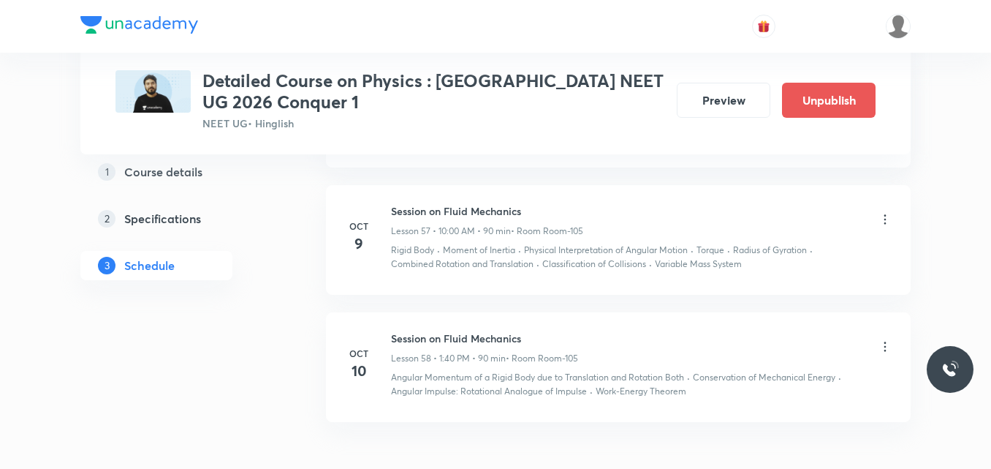
scroll to position [6774, 0]
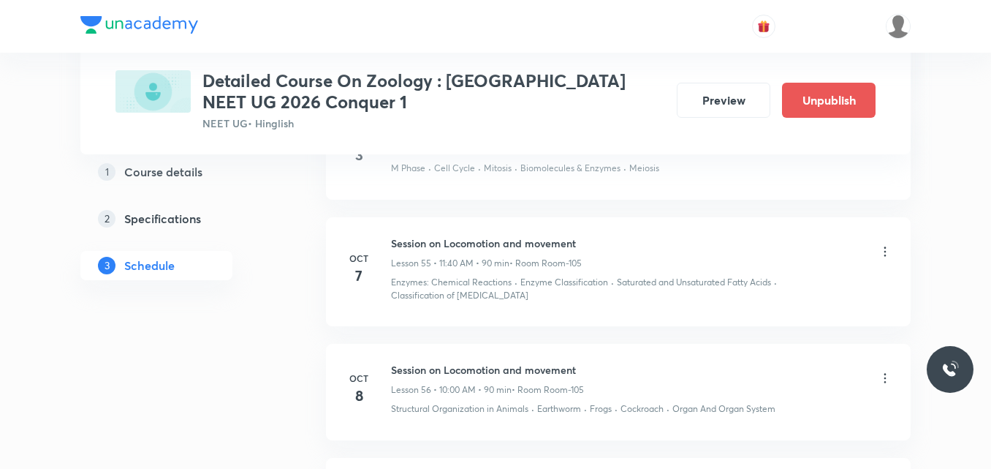
scroll to position [7344, 0]
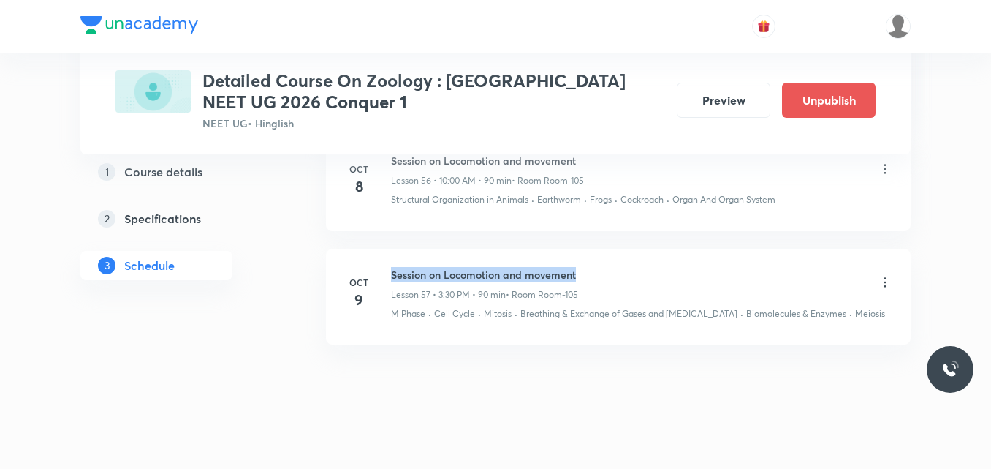
drag, startPoint x: 391, startPoint y: 260, endPoint x: 583, endPoint y: 261, distance: 192.3
click at [583, 267] on div "Session on Locomotion and movement Lesson 57 • 3:30 PM • 90 min • Room Room-105" at bounding box center [642, 284] width 502 height 34
copy h6 "Session on Locomotion and movement"
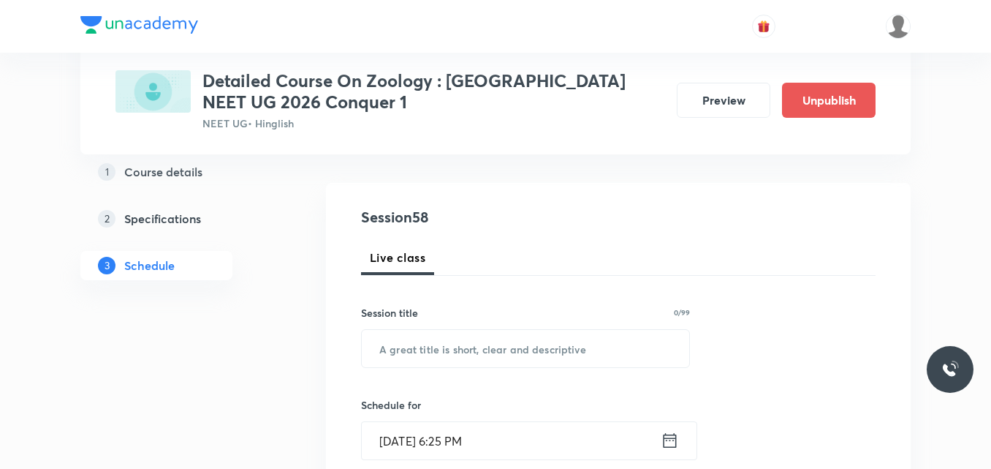
scroll to position [129, 0]
click at [444, 348] on input "text" at bounding box center [526, 346] width 328 height 37
paste input "Session on Locomotion and movement"
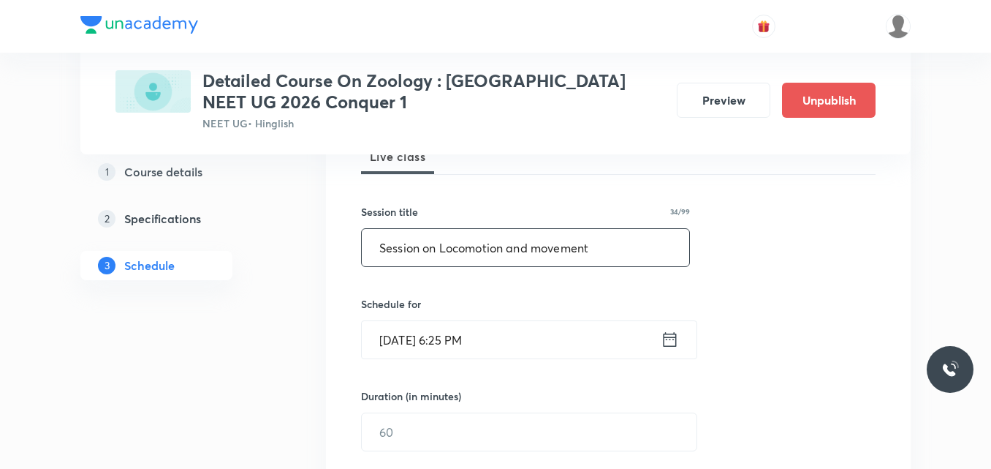
scroll to position [230, 0]
type input "Session on Locomotion and movement"
click at [672, 344] on icon at bounding box center [670, 338] width 18 height 20
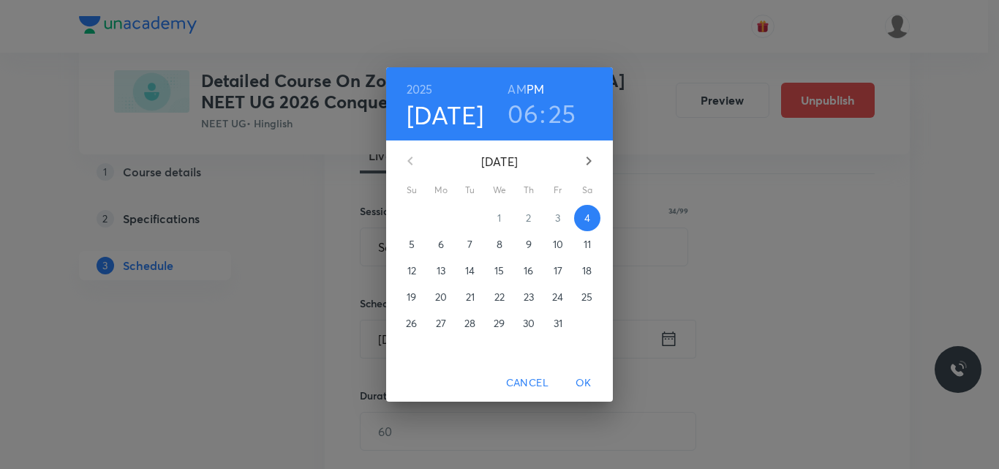
click at [561, 249] on p "10" at bounding box center [558, 244] width 10 height 15
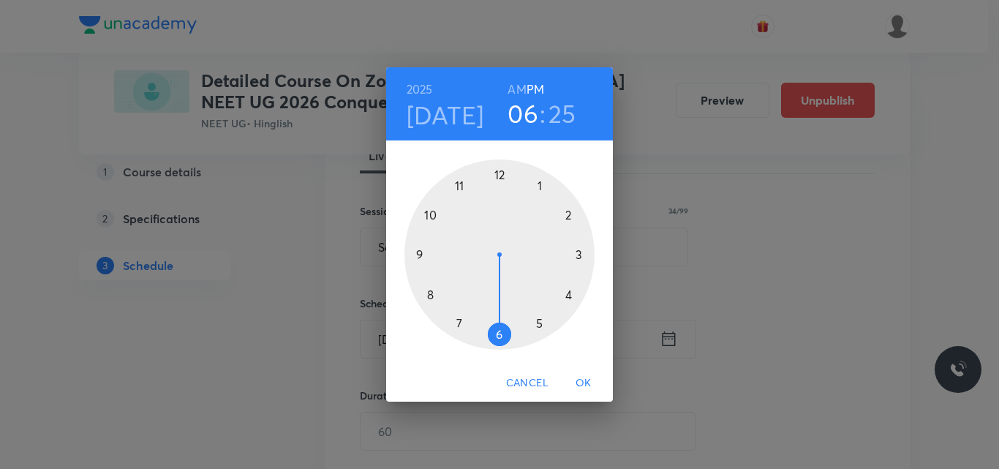
click at [576, 252] on div at bounding box center [499, 254] width 190 height 190
click at [498, 333] on div at bounding box center [499, 254] width 190 height 190
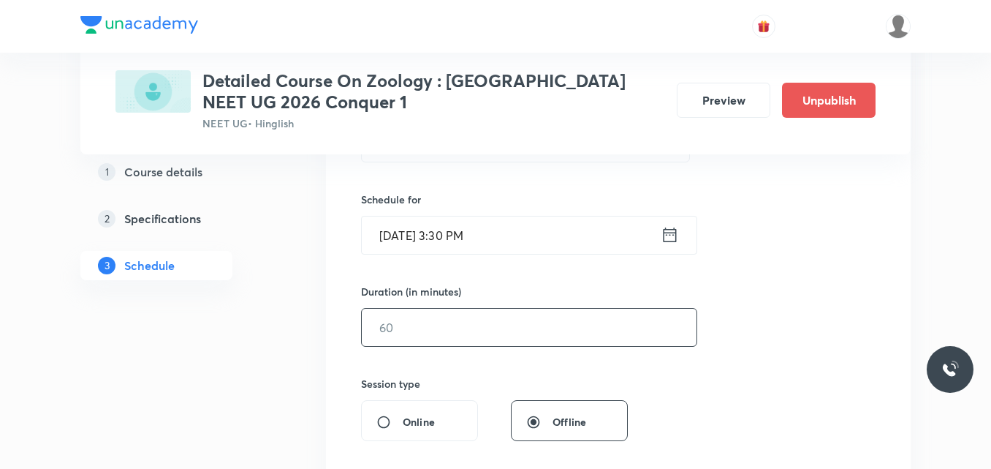
scroll to position [334, 0]
click at [398, 322] on input "text" at bounding box center [529, 326] width 335 height 37
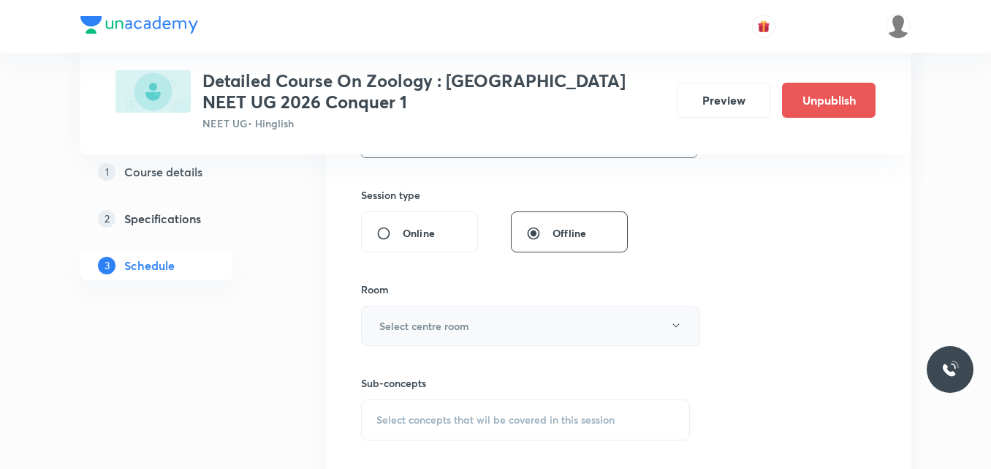
scroll to position [523, 0]
type input "90"
click at [416, 331] on h6 "Select centre room" at bounding box center [424, 324] width 90 height 15
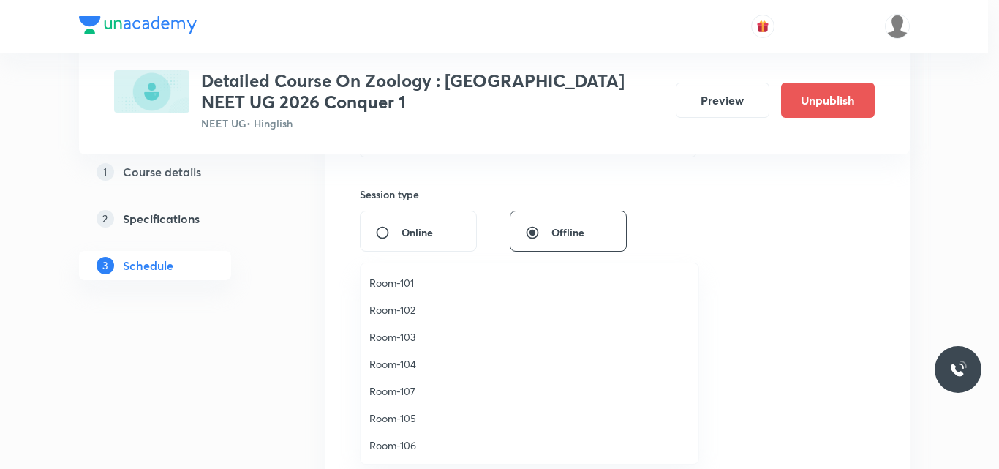
click at [405, 417] on span "Room-105" at bounding box center [529, 417] width 320 height 15
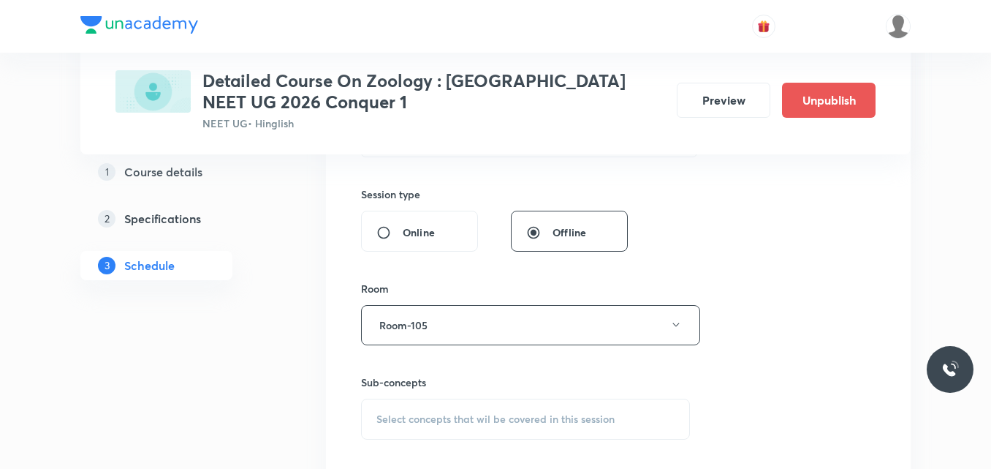
click at [411, 419] on span "Select concepts that wil be covered in this session" at bounding box center [496, 419] width 238 height 12
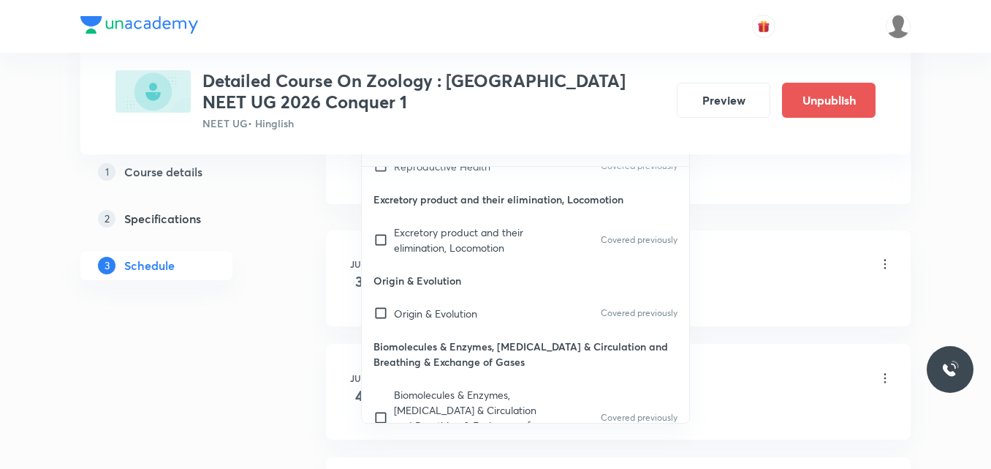
scroll to position [4174, 0]
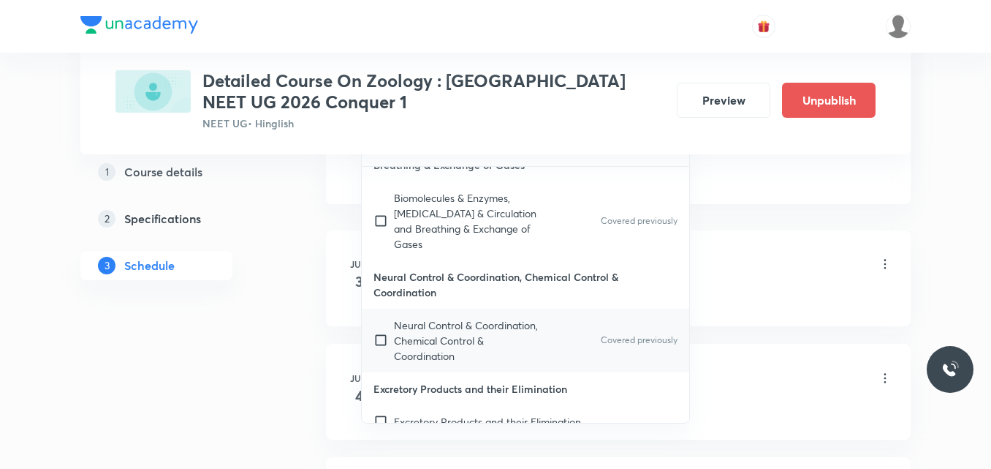
click at [424, 341] on p "Neural Control & Coordination, Chemical Control & Coordination" at bounding box center [468, 340] width 148 height 46
checkbox input "true"
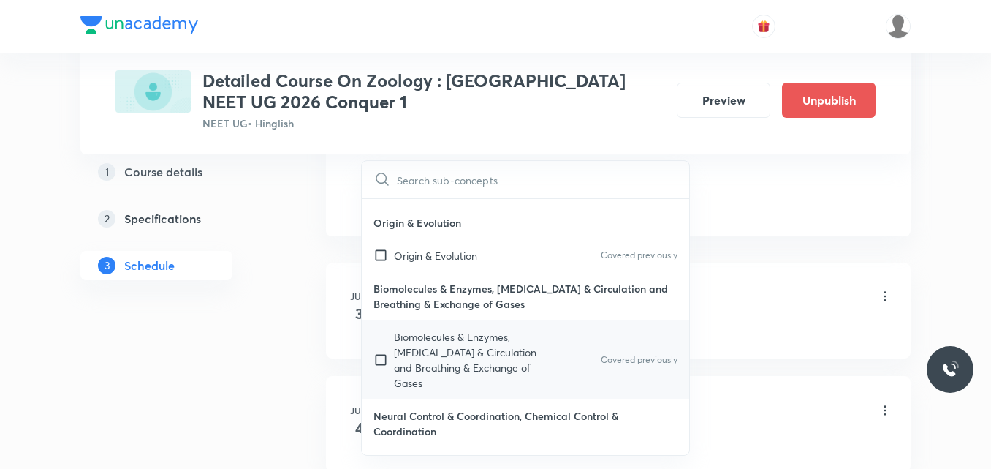
scroll to position [4063, 0]
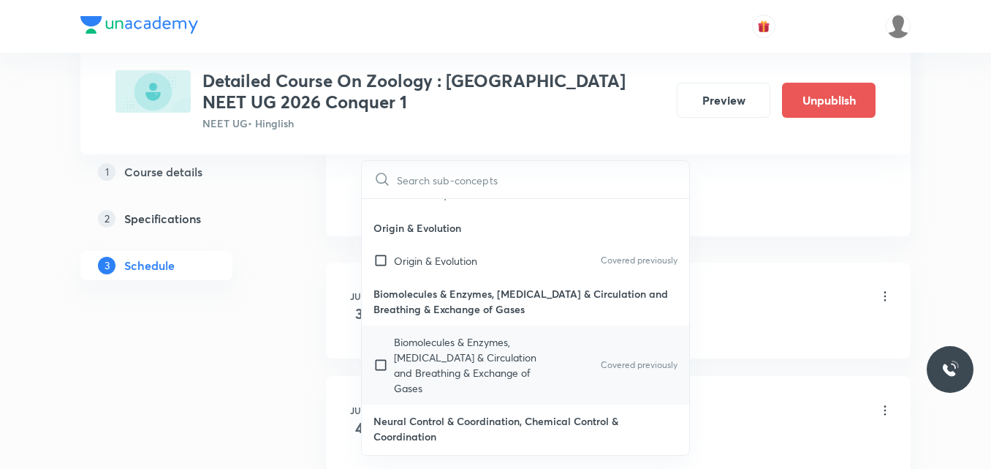
click at [423, 335] on p "Biomolecules & Enzymes, [MEDICAL_DATA] & Circulation and Breathing & Exchange o…" at bounding box center [468, 364] width 148 height 61
checkbox input "true"
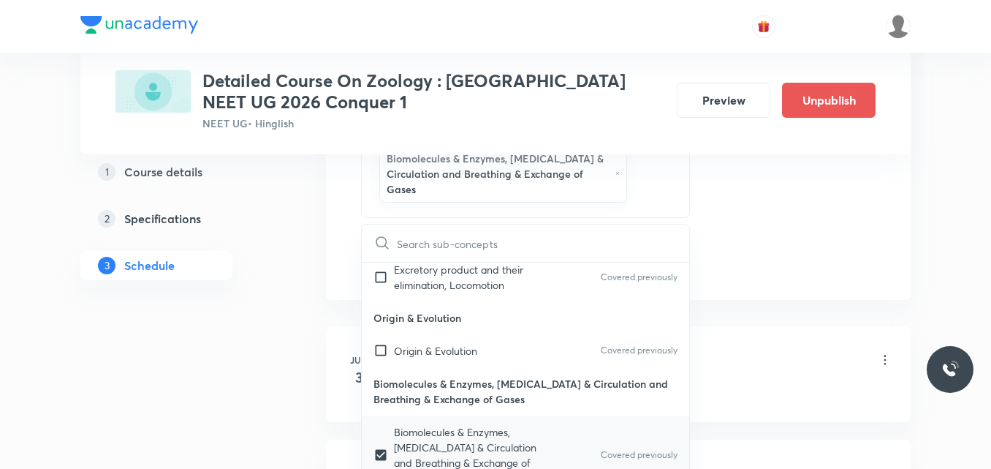
scroll to position [4034, 0]
click at [423, 345] on p "Origin & Evolution" at bounding box center [435, 352] width 83 height 15
checkbox input "true"
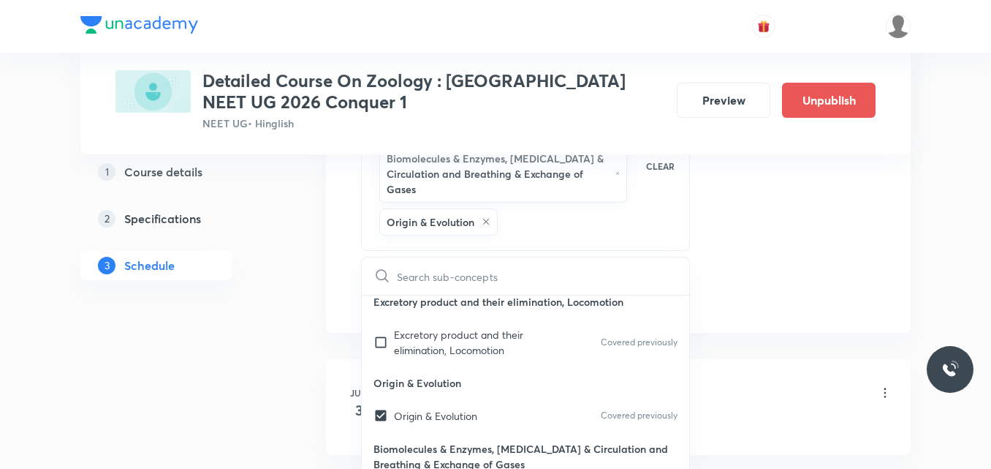
scroll to position [4003, 0]
click at [423, 335] on p "Excretory product and their elimination, Locomotion" at bounding box center [468, 343] width 148 height 31
checkbox input "true"
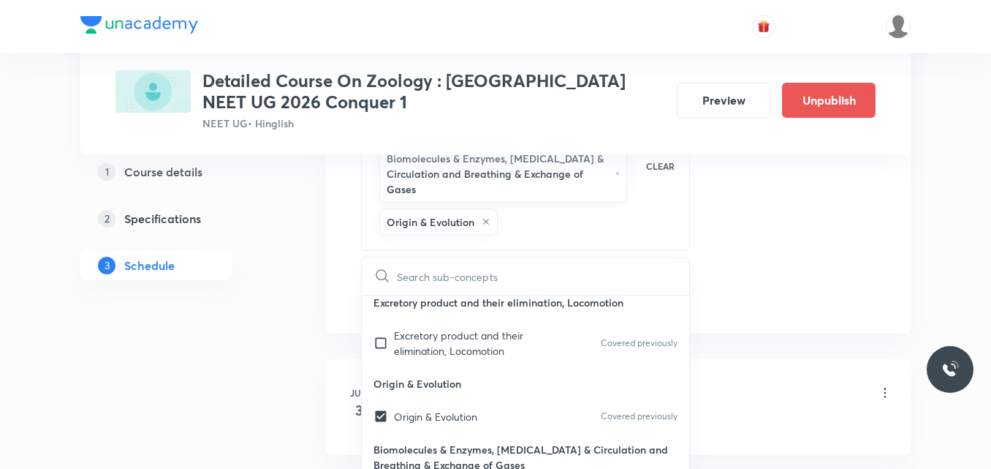
checkbox input "true"
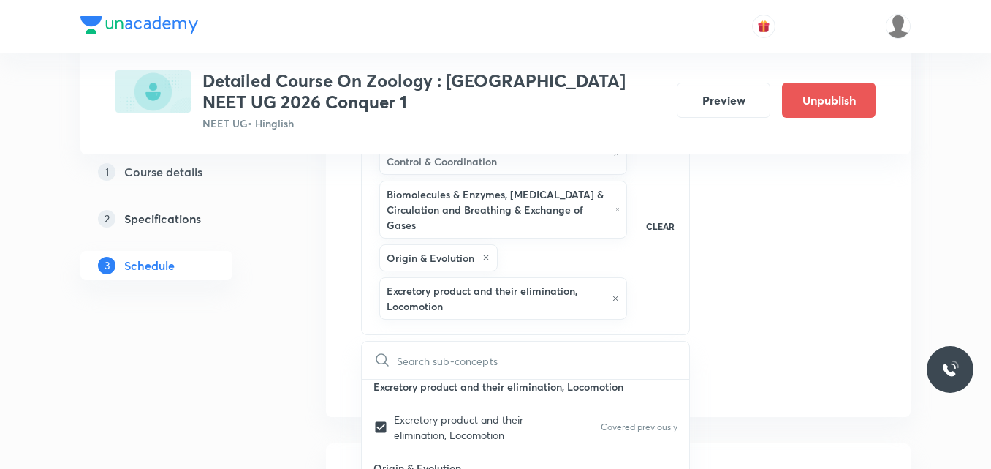
scroll to position [803, 0]
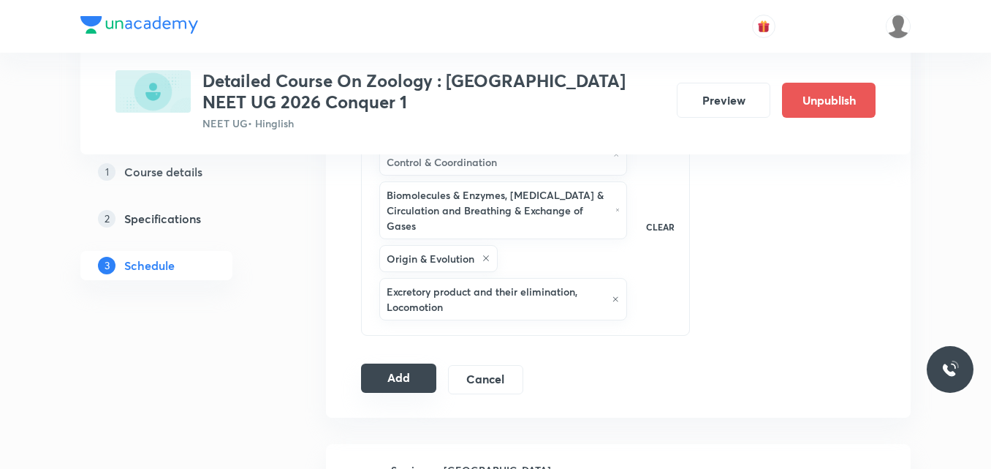
click at [370, 377] on button "Add" at bounding box center [398, 377] width 75 height 29
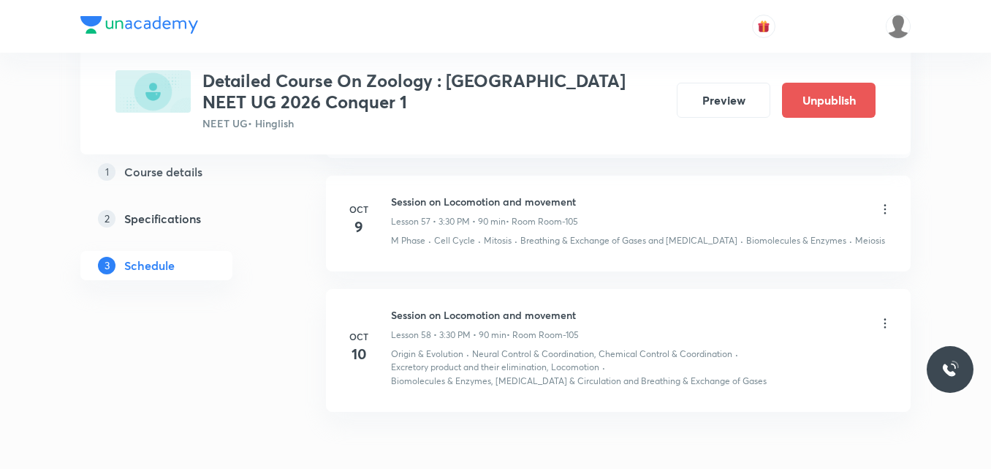
scroll to position [6744, 0]
